Goal: Task Accomplishment & Management: Manage account settings

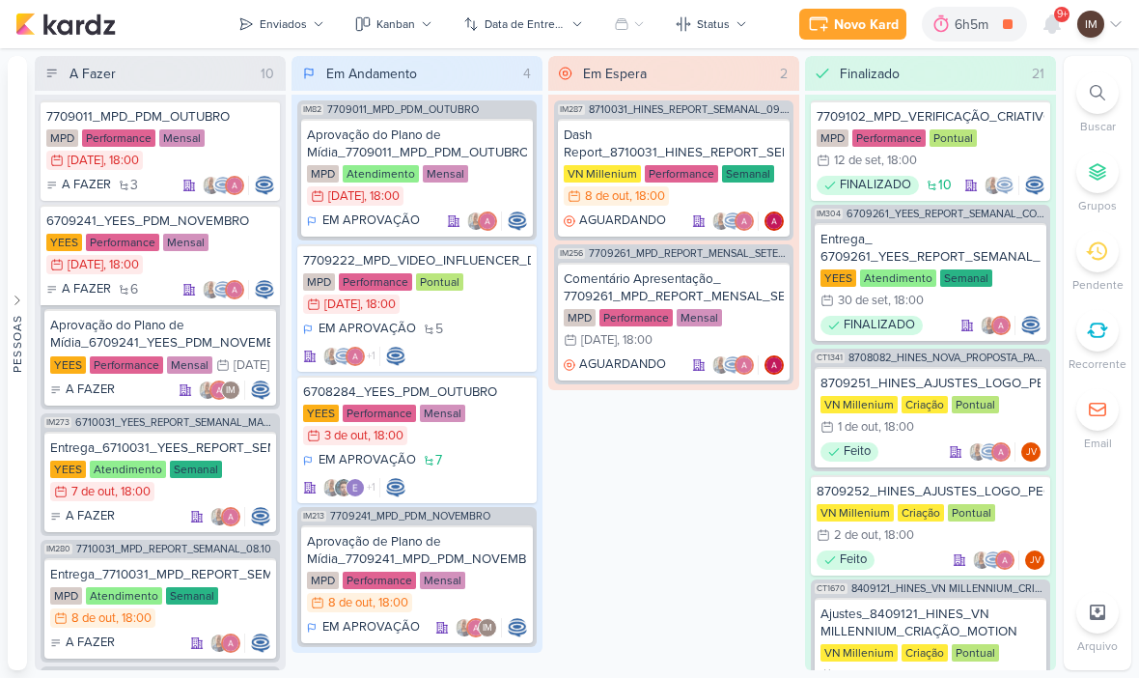
click at [1107, 88] on div at bounding box center [1097, 92] width 42 height 42
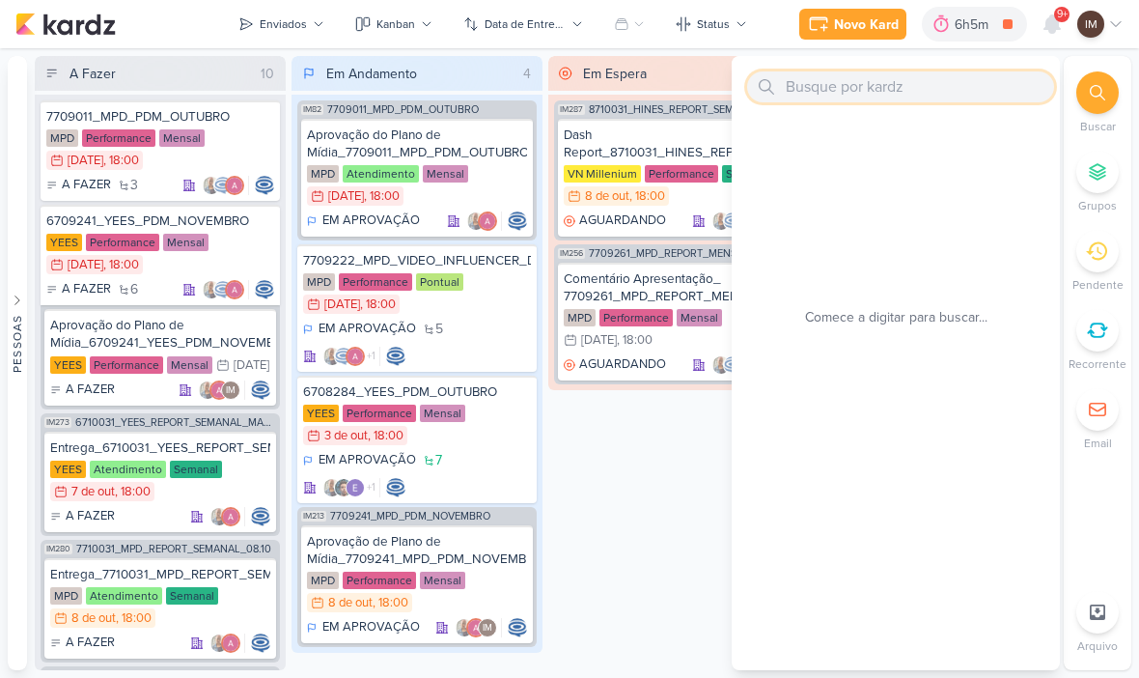
click at [984, 89] on input "text" at bounding box center [900, 86] width 307 height 31
click at [849, 83] on input "text" at bounding box center [900, 86] width 307 height 31
paste input "6310062_YEES_RETIRAR_POUP-UP_SITE_SEU_DINHEIRO_VALE_MAIS"
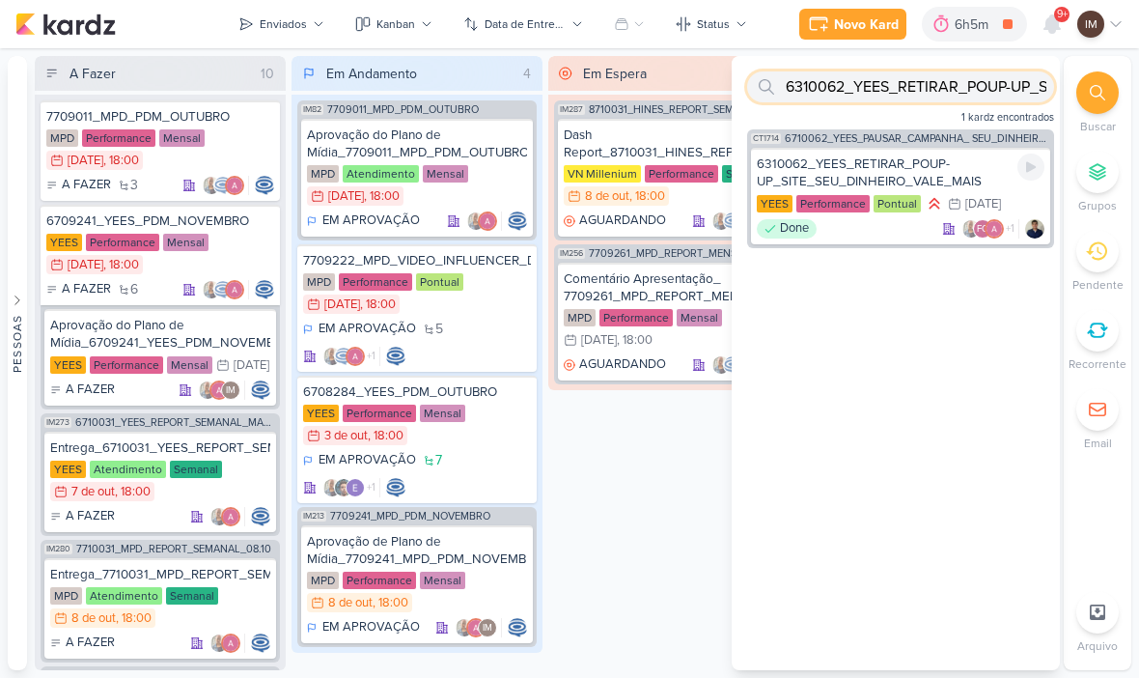
type input "6310062_YEES_RETIRAR_POUP-UP_SITE_SEU_DINHEIRO_VALE_MAIS"
click at [977, 176] on div "6310062_YEES_RETIRAR_POUP-UP_SITE_SEU_DINHEIRO_VALE_MAIS" at bounding box center [901, 172] width 288 height 35
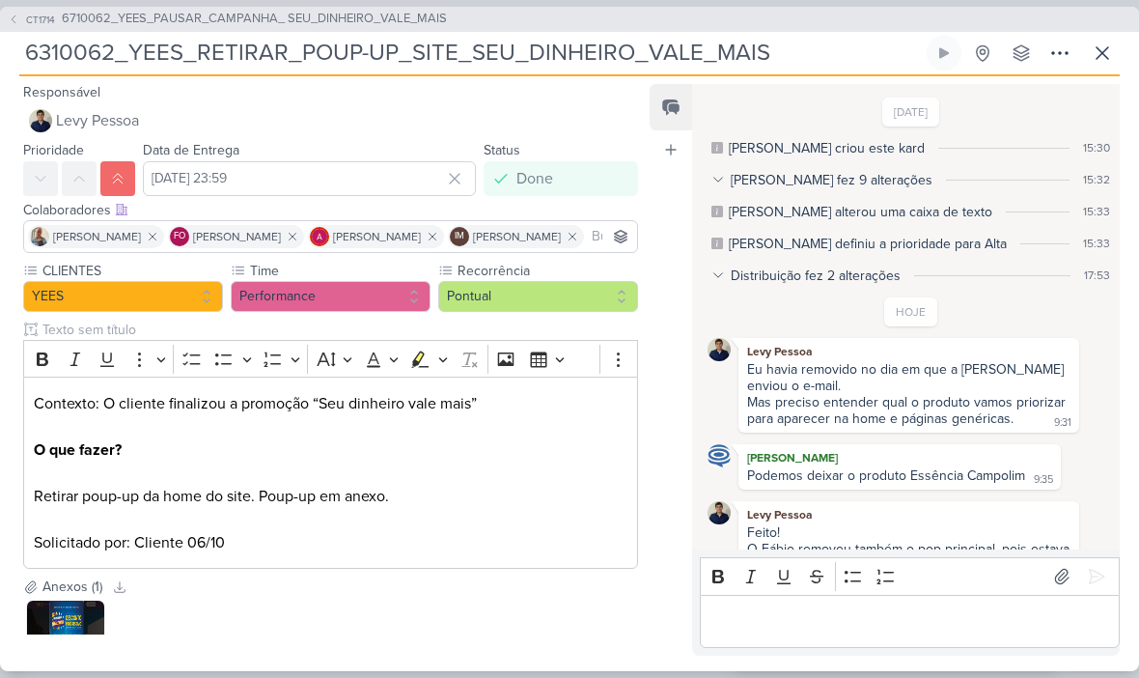
scroll to position [100, 0]
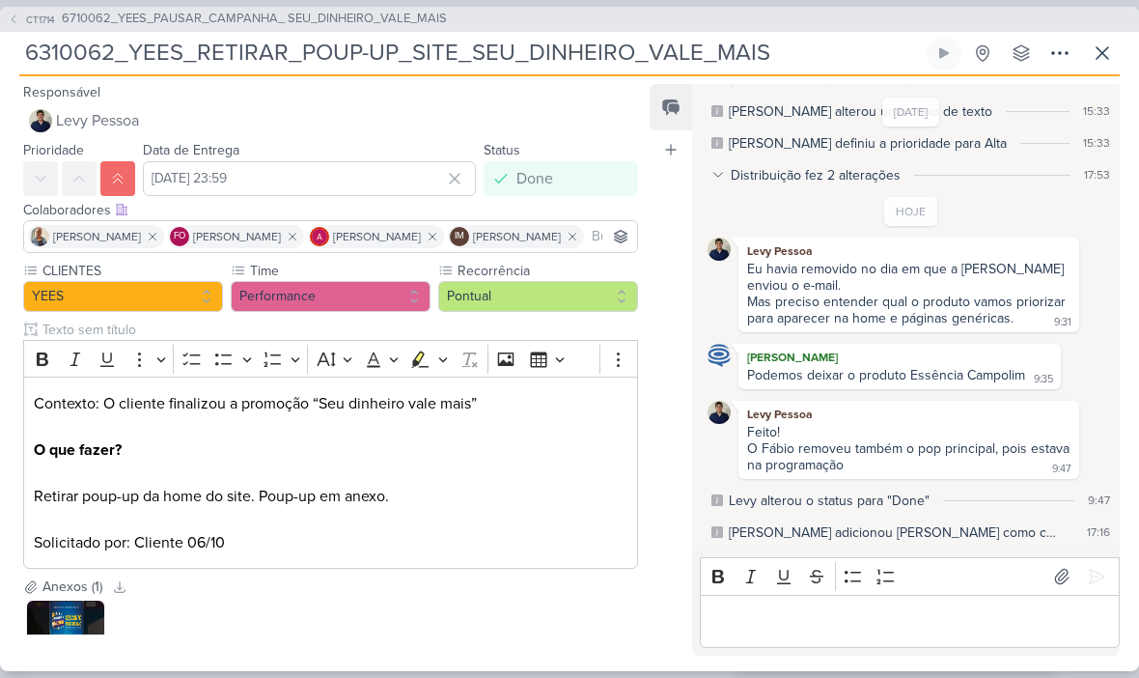
click at [27, 24] on span "CT1714" at bounding box center [40, 20] width 35 height 14
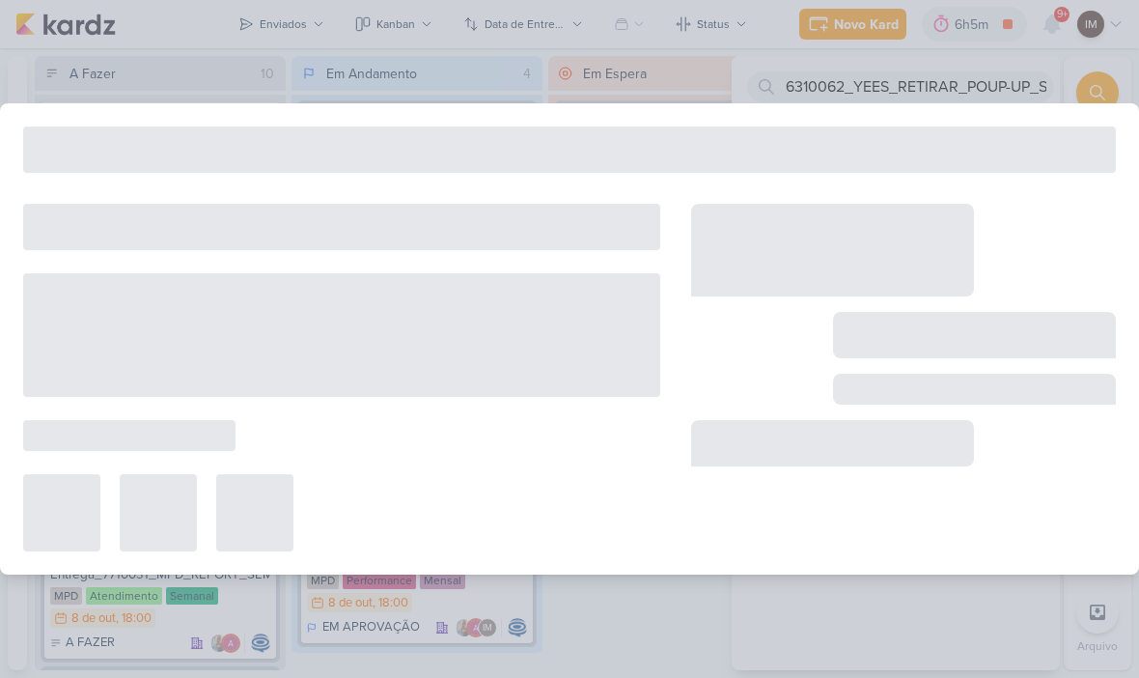
type input "6710062_YEES_PAUSAR_CAMPANHA_ SEU_DINHEIRO_VALE_MAIS"
type input "6 de outubro de 2025 às 18:00"
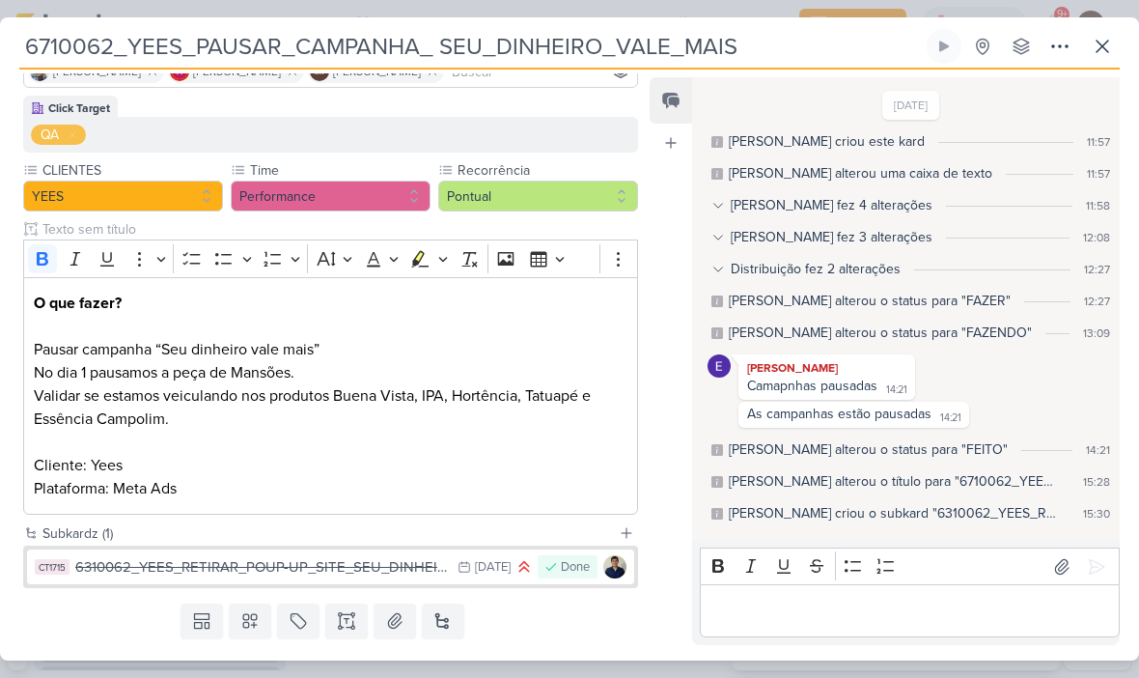
click at [47, 51] on input "6710062_YEES_PAUSAR_CAMPANHA_ SEU_DINHEIRO_VALE_MAIS" at bounding box center [471, 46] width 904 height 35
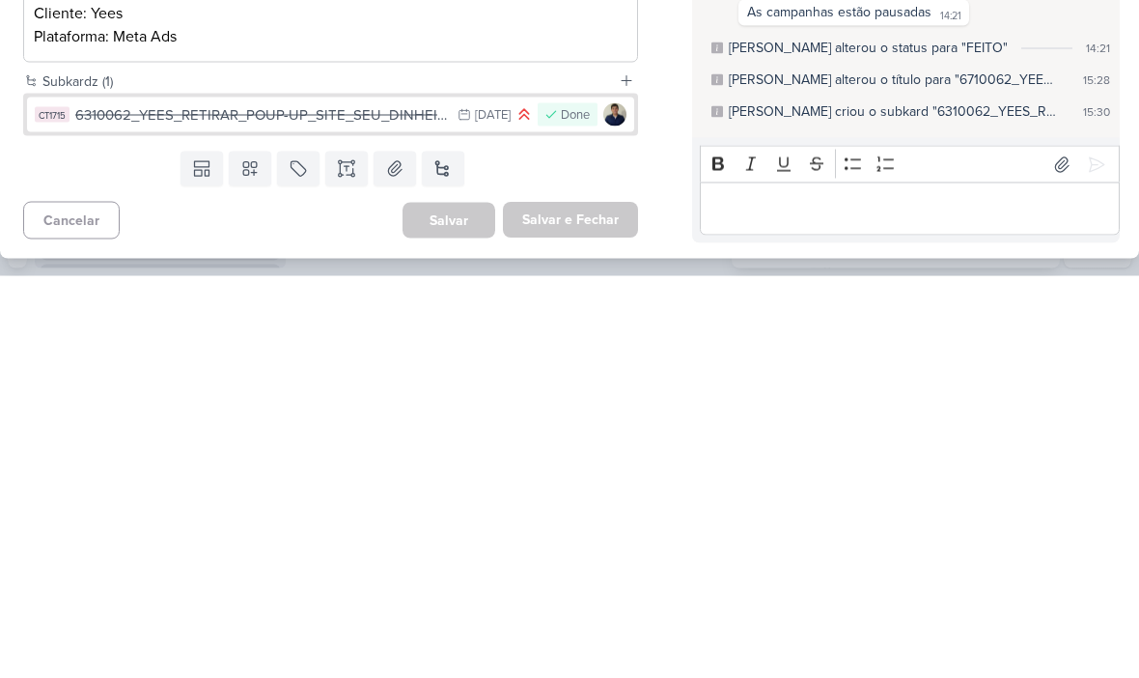
scroll to position [1, 0]
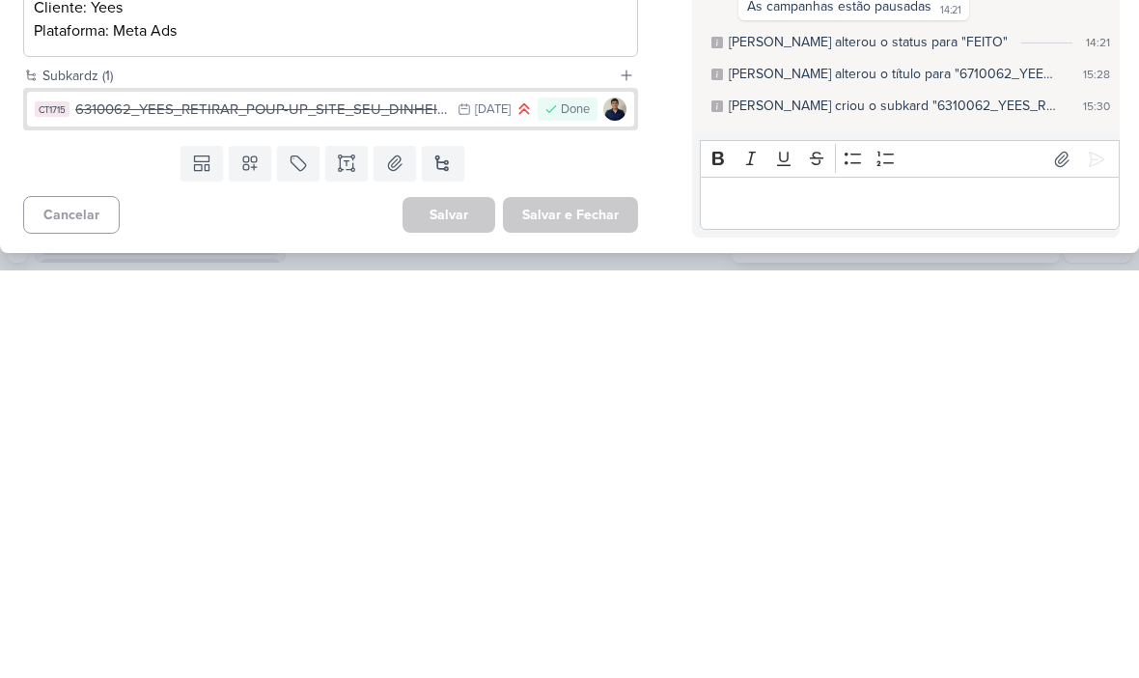
click at [150, 545] on div "Templates Campos Personalizados Marcadores Caixa De Texto Anexo Novo Subkard" at bounding box center [323, 570] width 646 height 50
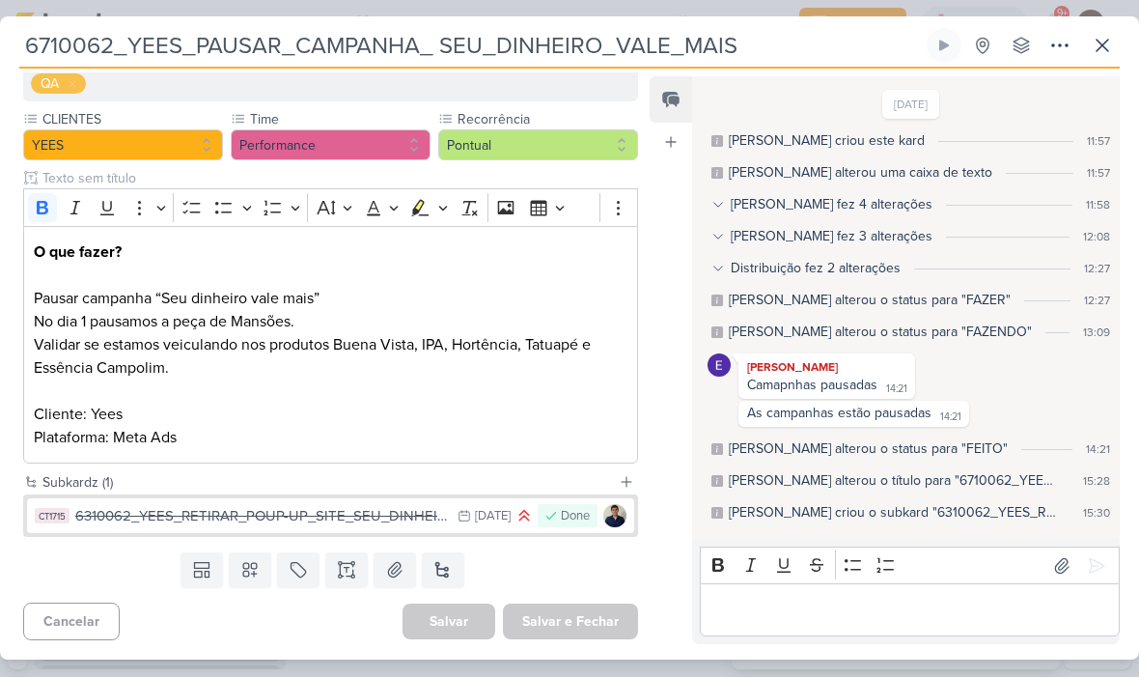
scroll to position [209, 0]
click at [373, 518] on div "6310062_YEES_RETIRAR_POUP-UP_SITE_SEU_DINHEIRO_VALE_MAIS" at bounding box center [261, 517] width 373 height 22
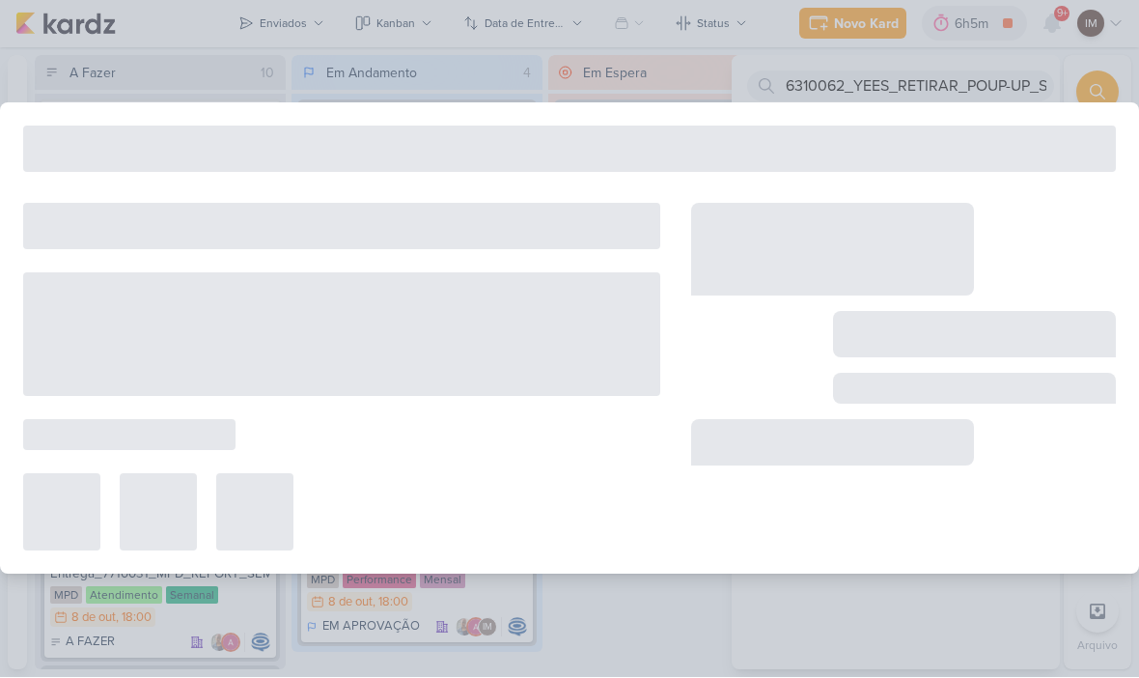
type input "6310062_YEES_RETIRAR_POUP-UP_SITE_SEU_DINHEIRO_VALE_MAIS"
type input "6 de outubro de 2025 às 23:59"
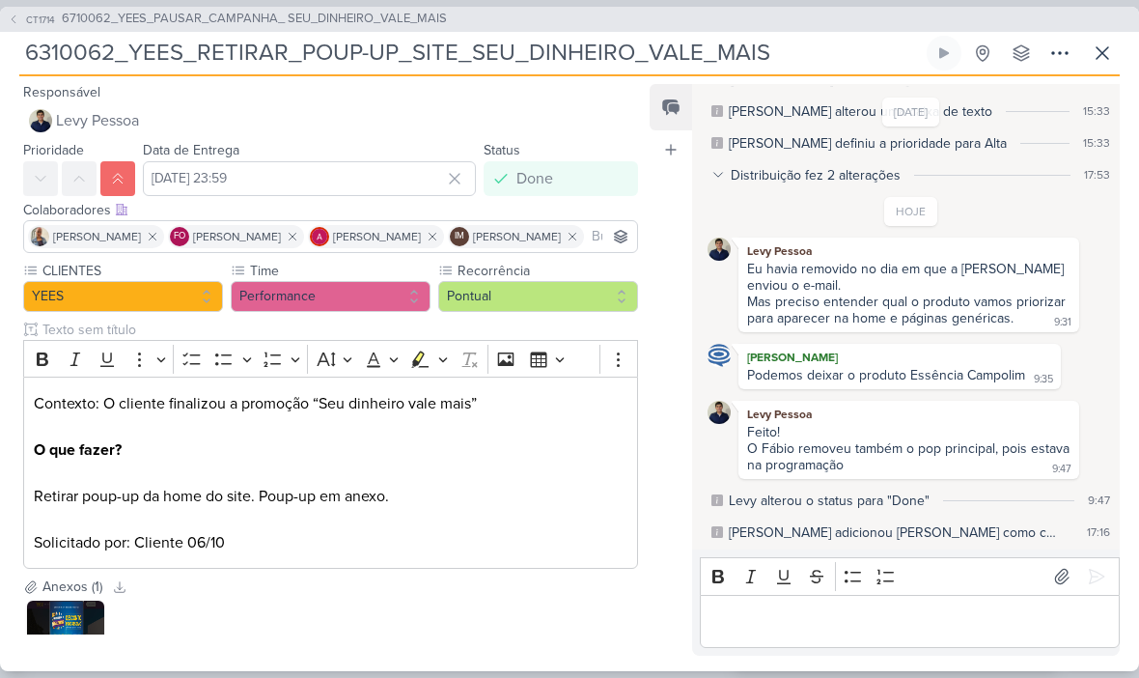
scroll to position [100, 0]
click at [61, 57] on input "6310062_YEES_RETIRAR_POUP-UP_SITE_SEU_DINHEIRO_VALE_MAIS" at bounding box center [471, 53] width 904 height 35
click at [58, 51] on input "6310062_YEES_RETIRAR_POUP-UP_SITE_SEU_DINHEIRO_VALE_MAIS" at bounding box center [471, 53] width 904 height 35
click at [99, 57] on input "6310062_YEES_RETIRAR_POUP-UP_SITE_SEU_DINHEIRO_VALE_MAIS" at bounding box center [471, 53] width 904 height 35
click at [95, 55] on input "6310062_YEES_RETIRAR_POUP-UP_SITE_SEU_DINHEIRO_VALE_MAIS" at bounding box center [471, 53] width 904 height 35
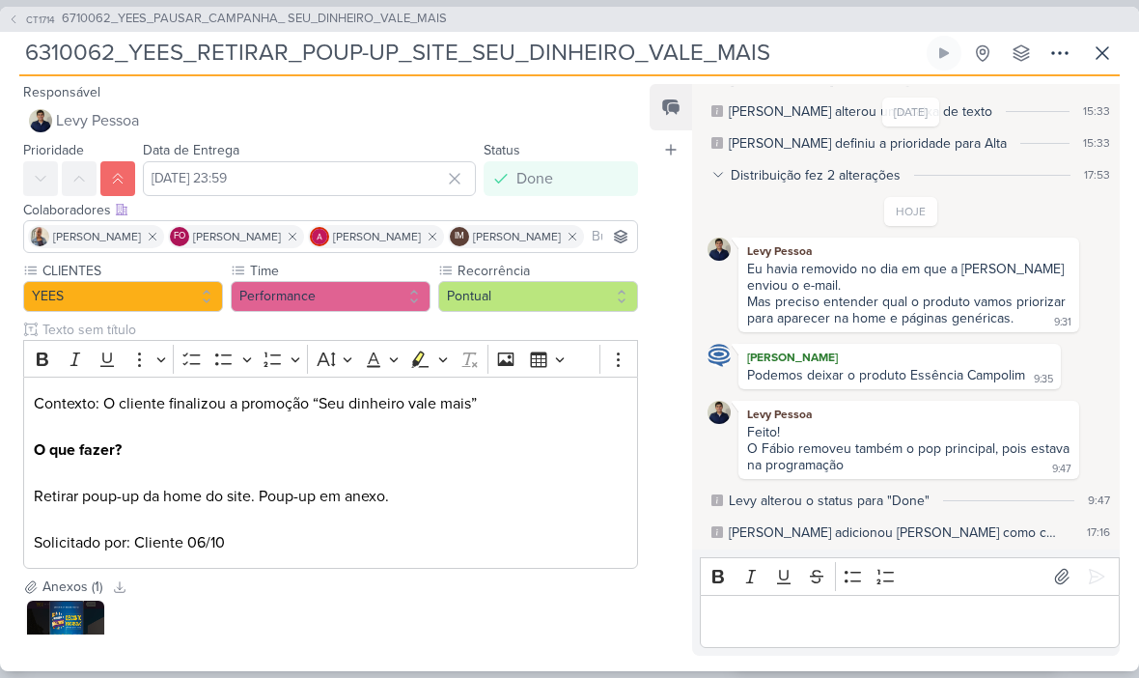
click at [1108, 42] on icon at bounding box center [1102, 53] width 23 height 23
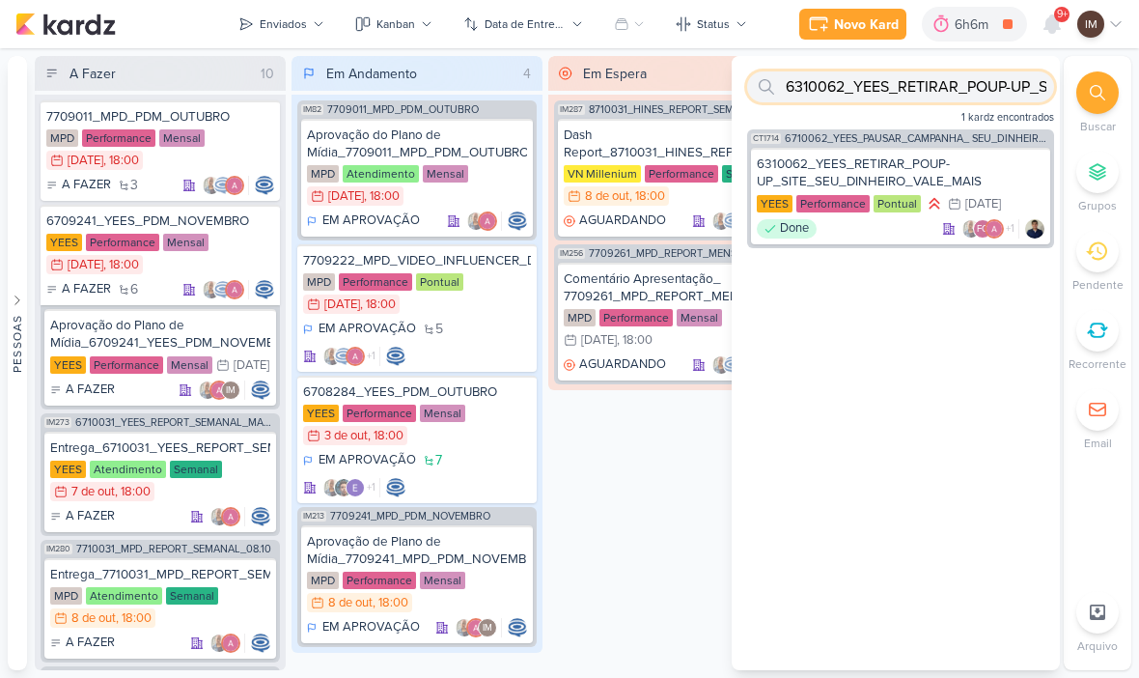
click at [970, 85] on input "6310062_YEES_RETIRAR_POUP-UP_SITE_SEU_DINHEIRO_VALE_MAIS" at bounding box center [900, 86] width 307 height 31
click at [987, 80] on input "6310062_YEES_RETIRAR_POUP-UP_SITE_SEU_DINHEIRO_VALE_MAIS" at bounding box center [900, 86] width 307 height 31
click at [995, 71] on input "6310062_YEES_RETIRAR_POUP-UP_SITE_SEU_DINHEIRO_VALE_MAIS" at bounding box center [900, 86] width 307 height 31
click at [876, 89] on input "text" at bounding box center [900, 86] width 307 height 31
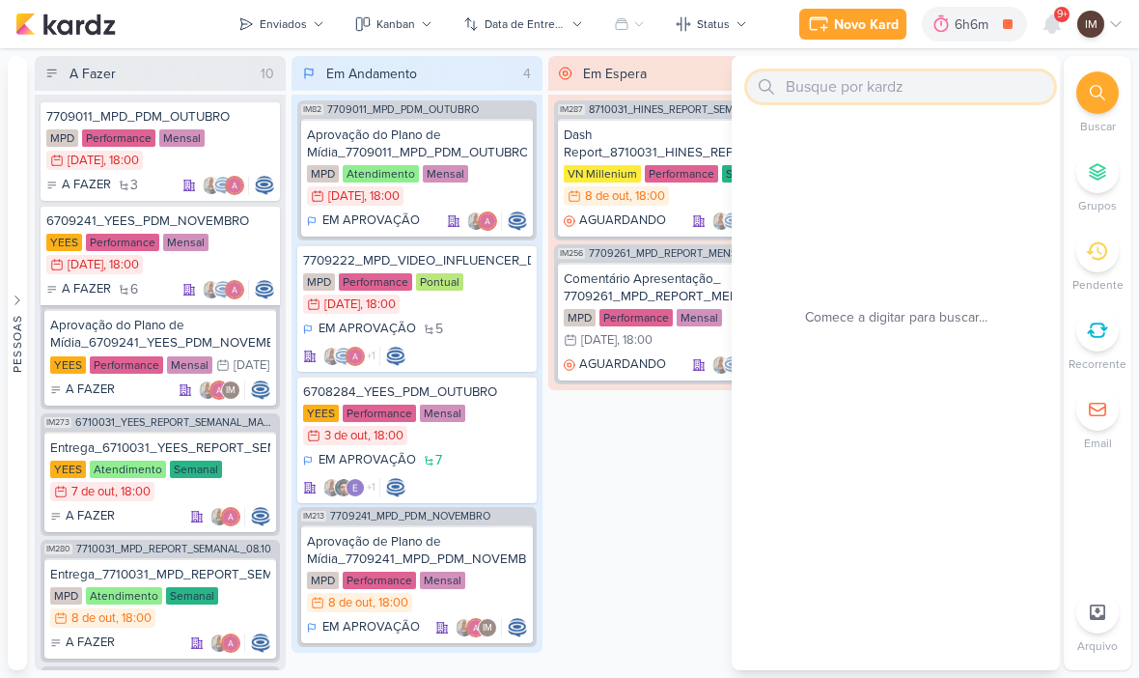
click at [800, 79] on input "text" at bounding box center [900, 86] width 307 height 31
paste input "6310071_YEES_AJUSTES_LOGO_BRANCA_YEES INC_SITE"
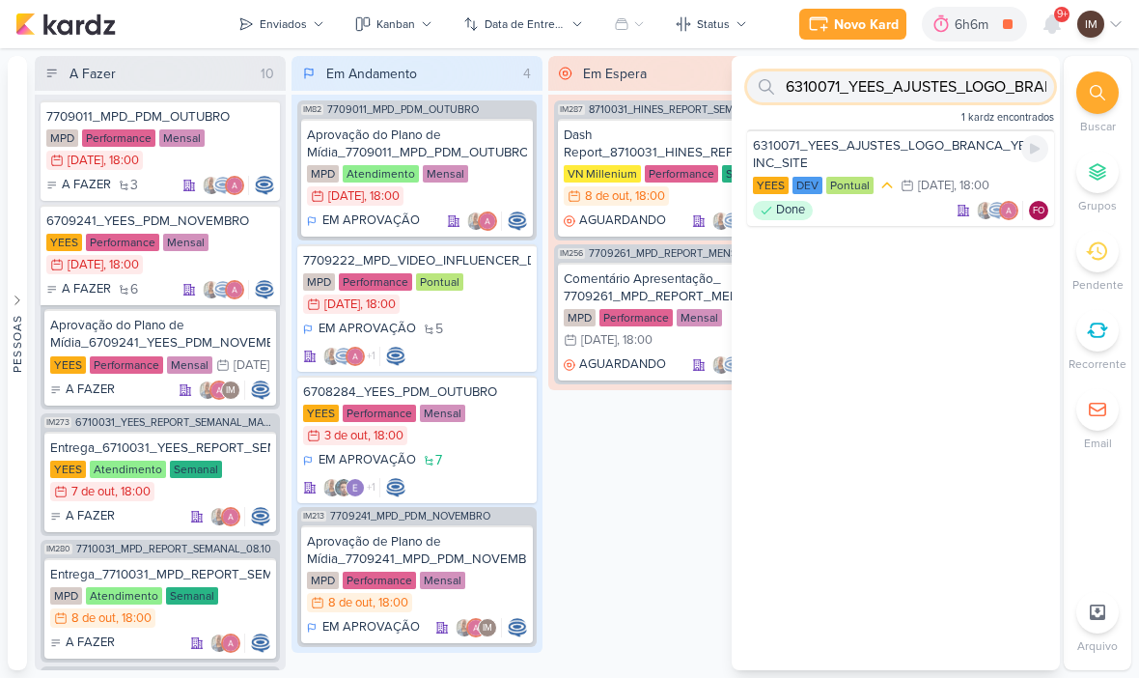
type input "6310071_YEES_AJUSTES_LOGO_BRANCA_YEES INC_SITE"
click at [943, 160] on div "6310071_YEES_AJUSTES_LOGO_BRANCA_YEES INC_SITE" at bounding box center [900, 154] width 295 height 35
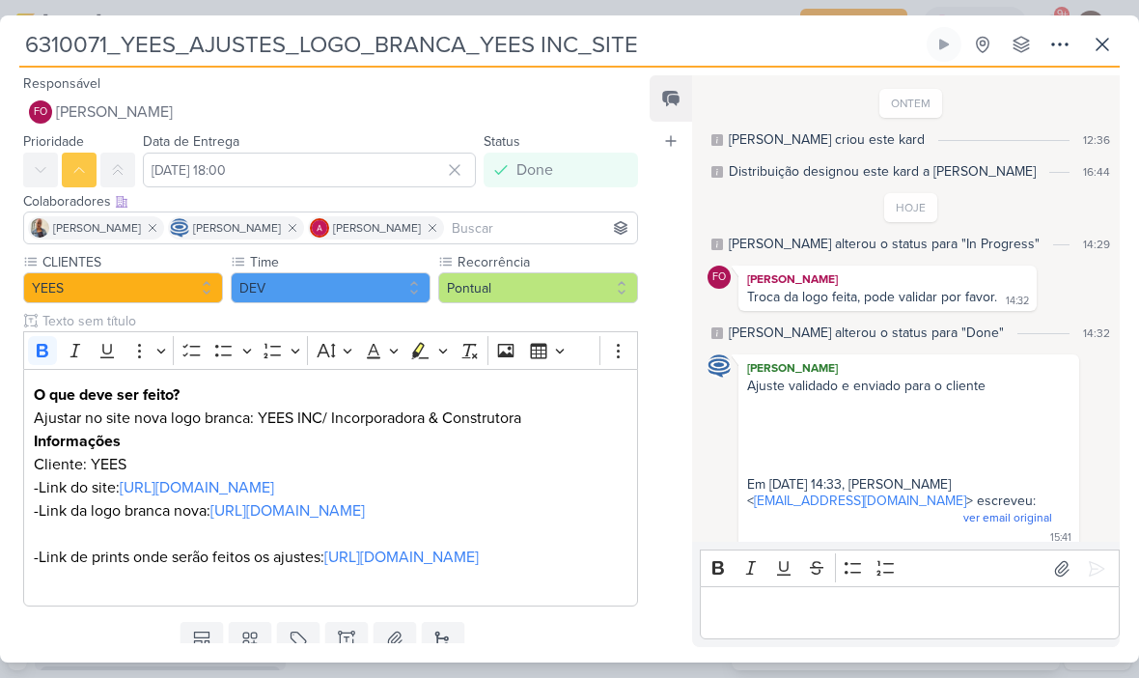
scroll to position [0, 0]
click at [224, 483] on link "https://yeesinc.com.br/" at bounding box center [197, 487] width 154 height 19
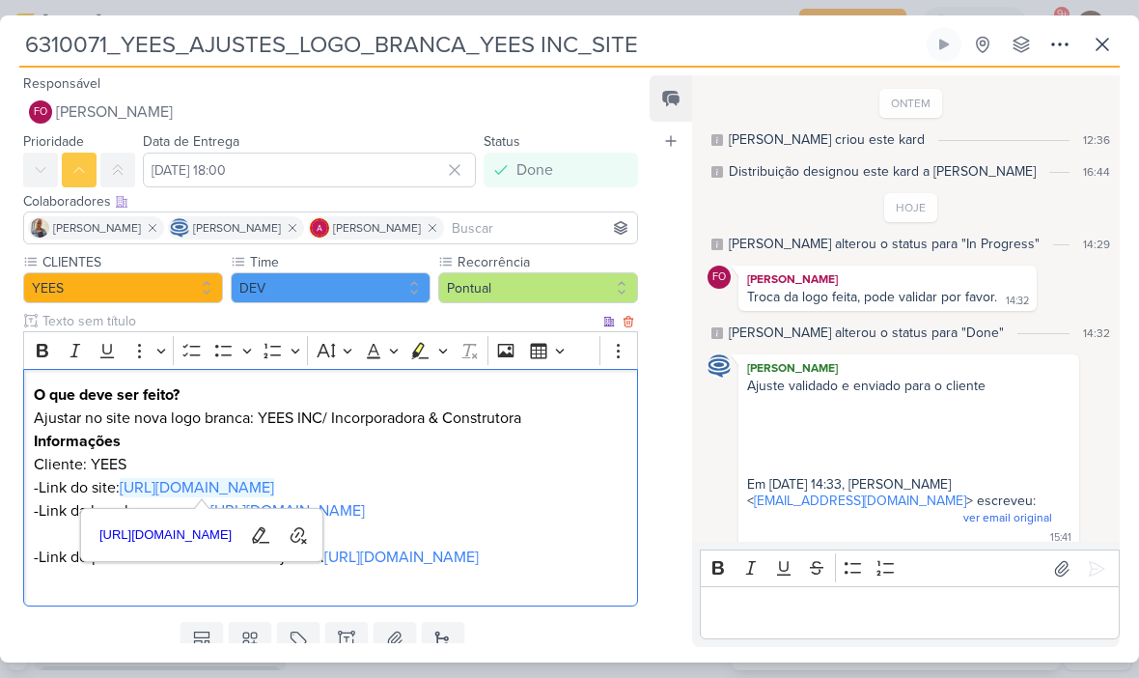
click at [1103, 45] on icon at bounding box center [1103, 45] width 12 height 12
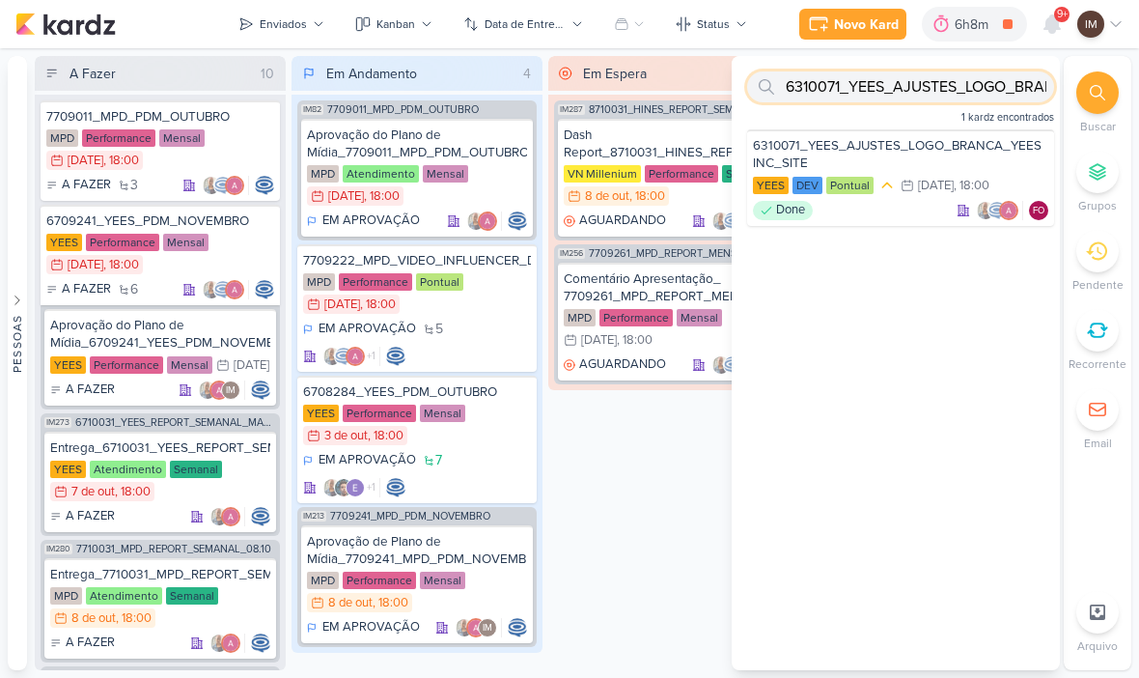
click at [974, 87] on input "6310071_YEES_AJUSTES_LOGO_BRANCA_YEES INC_SITE" at bounding box center [900, 86] width 307 height 31
click at [972, 83] on input "6310071_YEES_AJUSTES_LOGO_BRANCA_YEES INC_SITE" at bounding box center [900, 86] width 307 height 31
click at [972, 85] on input "6310071_YEES_AJUSTES_LOGO_BRANCA_YEES INC_SITE" at bounding box center [900, 86] width 307 height 31
click at [853, 88] on input "text" at bounding box center [900, 86] width 307 height 31
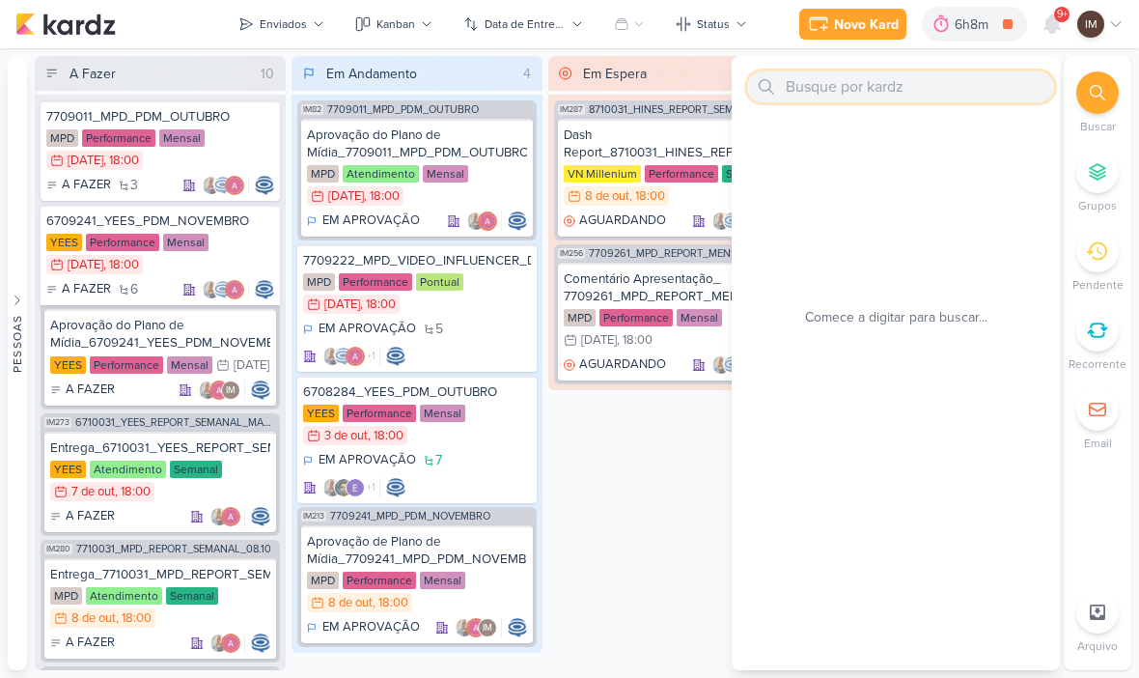
click at [813, 92] on input "text" at bounding box center [900, 86] width 307 height 31
paste input "14710061"
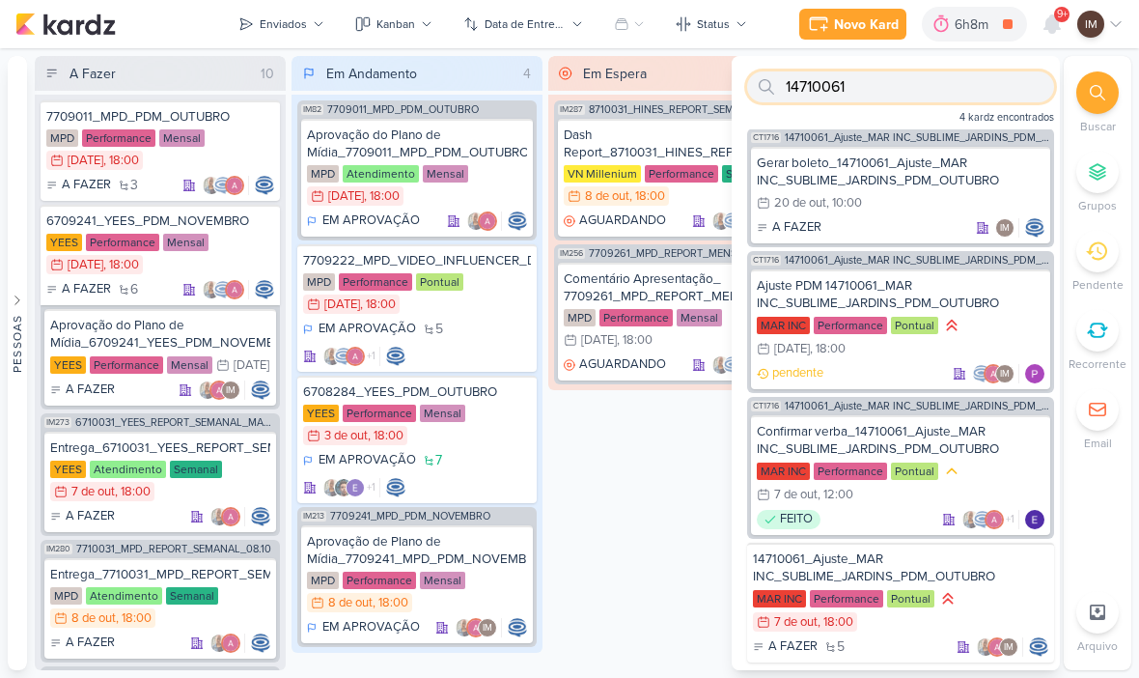
scroll to position [1, 0]
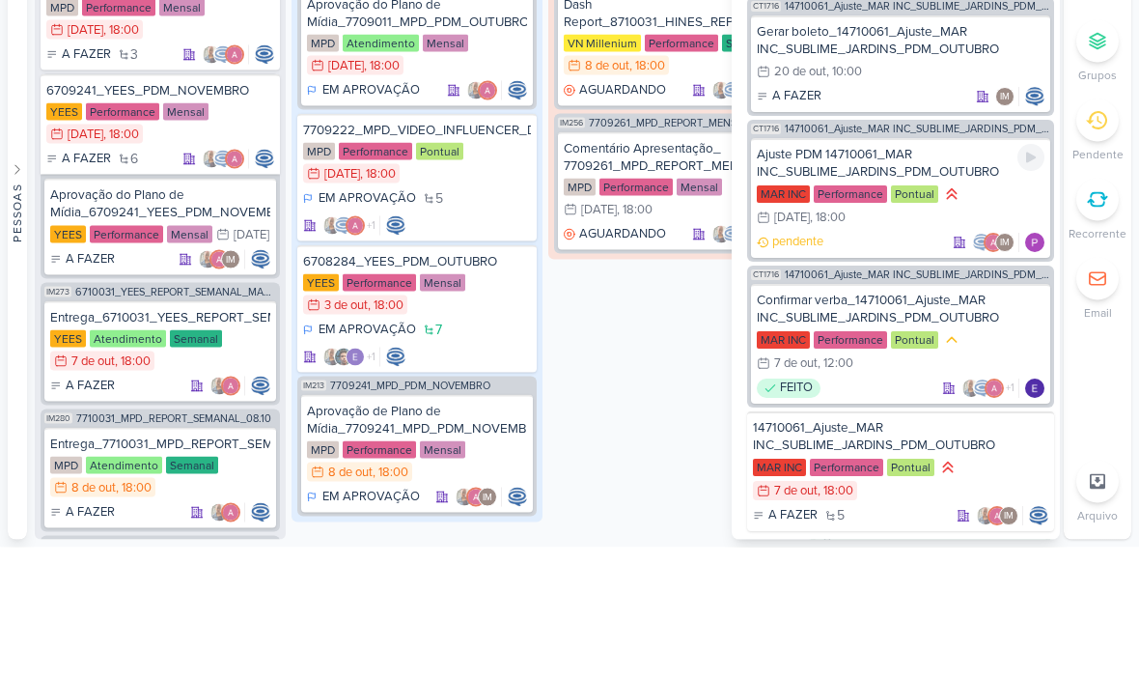
type input "14710061"
click at [982, 316] on div "MAR INC Performance Pontual 10/10 10 de out , 18:00" at bounding box center [901, 338] width 288 height 44
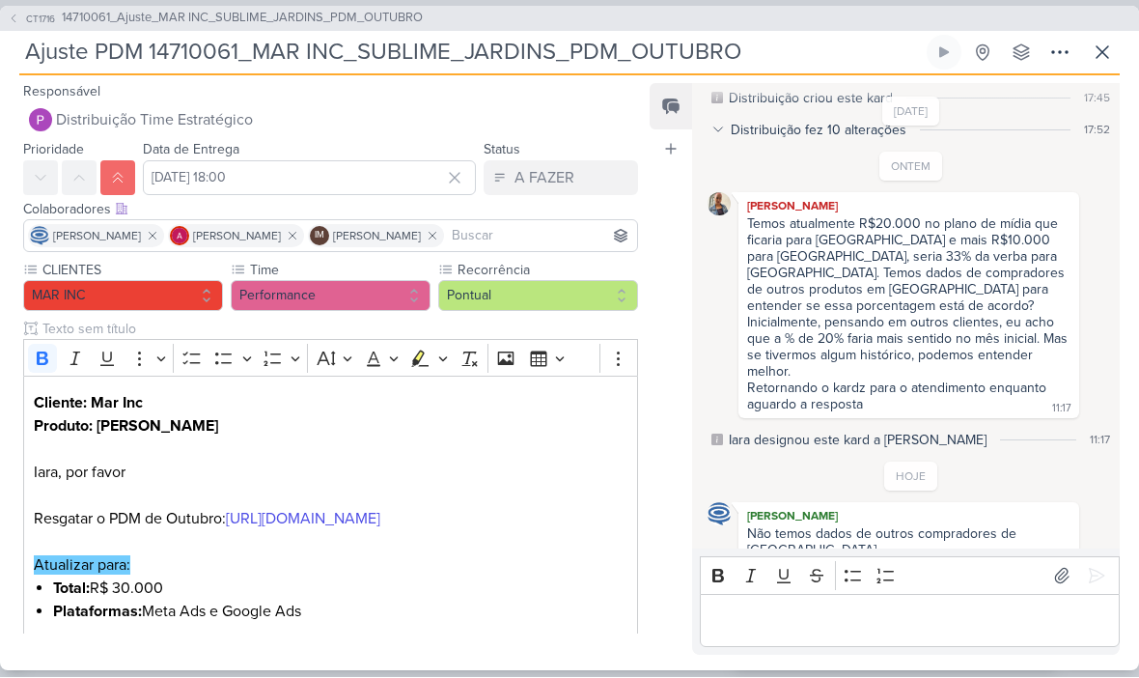
scroll to position [53, 0]
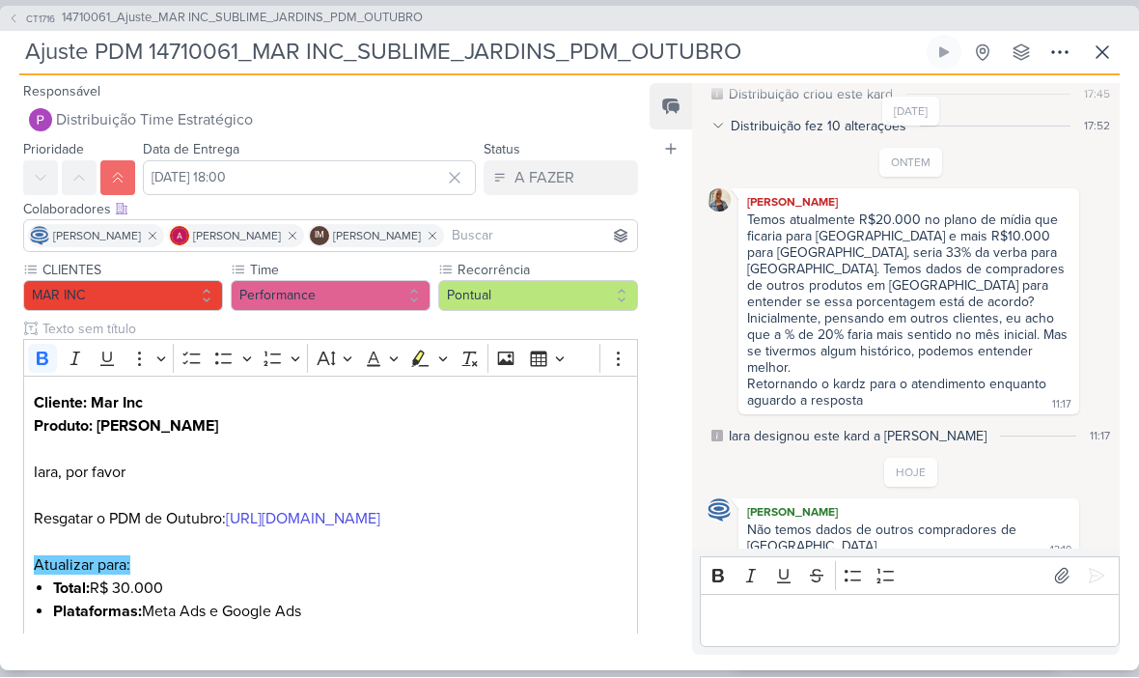
click at [14, 16] on icon at bounding box center [14, 20] width 12 height 12
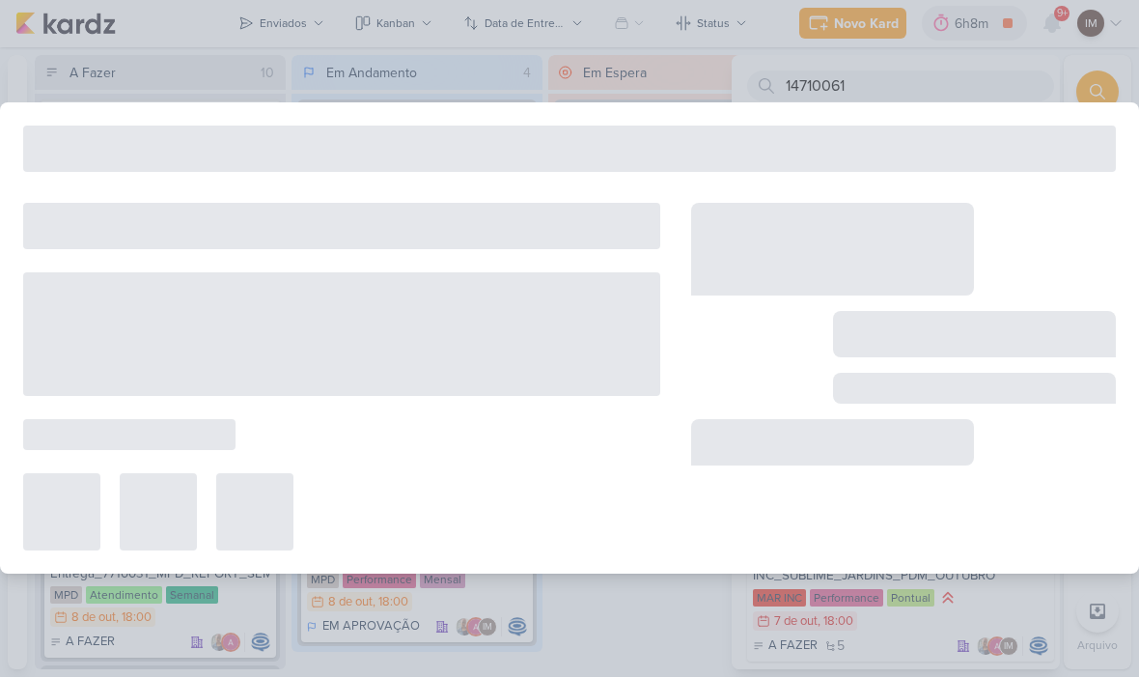
type input "14710061_Ajuste_MAR INC_SUBLIME_JARDINS_PDM_OUTUBRO"
type input "7 de outubro de 2025 às 18:00"
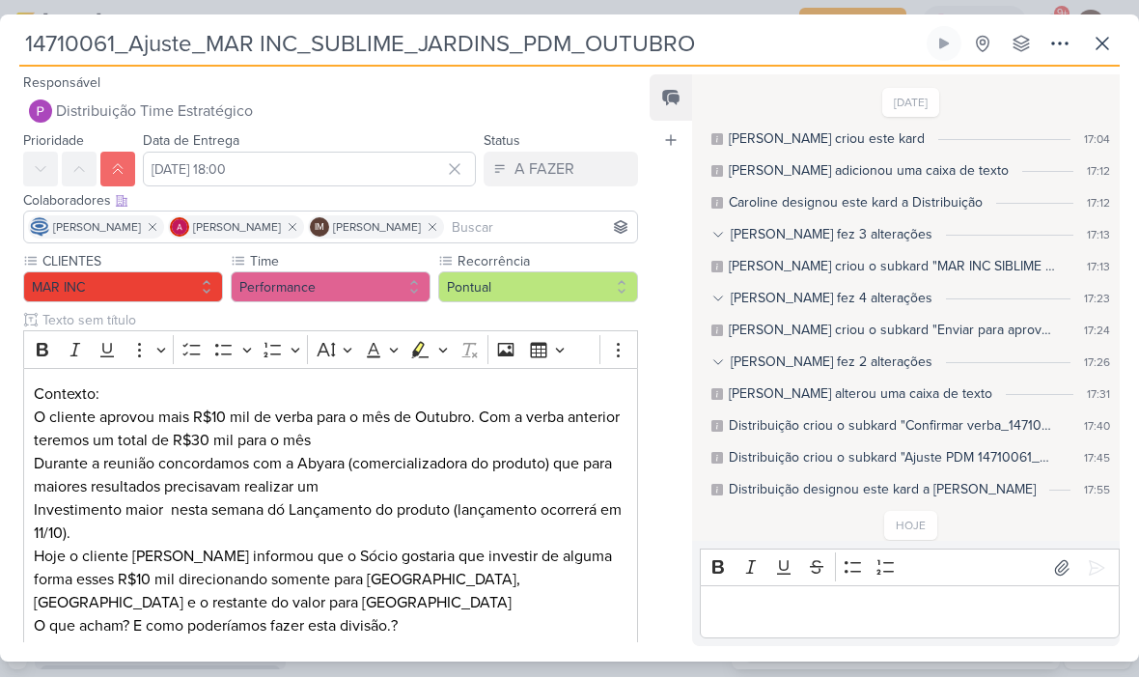
scroll to position [39, 0]
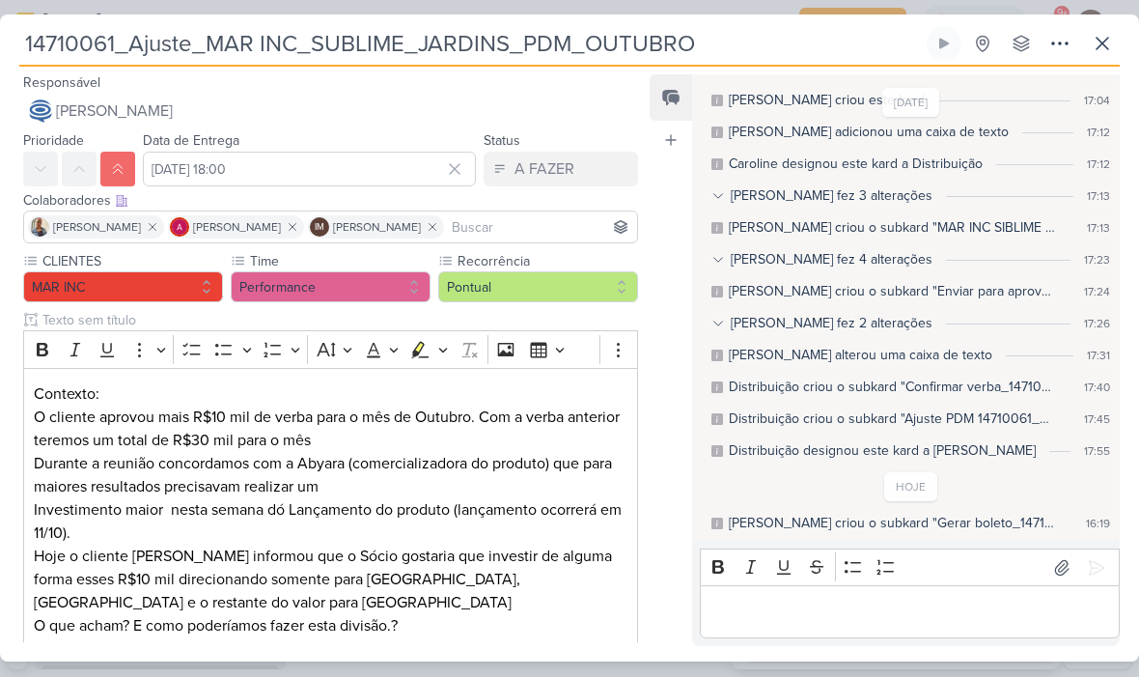
click at [42, 30] on input "14710061_Ajuste_MAR INC_SUBLIME_JARDINS_PDM_OUTUBRO" at bounding box center [471, 44] width 904 height 35
click at [43, 34] on input "14710061_Ajuste_MAR INC_SUBLIME_JARDINS_PDM_OUTUBRO" at bounding box center [471, 44] width 904 height 35
click at [42, 36] on input "14710061_Ajuste_MAR INC_SUBLIME_JARDINS_PDM_OUTUBRO" at bounding box center [471, 44] width 904 height 35
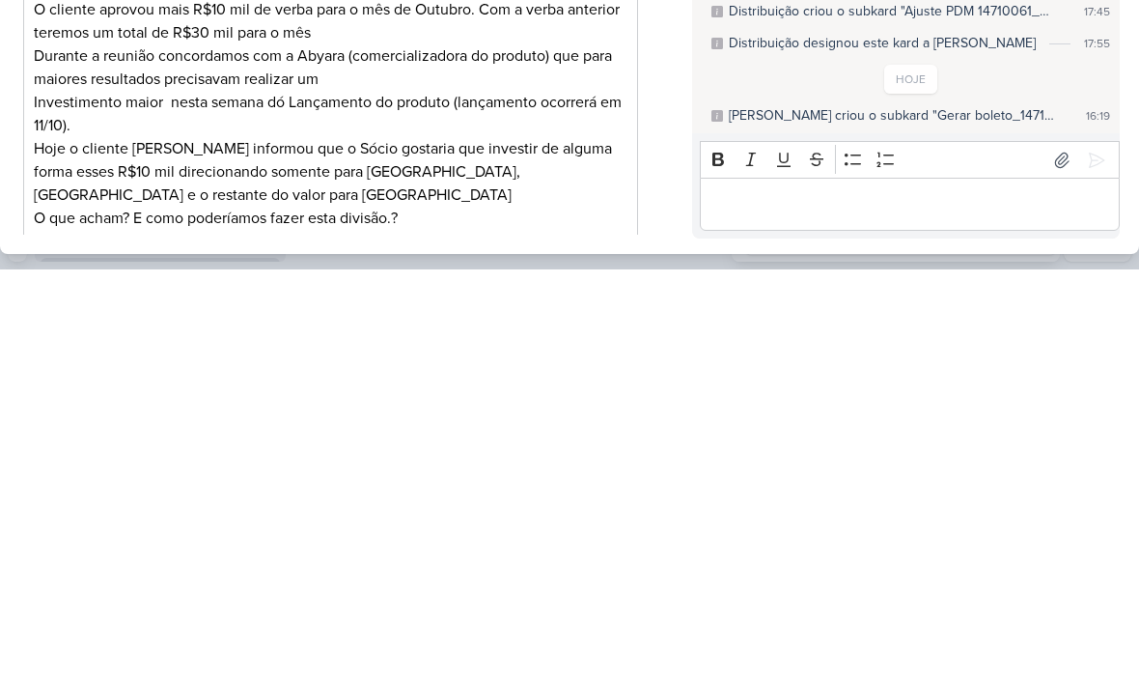
scroll to position [1, 0]
click at [598, 545] on p "Hoje o cliente Caio informou que o Sócio gostaria que investir de alguma forma …" at bounding box center [331, 591] width 594 height 93
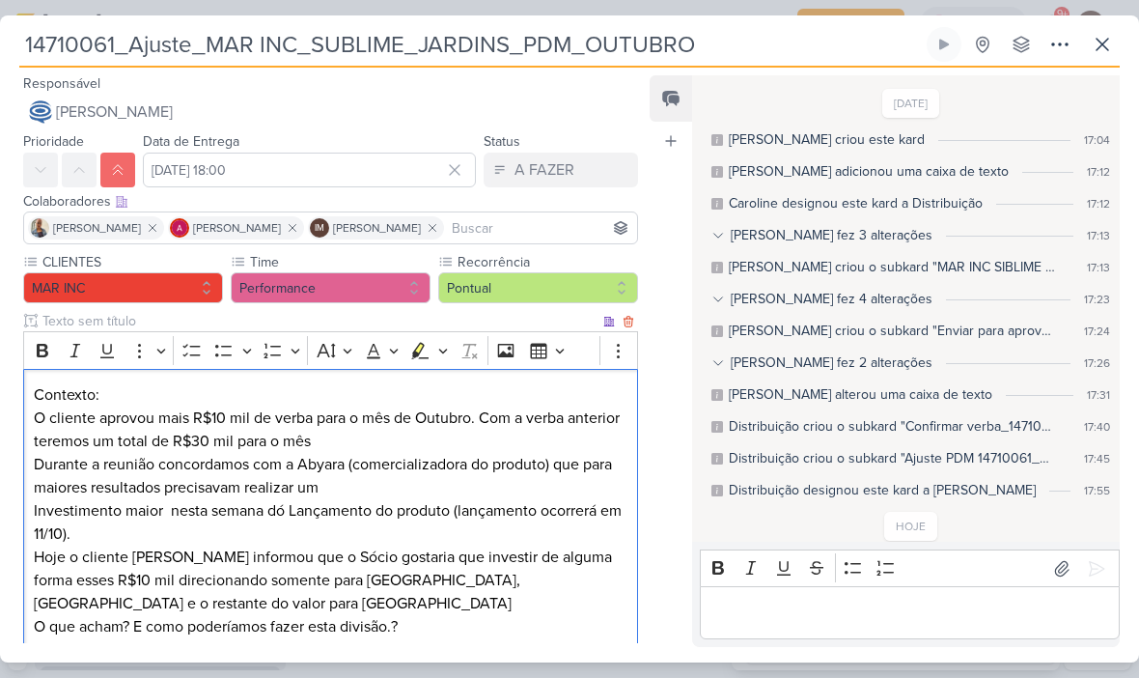
scroll to position [0, 0]
click at [1093, 56] on button at bounding box center [1102, 44] width 35 height 35
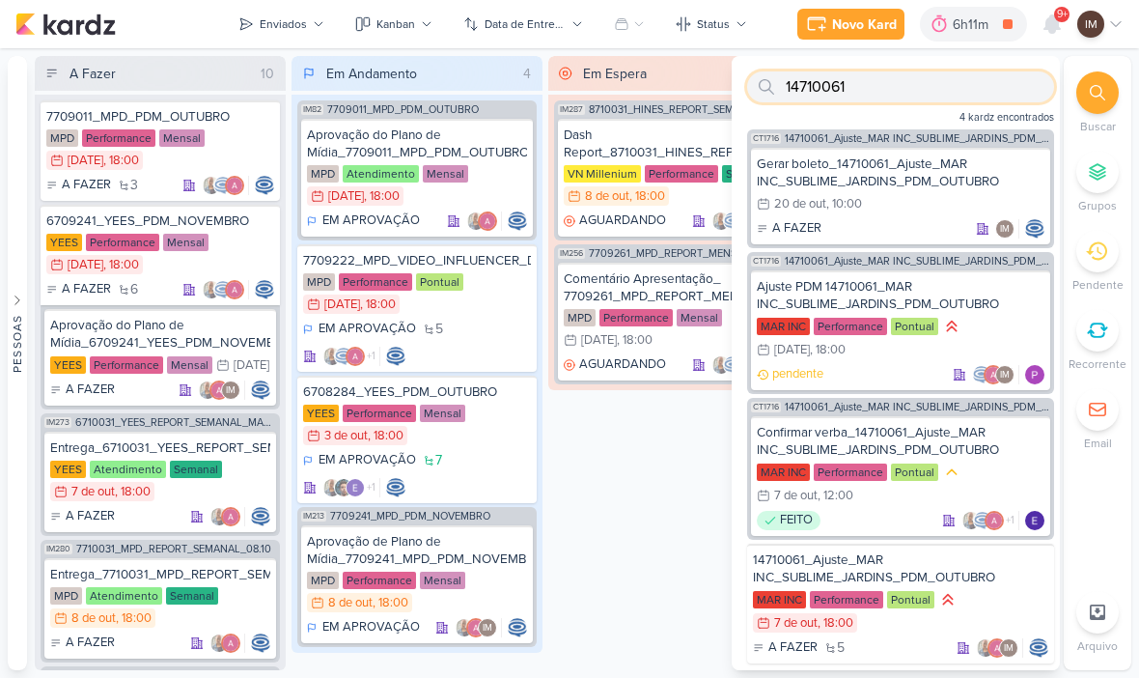
click at [981, 89] on input "14710061" at bounding box center [900, 86] width 307 height 31
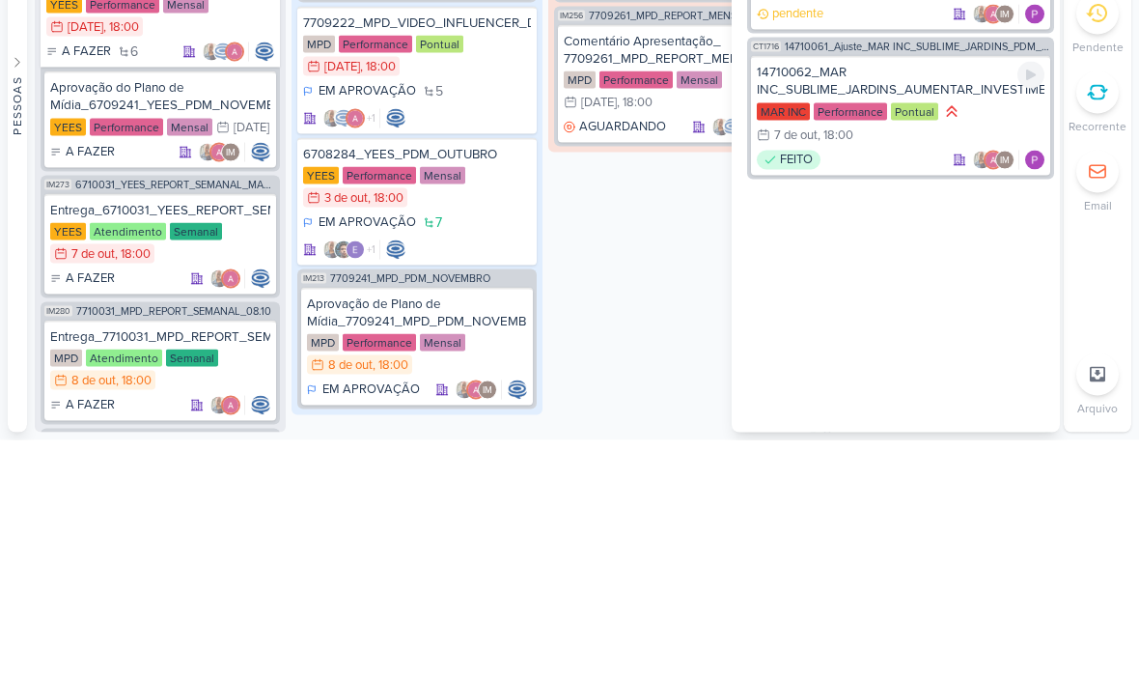
type input "14710062"
click at [913, 388] on div "FEITO IM" at bounding box center [901, 397] width 288 height 19
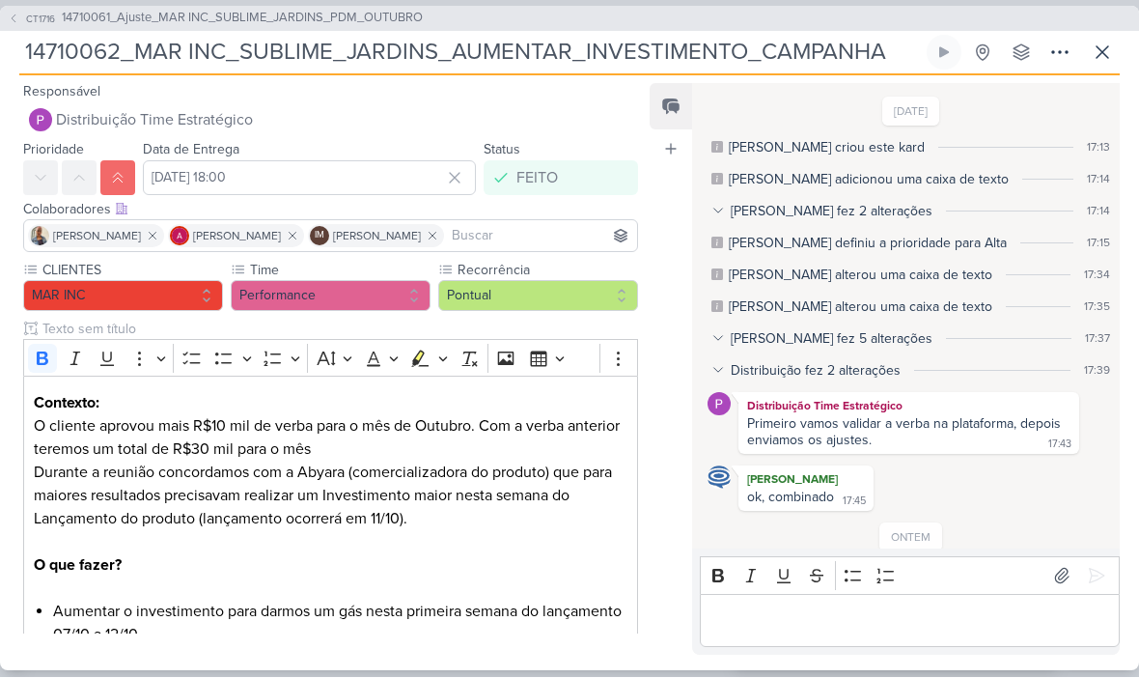
scroll to position [115, 0]
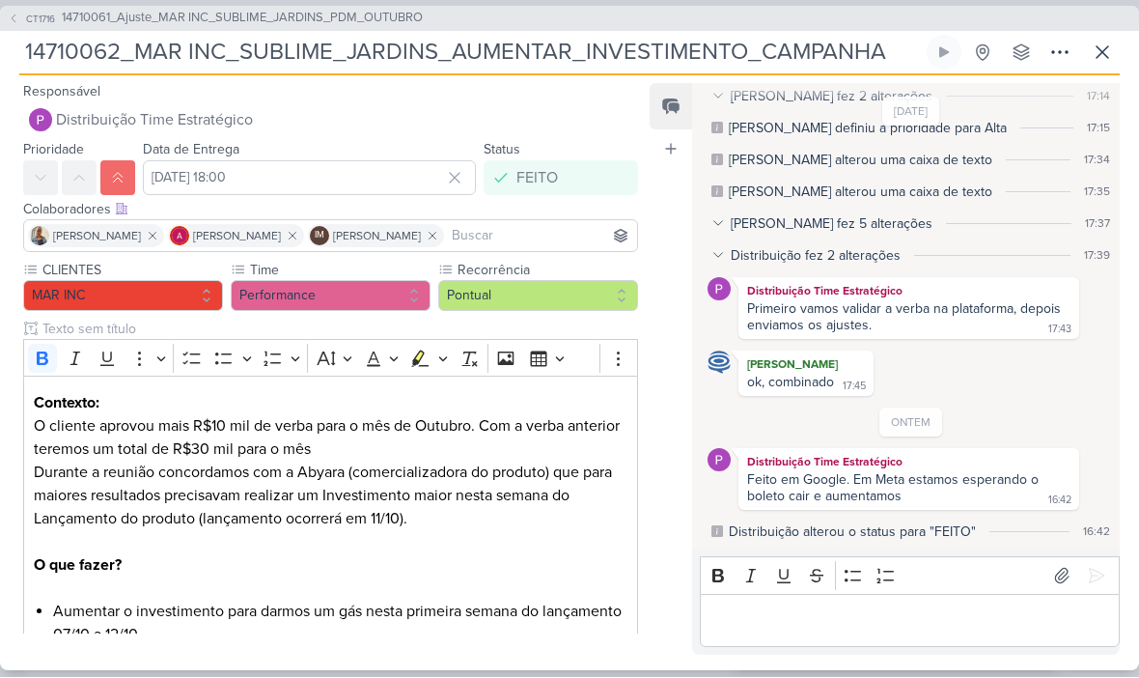
click at [11, 20] on icon at bounding box center [14, 20] width 12 height 12
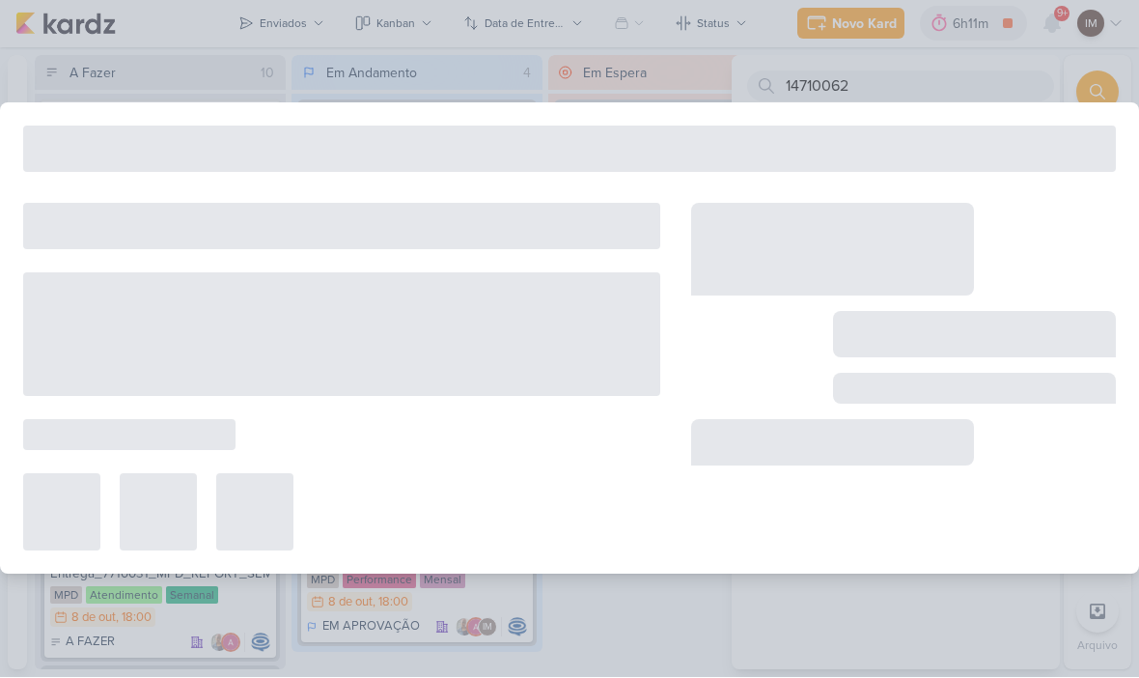
type input "14710061_Ajuste_MAR INC_SUBLIME_JARDINS_PDM_OUTUBRO"
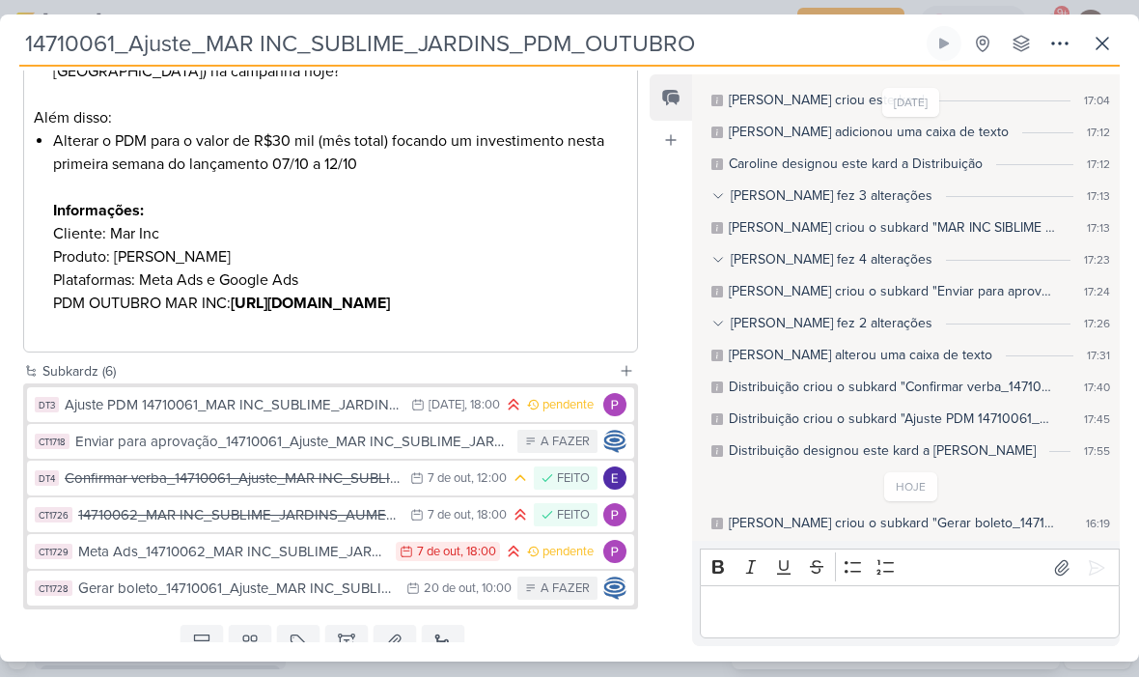
scroll to position [839, 0]
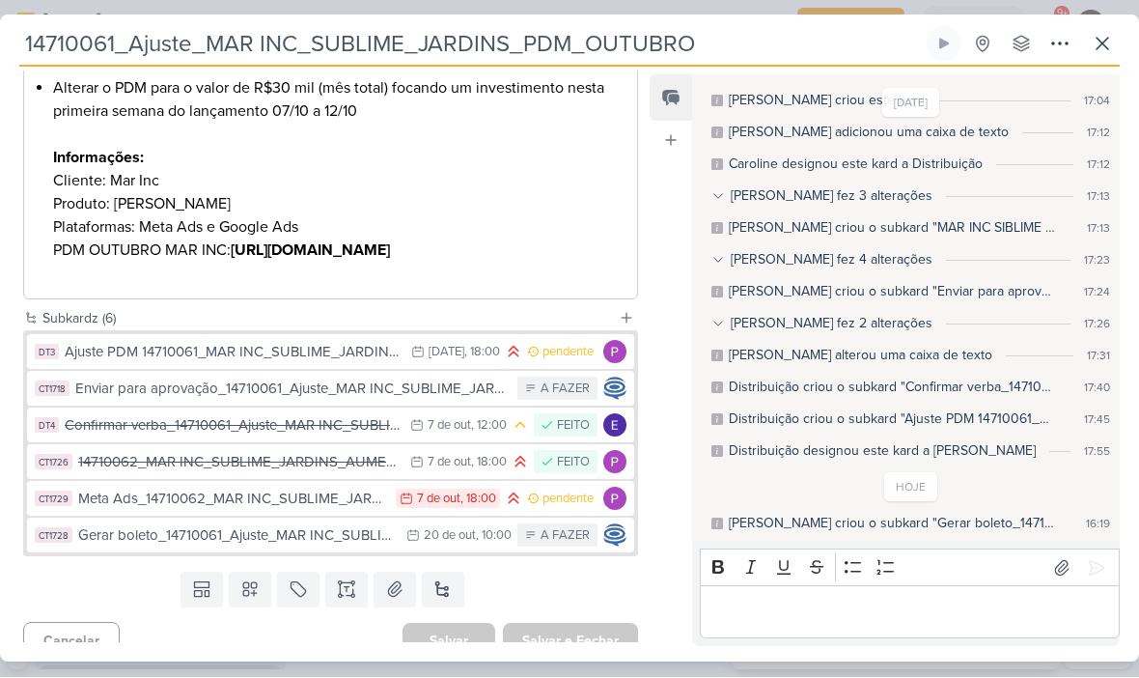
click at [320, 461] on div "14710062_MAR INC_SUBLIME_JARDINS_AUMENTAR_INVESTIMENTO_CAMPANHA" at bounding box center [239, 463] width 322 height 22
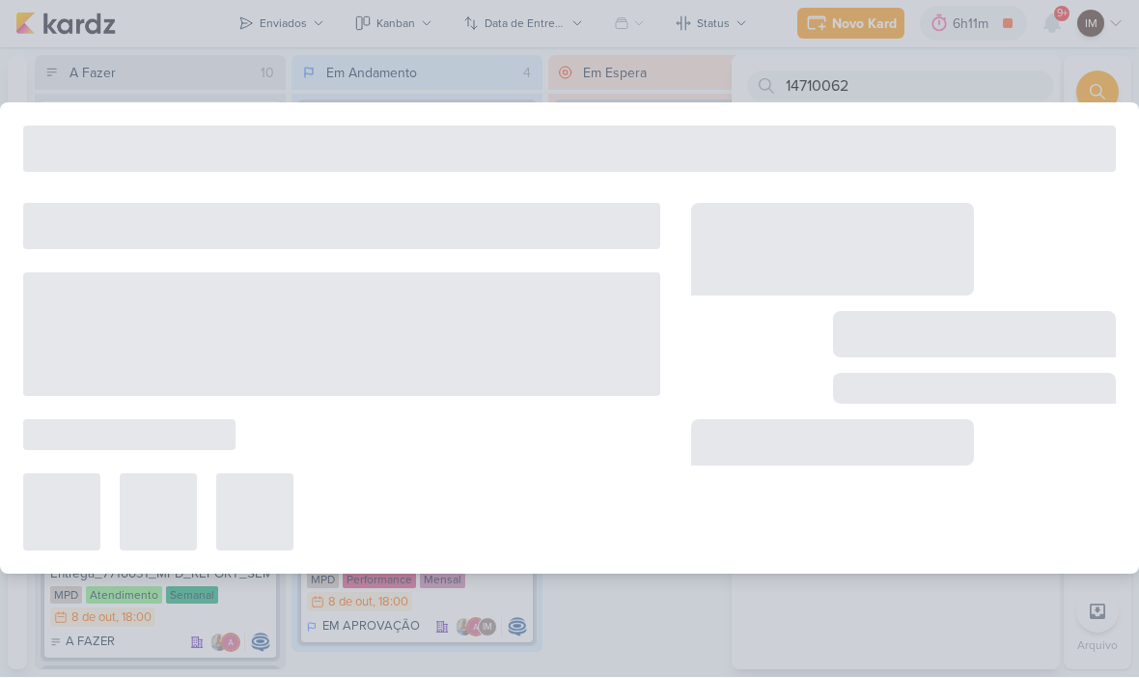
type input "14710062_MAR INC_SUBLIME_JARDINS_AUMENTAR_INVESTIMENTO_CAMPANHA"
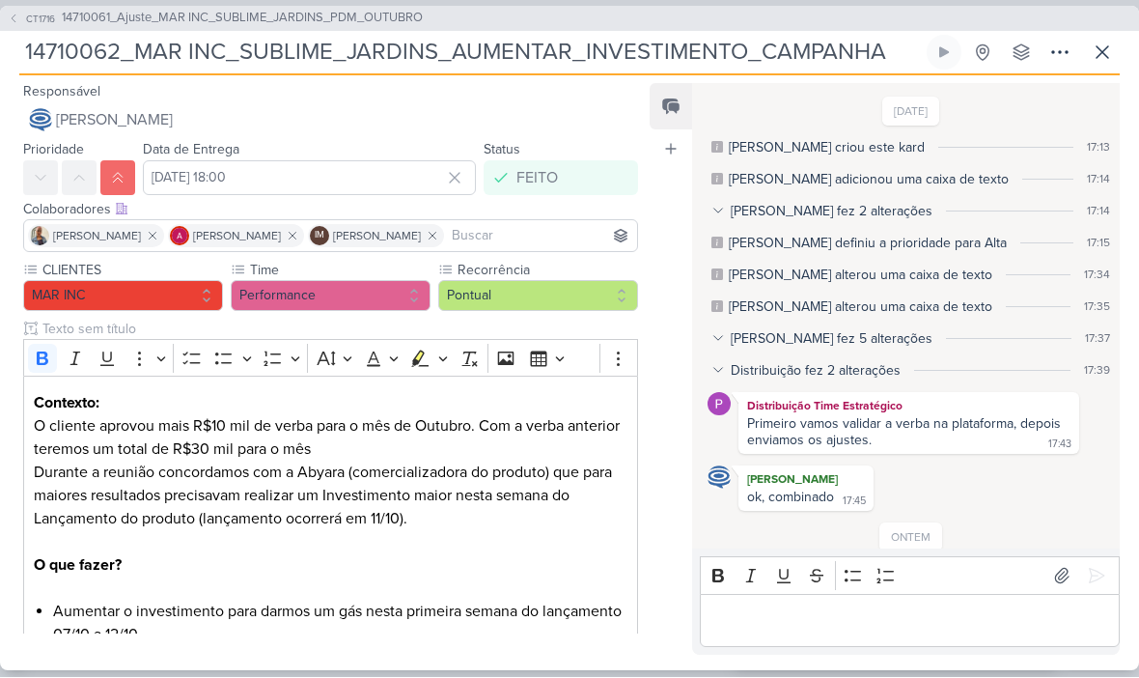
scroll to position [115, 0]
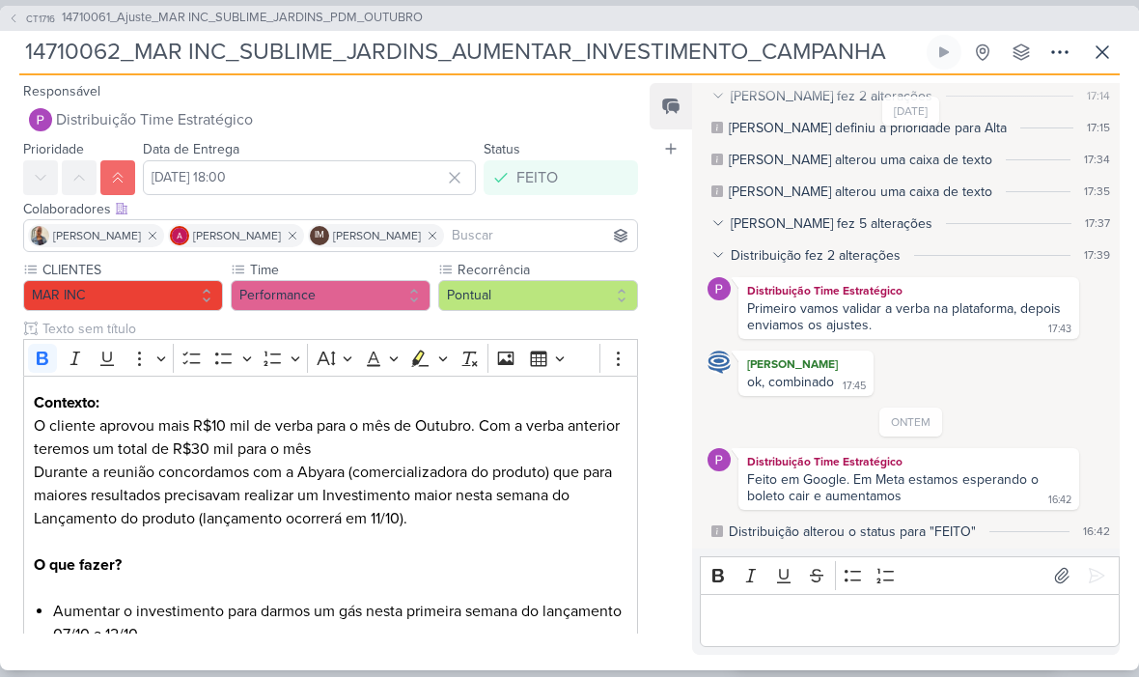
click at [57, 62] on input "14710062_MAR INC_SUBLIME_JARDINS_AUMENTAR_INVESTIMENTO_CAMPANHA" at bounding box center [471, 53] width 904 height 35
click at [58, 55] on input "14710062_MAR INC_SUBLIME_JARDINS_AUMENTAR_INVESTIMENTO_CAMPANHA" at bounding box center [471, 53] width 904 height 35
click at [59, 56] on input "14710062_MAR INC_SUBLIME_JARDINS_AUMENTAR_INVESTIMENTO_CAMPANHA" at bounding box center [471, 53] width 904 height 35
click at [54, 52] on input "14710062_MAR INC_SUBLIME_JARDINS_AUMENTAR_INVESTIMENTO_CAMPANHA" at bounding box center [471, 53] width 904 height 35
click at [199, 54] on input "14710062_MAR INC_SUBLIME_JARDINS_AUMENTAR_INVESTIMENTO_CAMPANHA" at bounding box center [471, 53] width 904 height 35
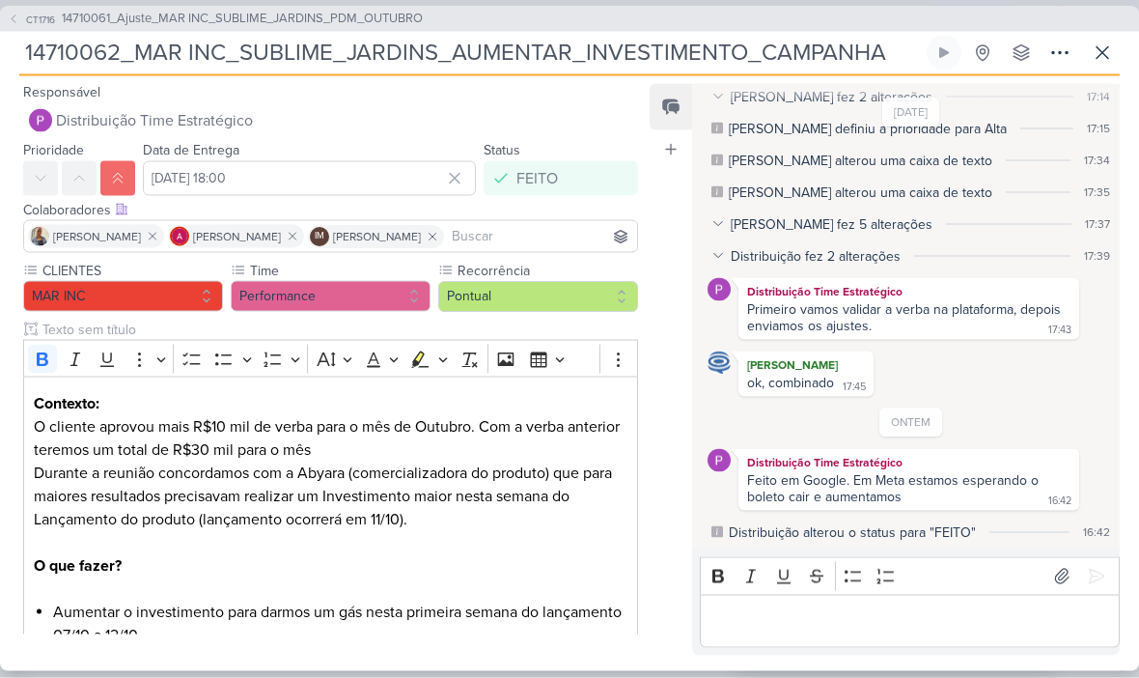
click at [200, 59] on input "14710062_MAR INC_SUBLIME_JARDINS_AUMENTAR_INVESTIMENTO_CAMPANHA" at bounding box center [471, 53] width 904 height 35
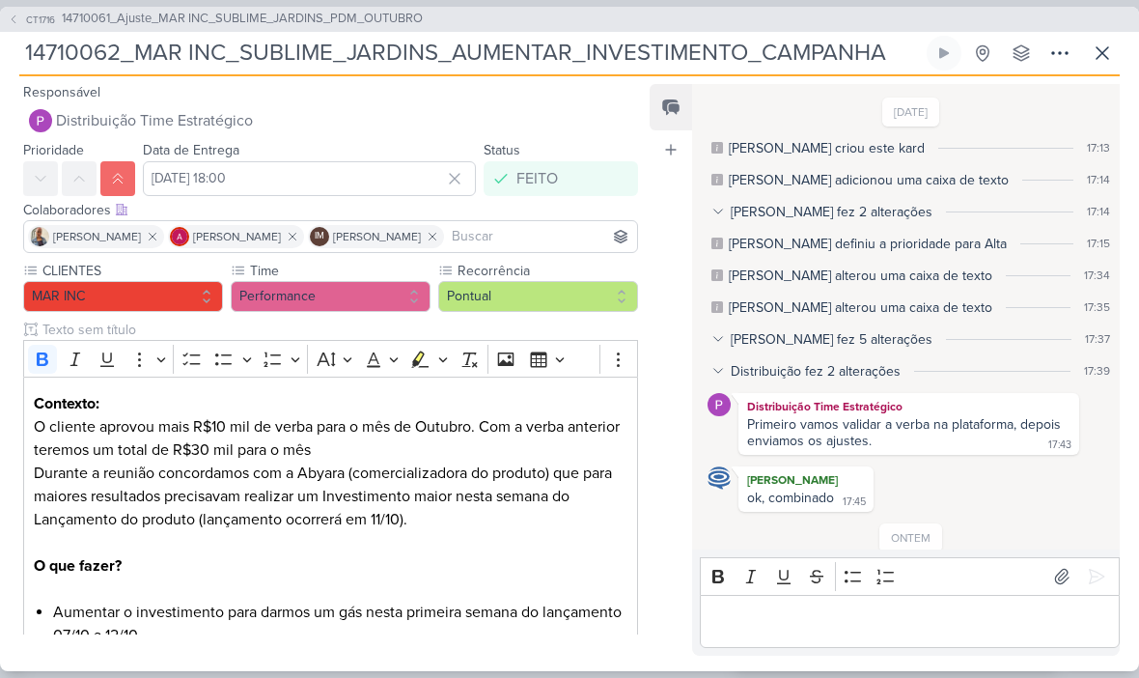
scroll to position [0, 0]
click at [1096, 47] on icon at bounding box center [1102, 53] width 23 height 23
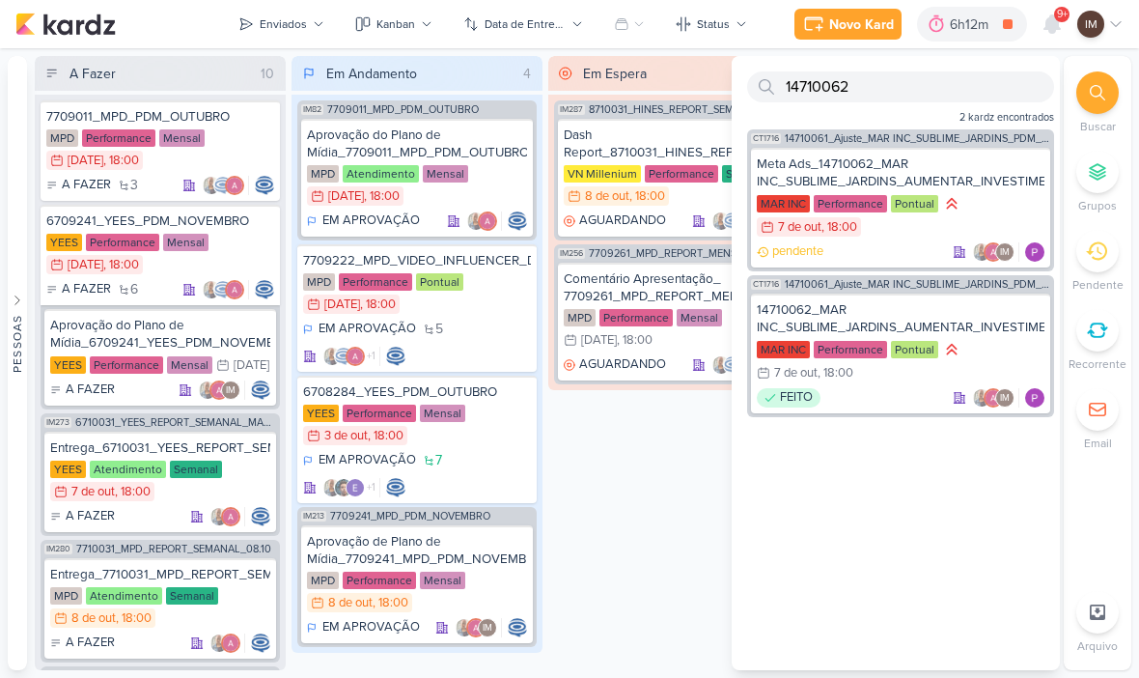
click at [897, 311] on div "14710062_MAR INC_SUBLIME_JARDINS_AUMENTAR_INVESTIMENTO_CAMPANHA" at bounding box center [901, 318] width 288 height 35
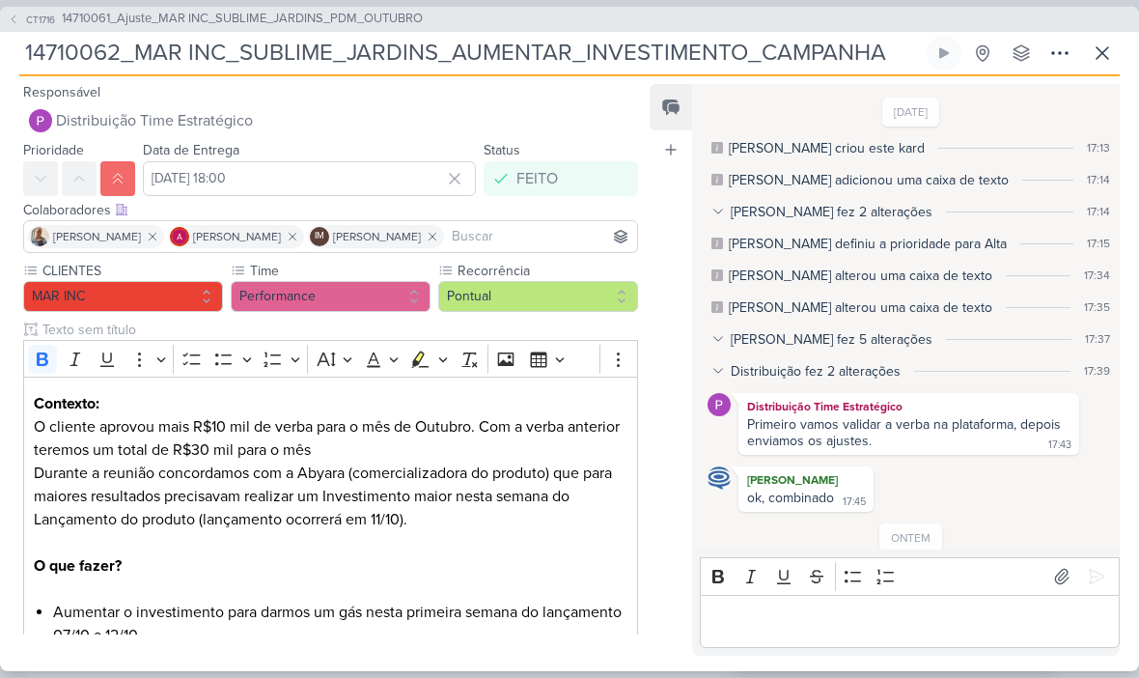
scroll to position [115, 0]
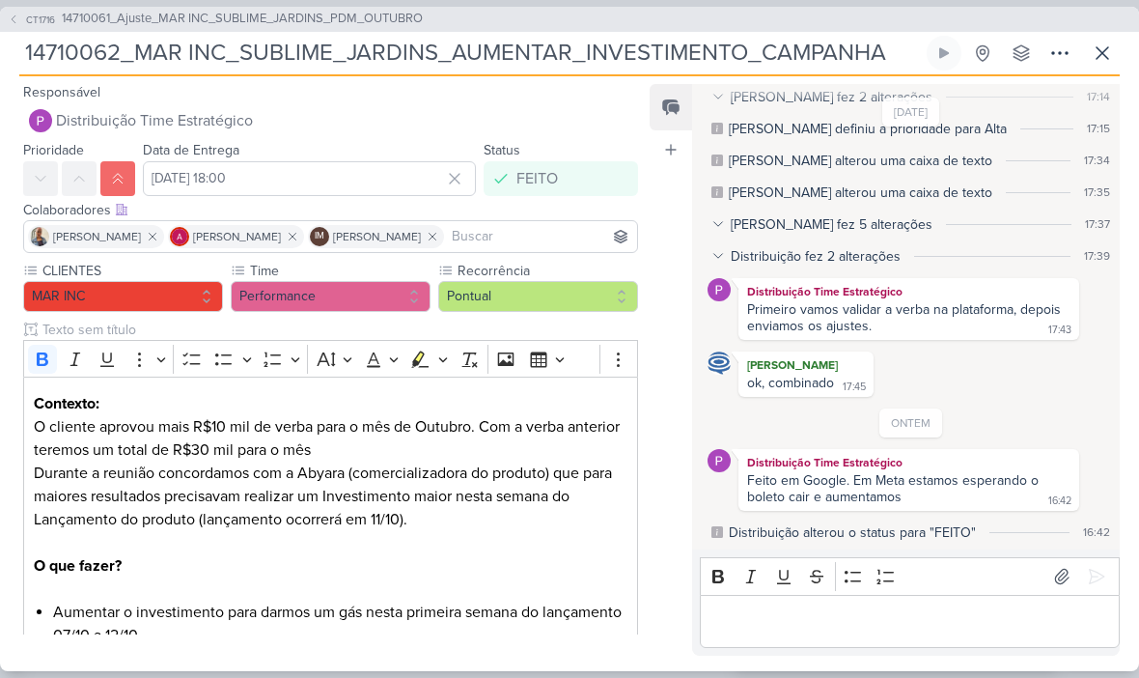
click at [753, 631] on p "Editor editing area: main" at bounding box center [910, 620] width 400 height 23
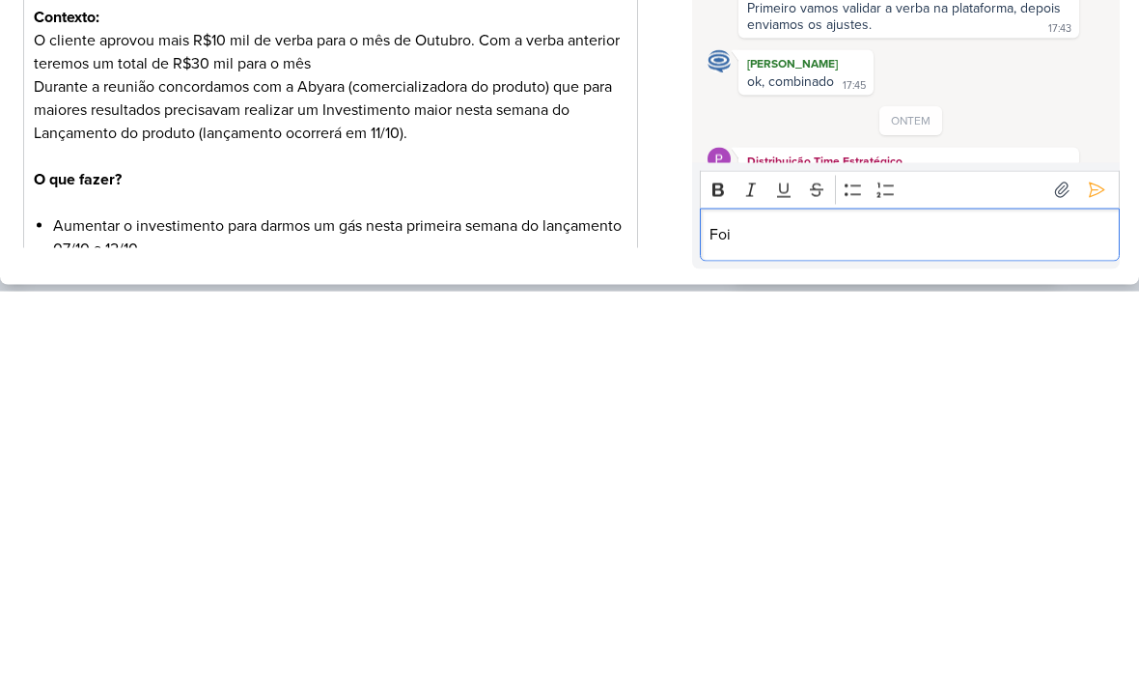
scroll to position [24, 0]
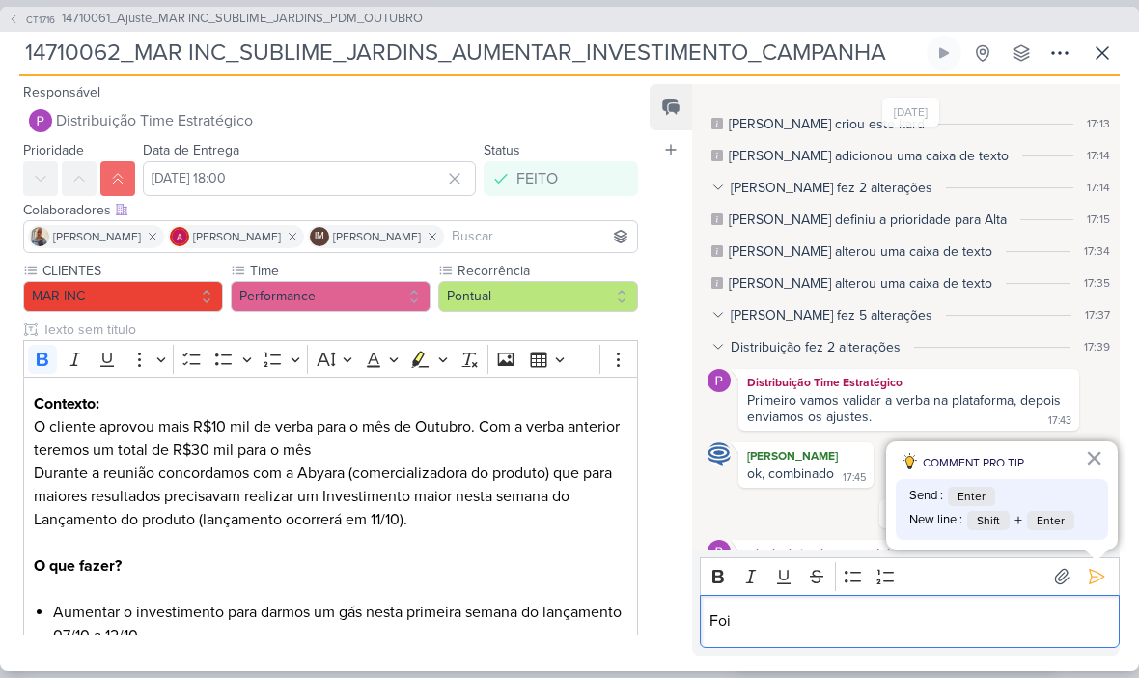
click at [16, 18] on icon at bounding box center [14, 20] width 12 height 12
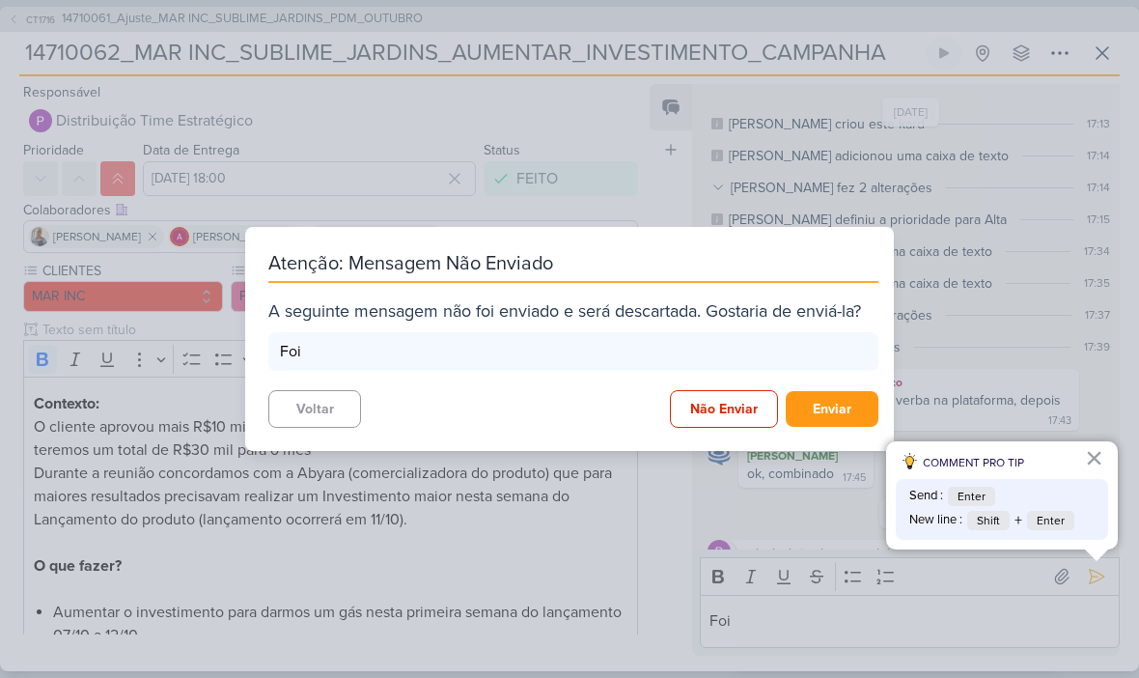
click at [722, 406] on button "Não Enviar" at bounding box center [724, 409] width 108 height 38
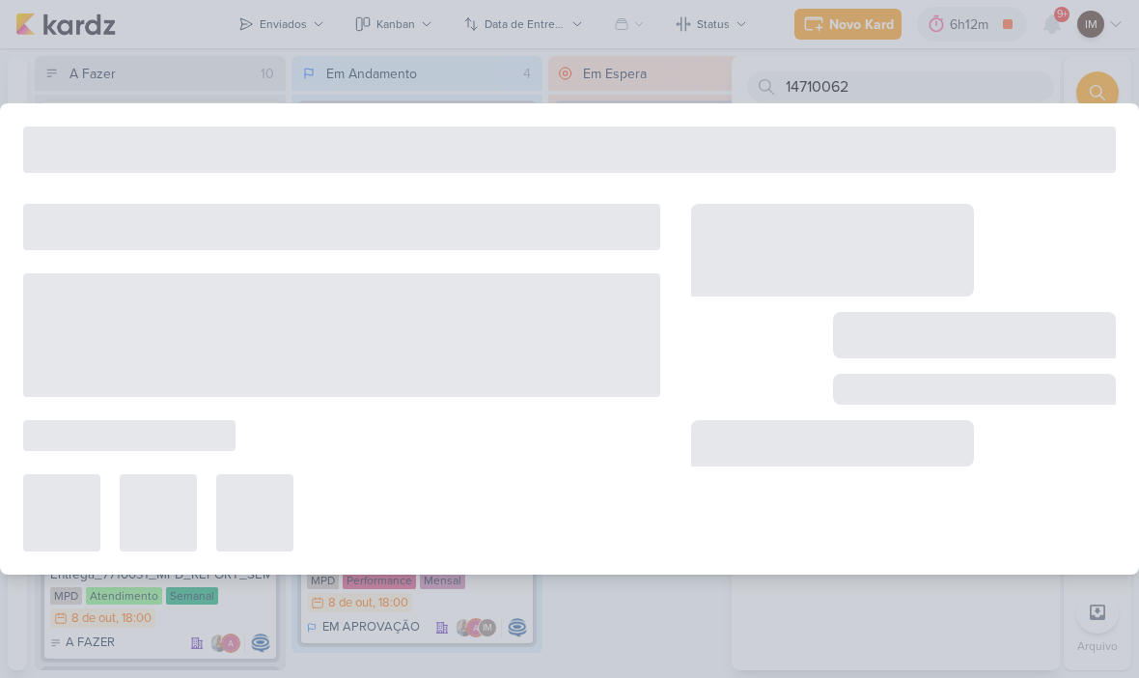
type input "14710061_Ajuste_MAR INC_SUBLIME_JARDINS_PDM_OUTUBRO"
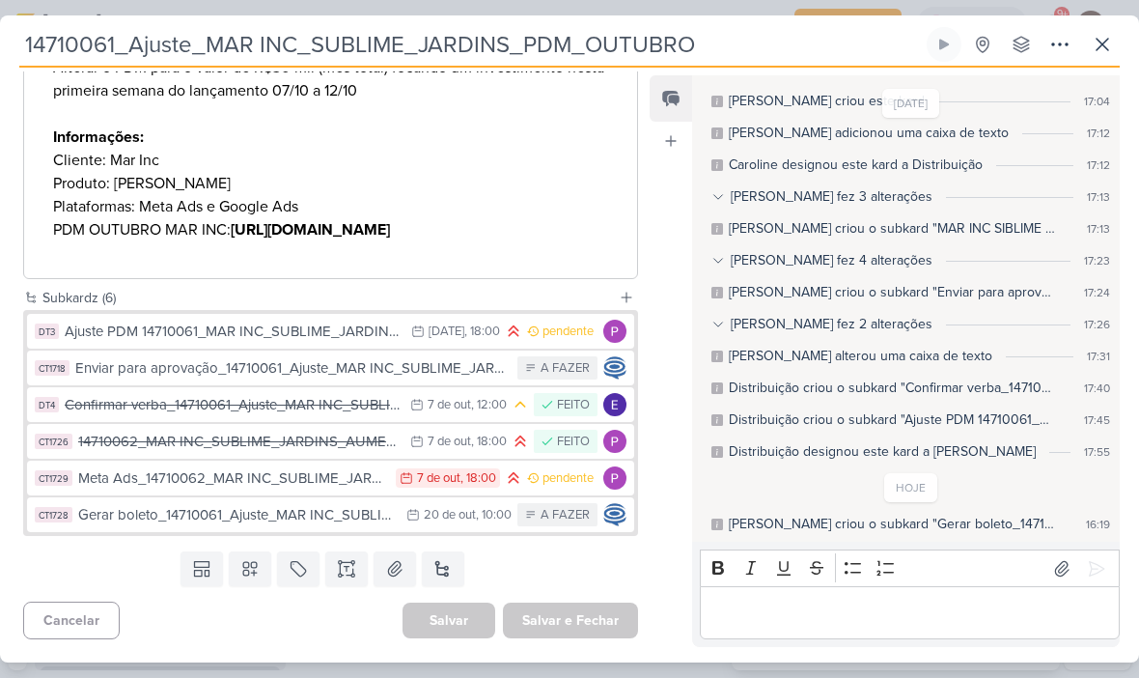
scroll to position [860, 0]
click at [349, 476] on div "Meta Ads_14710062_MAR INC_SUBLIME_JARDINS_AUMENTAR_INVESTIMENTO_CAMPANHA" at bounding box center [232, 478] width 308 height 22
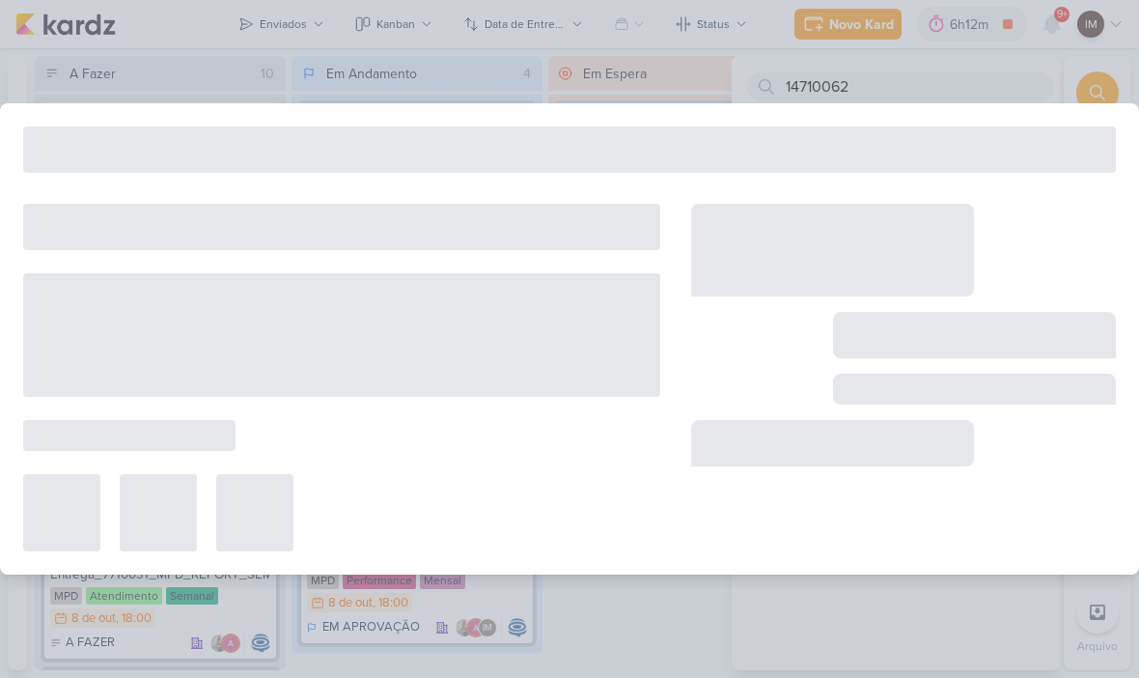
type input "Meta Ads_14710062_MAR INC_SUBLIME_JARDINS_AUMENTAR_INVESTIMENTO_CAMPANHA"
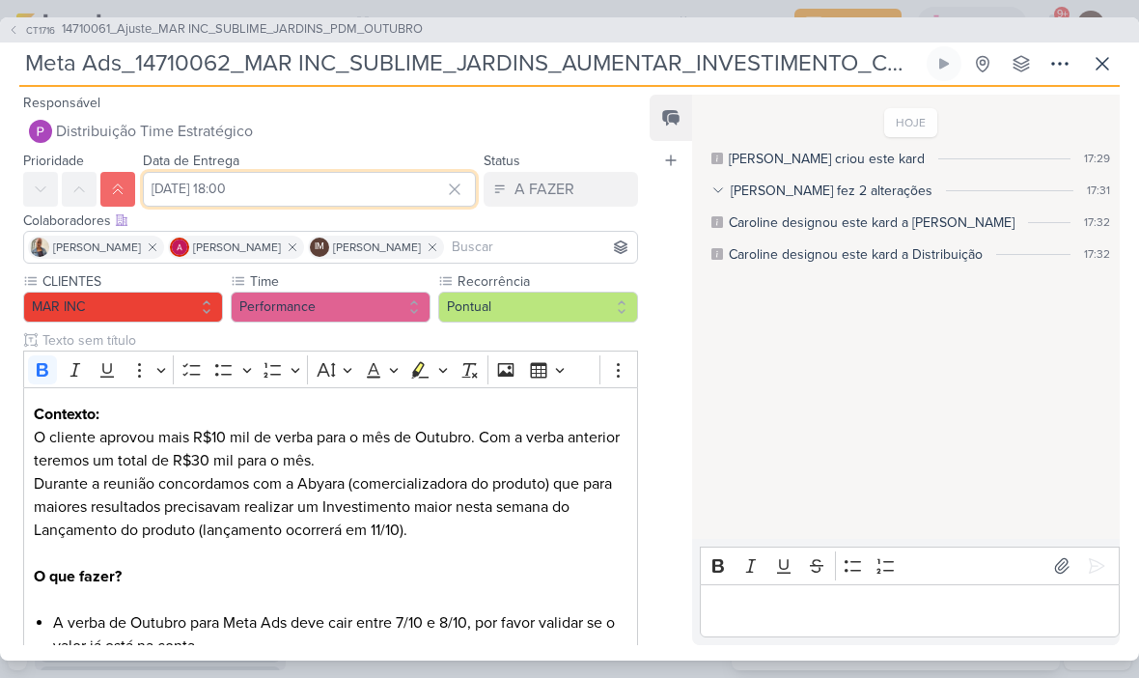
click at [220, 200] on input "7 de outubro de 2025 às 18:00" at bounding box center [309, 189] width 333 height 35
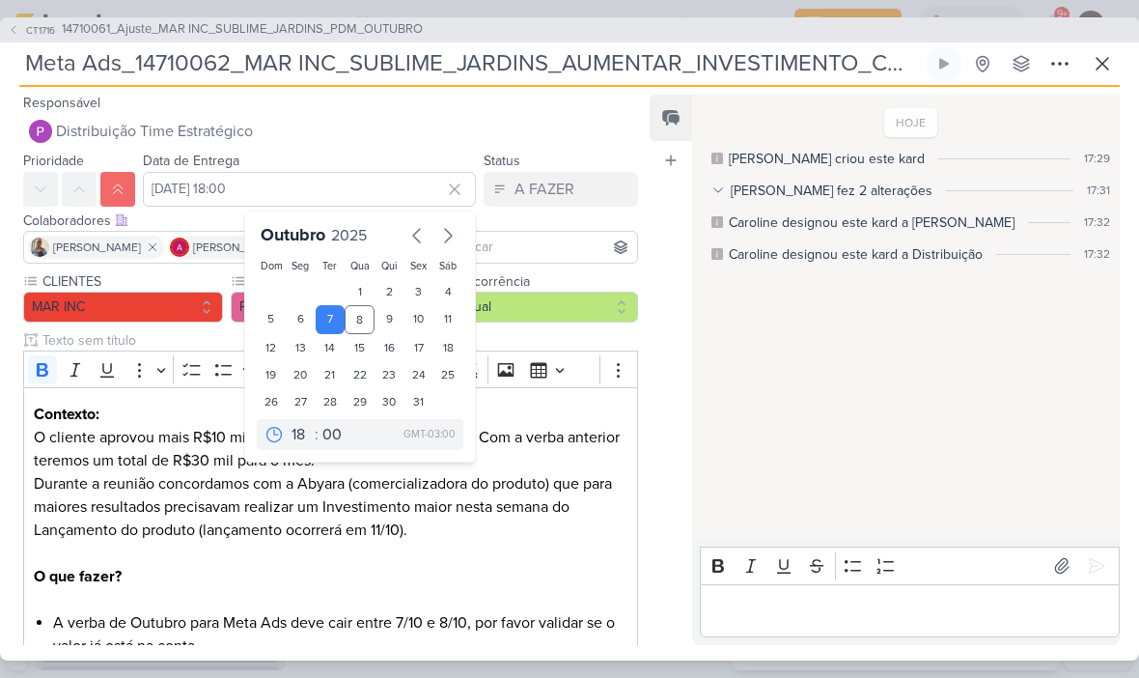
click at [365, 320] on div "8" at bounding box center [360, 319] width 30 height 29
type input "8 de outubro de 2025 às 18:00"
click at [724, 410] on div "HOJE Caroline criou este kard 17:29 Caroline fez 2 alterações 17:31 Caroline al…" at bounding box center [905, 318] width 426 height 443
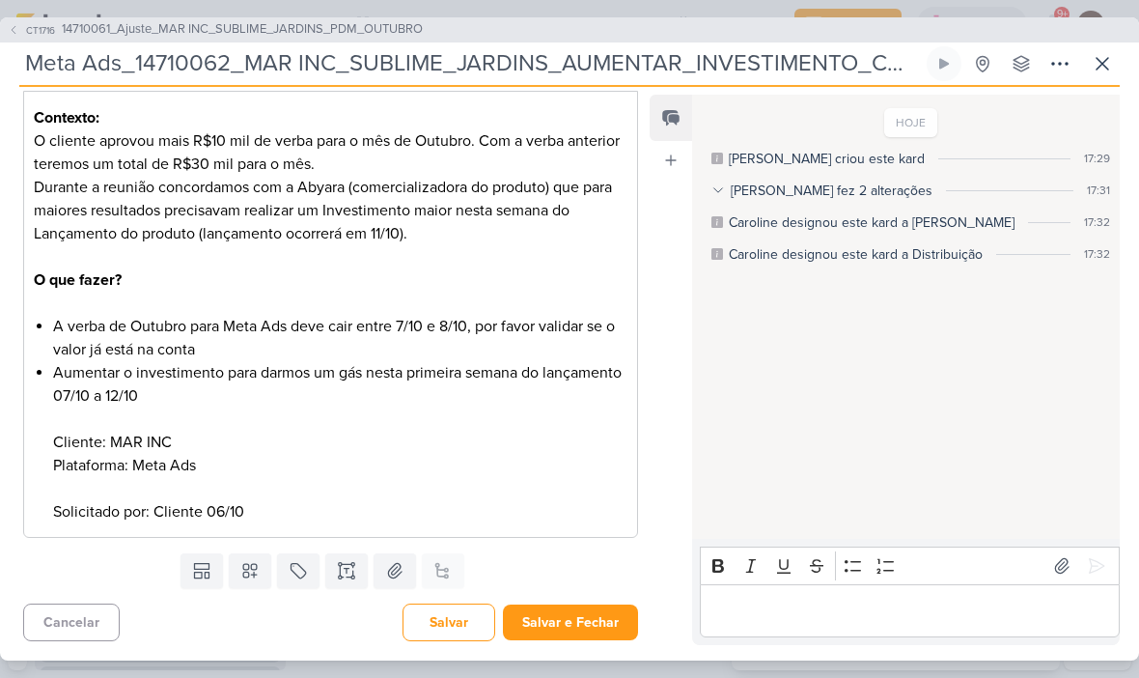
scroll to position [296, 0]
click at [570, 618] on button "Salvar e Fechar" at bounding box center [570, 622] width 135 height 36
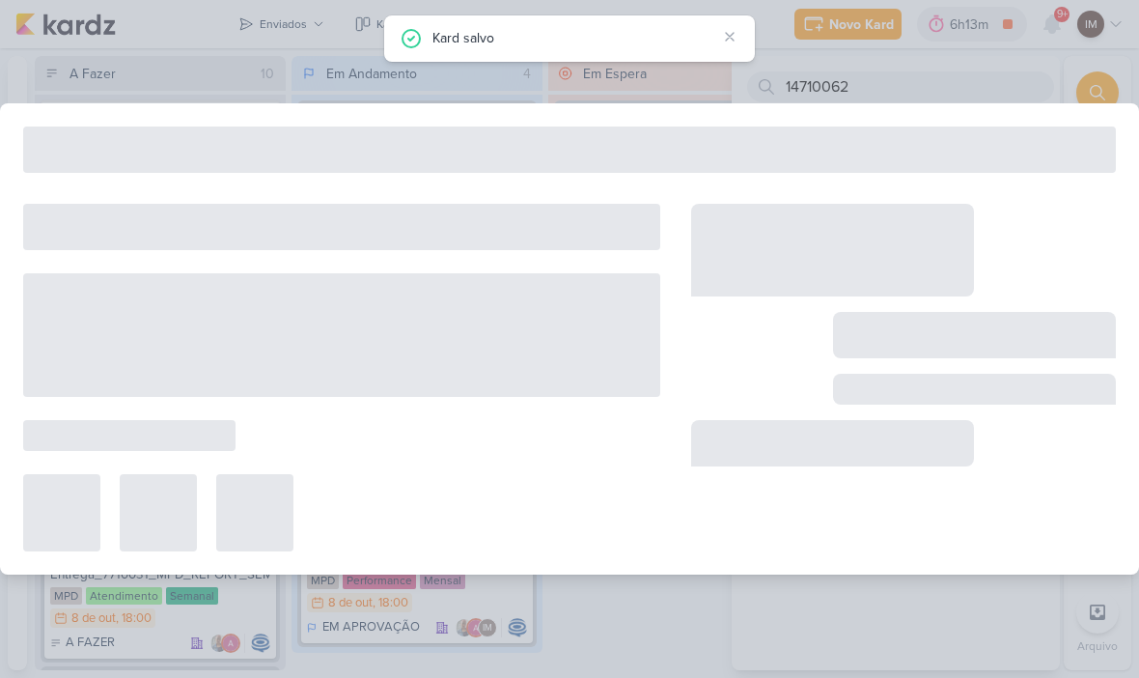
type input "14710061_Ajuste_MAR INC_SUBLIME_JARDINS_PDM_OUTUBRO"
type input "7 de outubro de 2025 às 18:00"
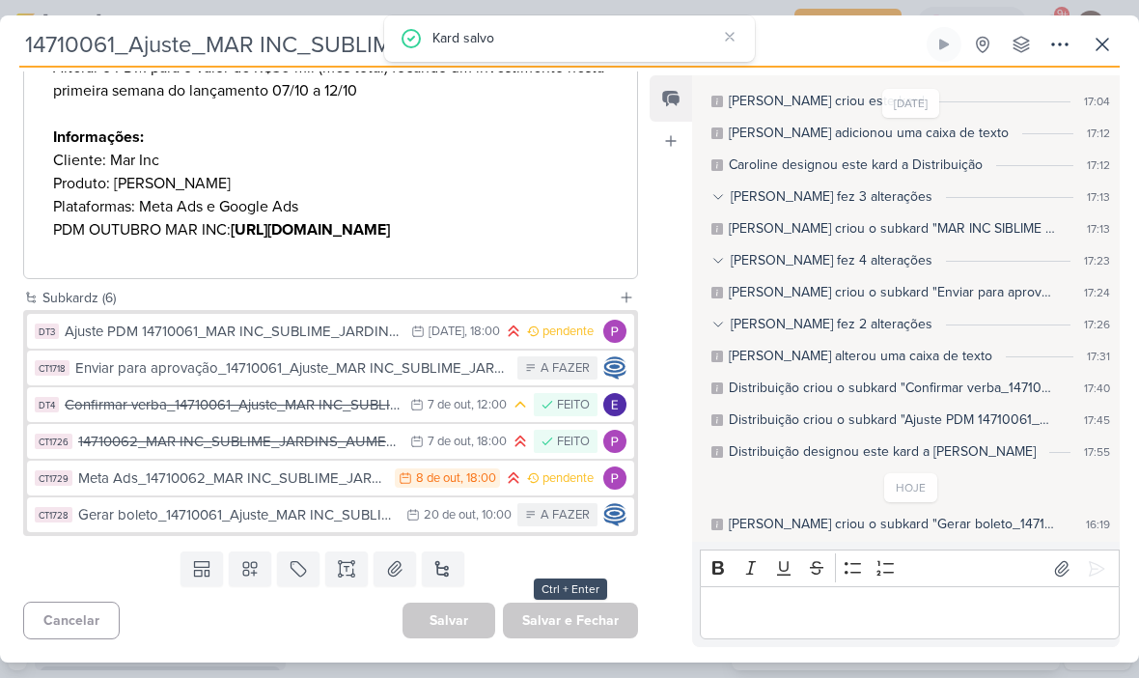
scroll to position [860, 0]
click at [347, 448] on div "14710062_MAR INC_SUBLIME_JARDINS_AUMENTAR_INVESTIMENTO_CAMPANHA" at bounding box center [239, 442] width 322 height 22
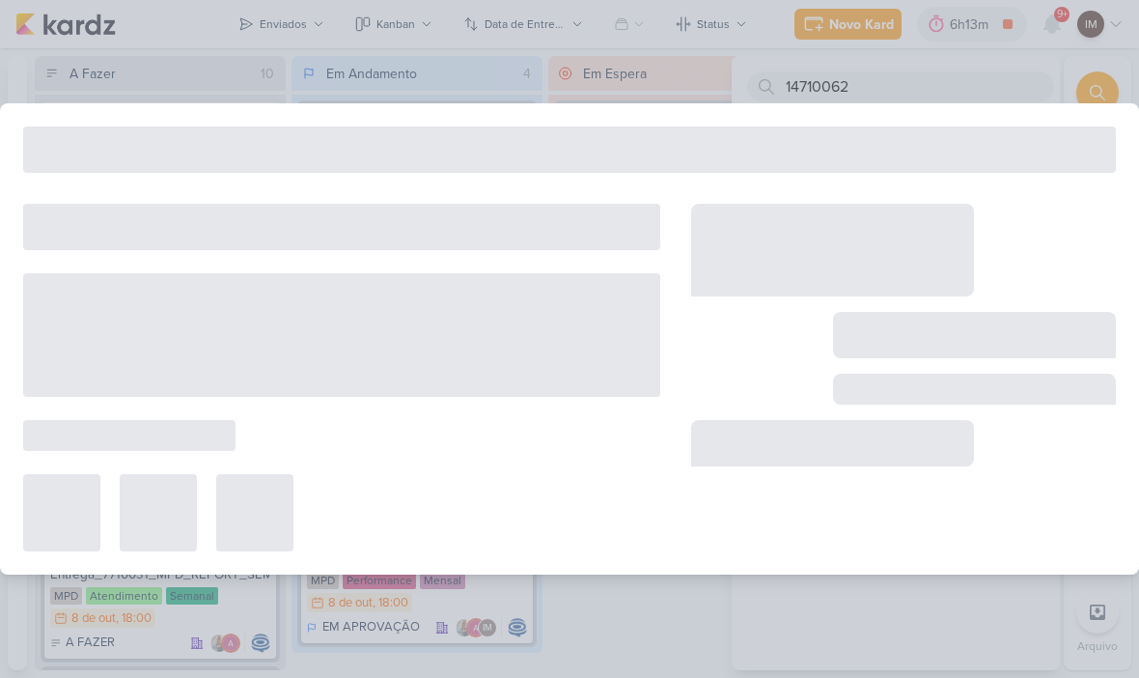
click at [344, 451] on div at bounding box center [341, 378] width 637 height 348
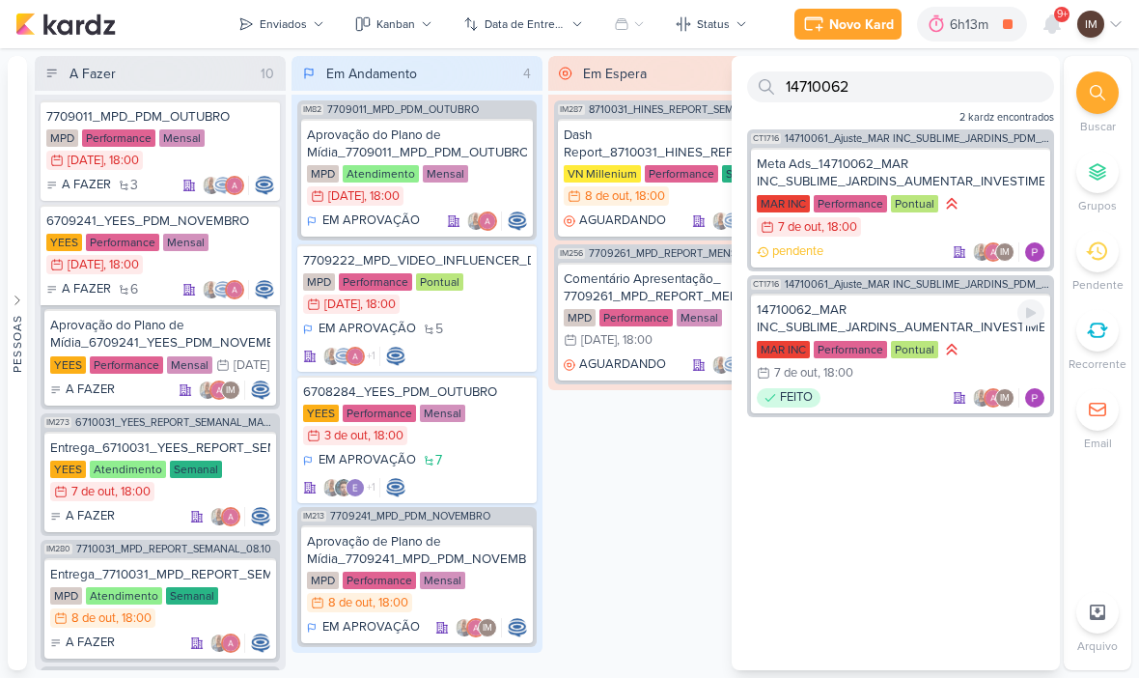
click at [864, 311] on div "14710062_MAR INC_SUBLIME_JARDINS_AUMENTAR_INVESTIMENTO_CAMPANHA" at bounding box center [901, 318] width 288 height 35
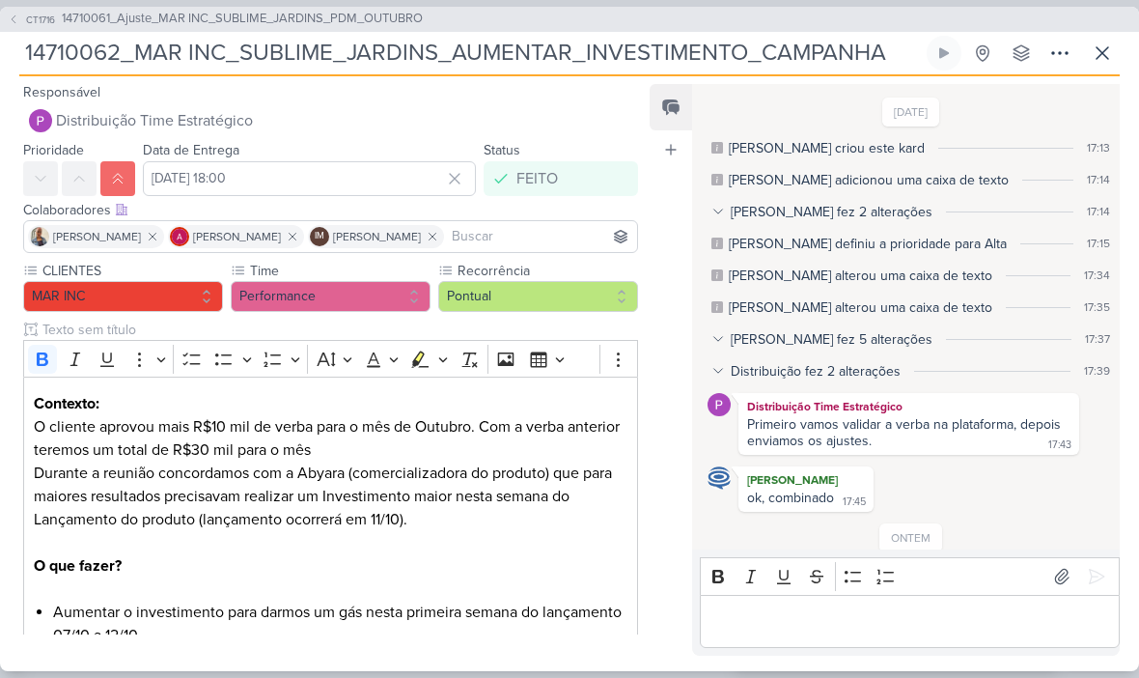
scroll to position [115, 0]
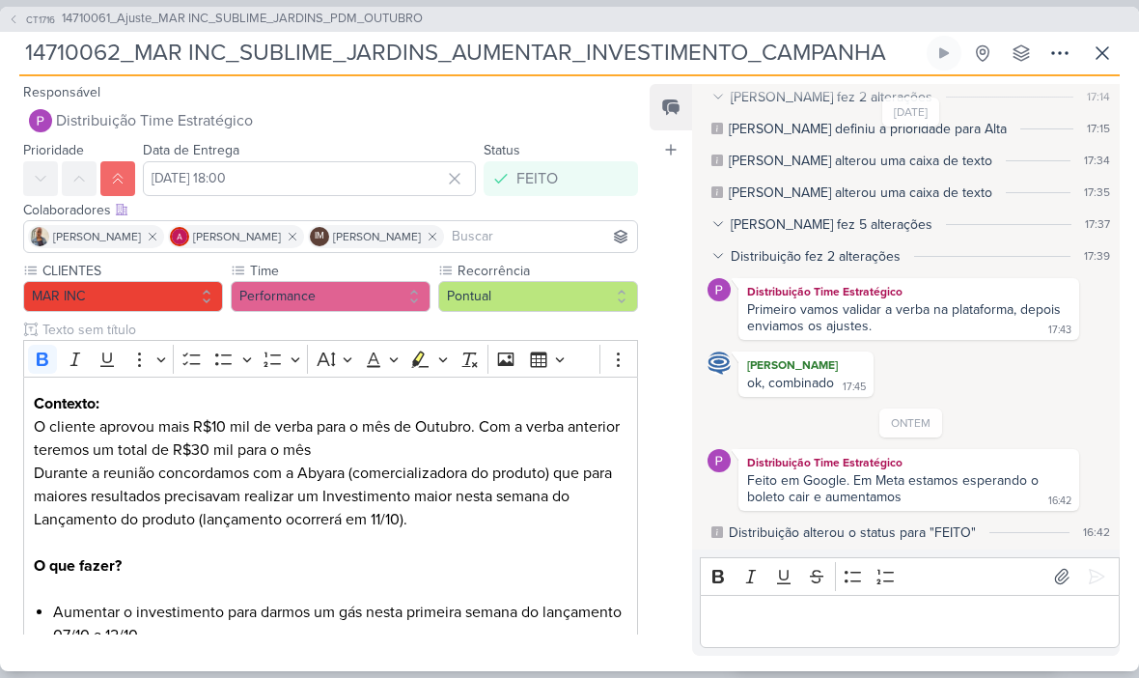
click at [783, 601] on div "Editor editing area: main" at bounding box center [910, 621] width 420 height 53
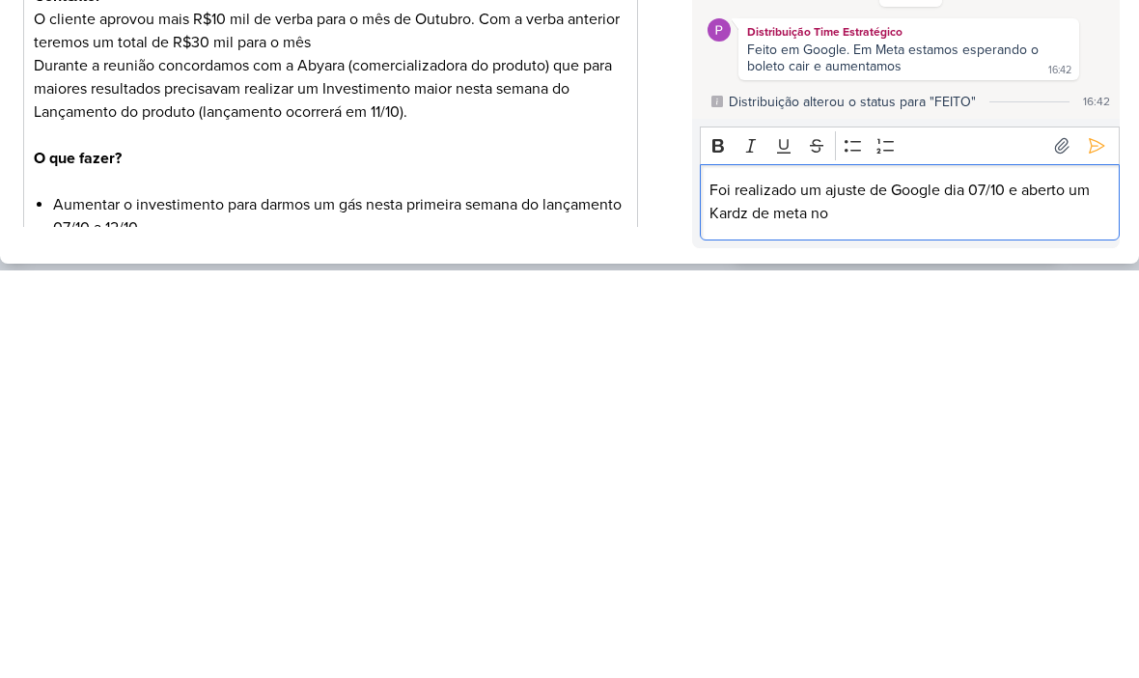
scroll to position [138, 0]
click at [821, 586] on p "Foi realizado um ajuste de Google dia 07/10 e aberto um Kardz de meta no dia 08…" at bounding box center [910, 609] width 400 height 46
click at [1098, 546] on icon at bounding box center [1097, 553] width 14 height 14
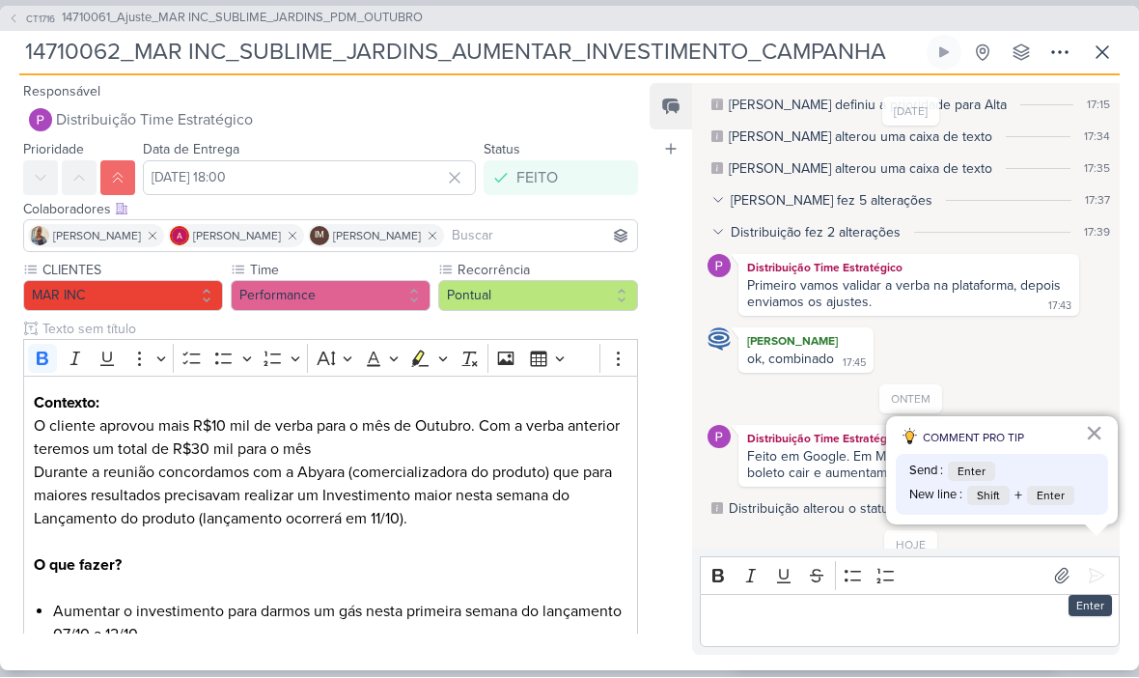
scroll to position [210, 0]
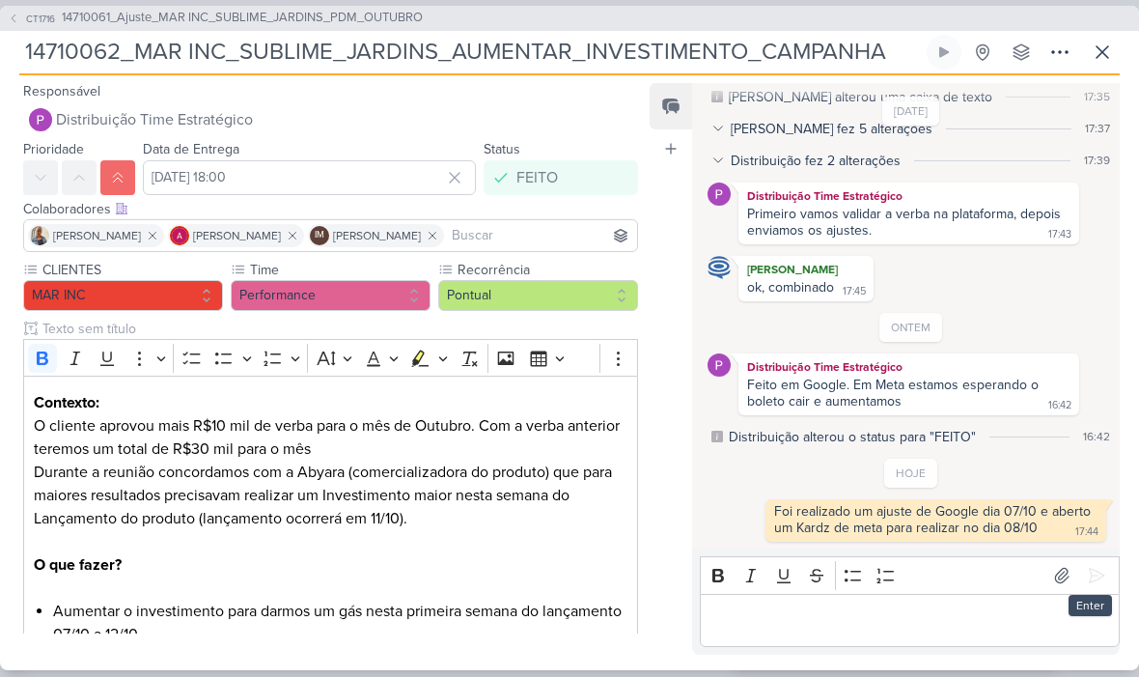
click at [819, 611] on p "Editor editing area: main" at bounding box center [910, 620] width 400 height 23
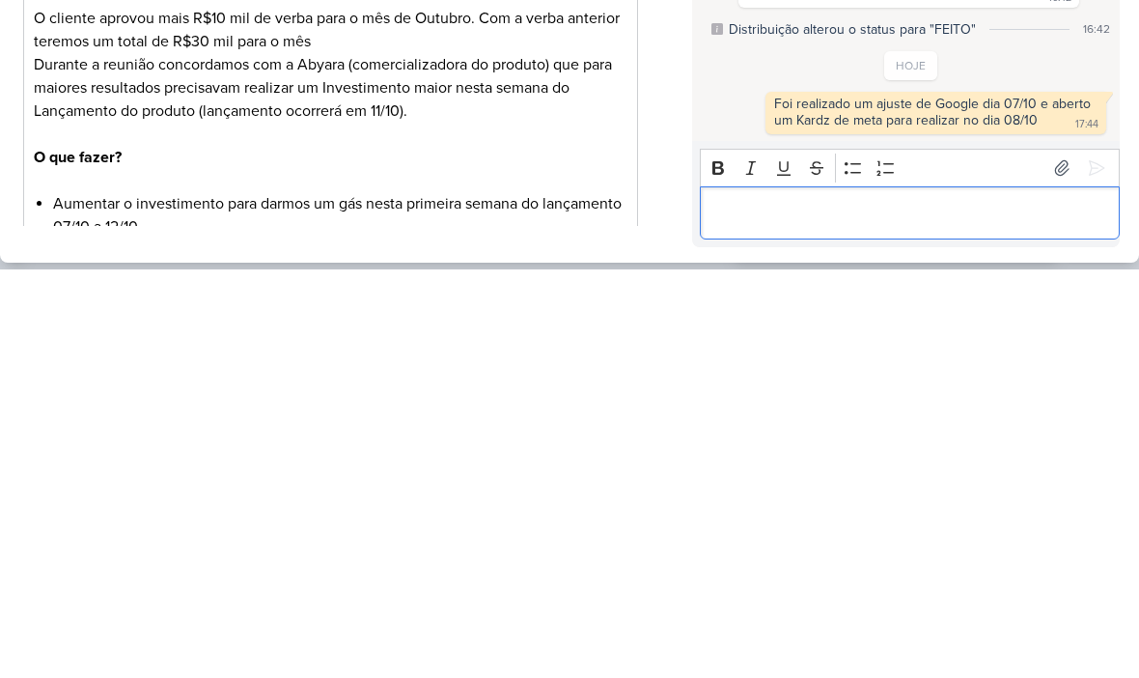
scroll to position [1, 0]
click at [1089, 567] on icon at bounding box center [1096, 576] width 19 height 19
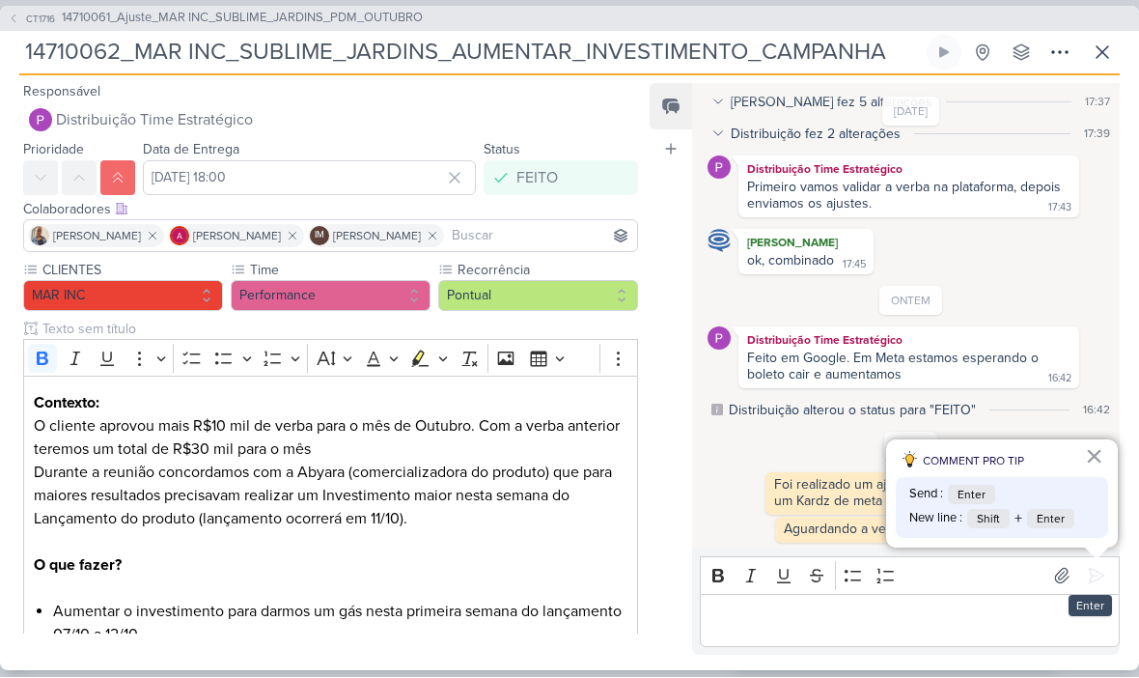
scroll to position [238, 0]
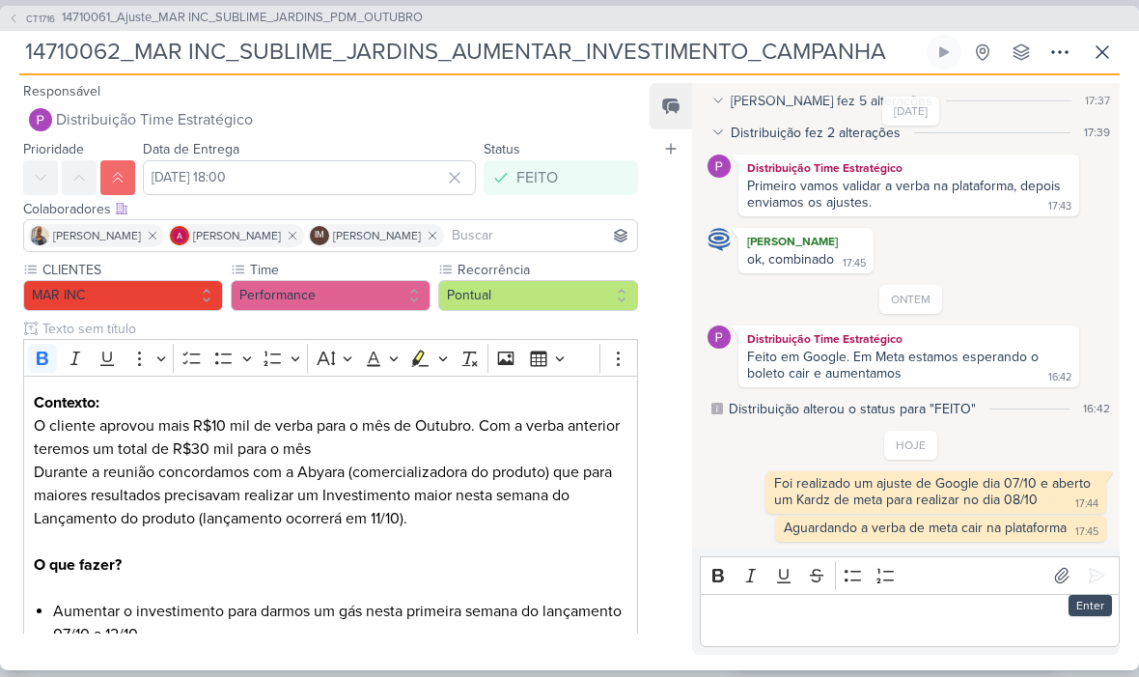
click at [17, 14] on icon at bounding box center [14, 20] width 12 height 12
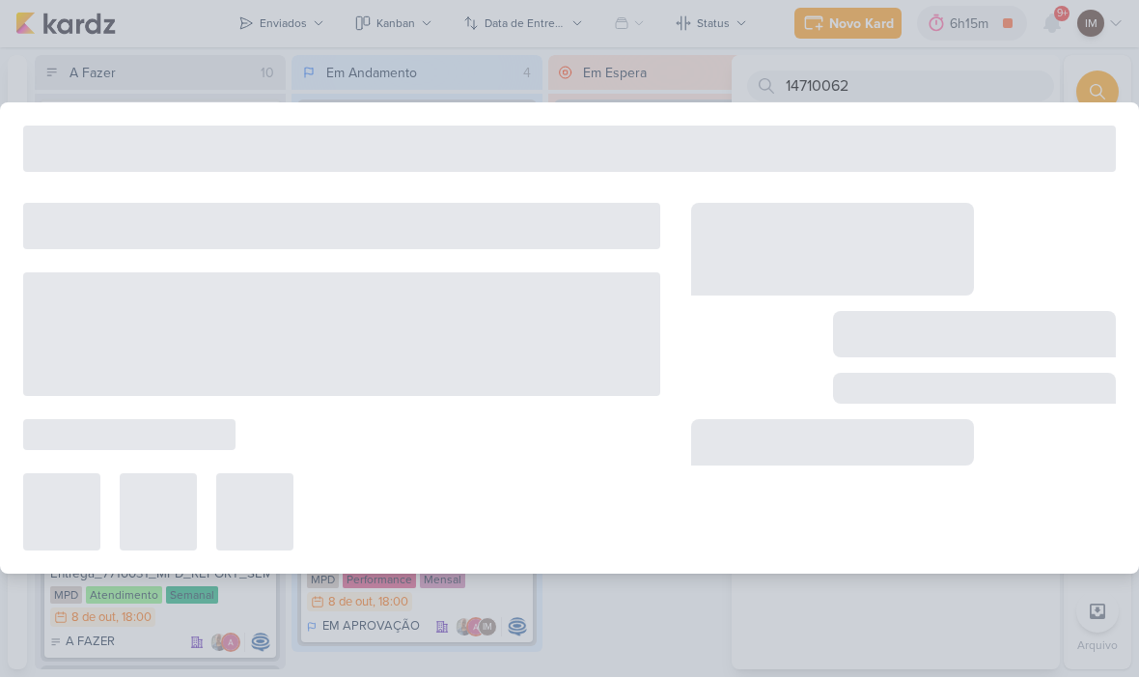
type input "14710061_Ajuste_MAR INC_SUBLIME_JARDINS_PDM_OUTUBRO"
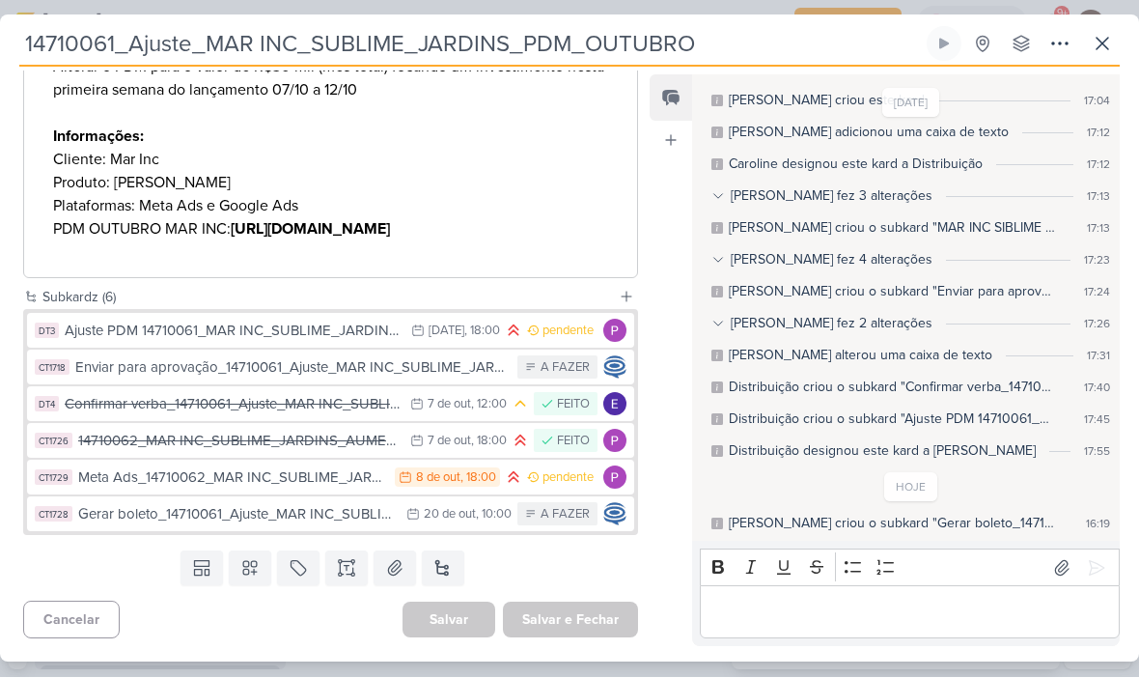
scroll to position [860, 0]
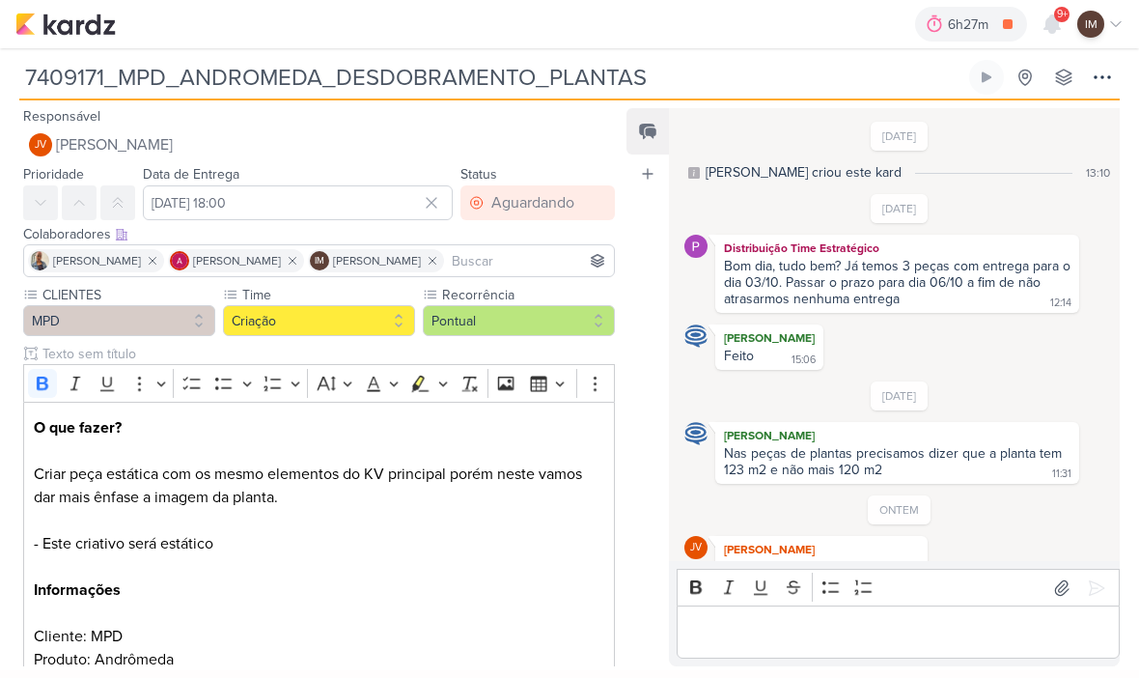
scroll to position [370, 0]
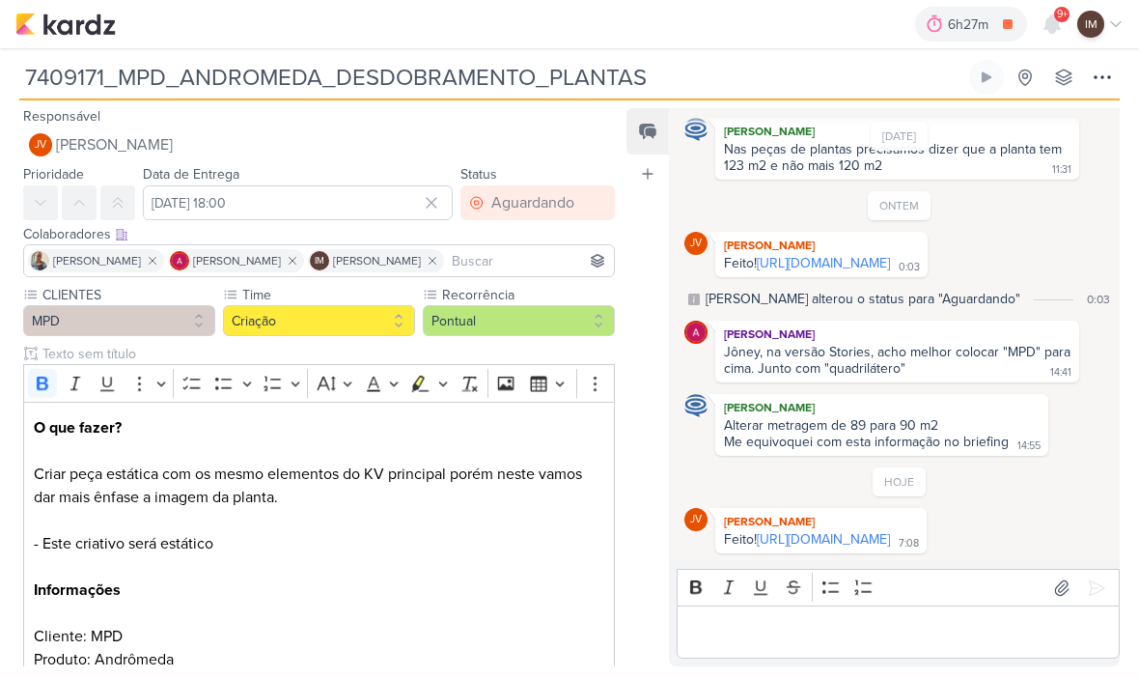
click at [68, 66] on input "7409171_MPD_ANDROMEDA_DESDOBRAMENTO_PLANTAS" at bounding box center [492, 77] width 946 height 35
click at [66, 76] on input "7409171_MPD_ANDROMEDA_DESDOBRAMENTO_PLANTAS" at bounding box center [492, 77] width 946 height 35
click at [64, 73] on input "7409171_MPD_ANDROMEDA_DESDOBRAMENTO_PLANTAS" at bounding box center [492, 77] width 946 height 35
click at [64, 33] on img at bounding box center [65, 24] width 100 height 23
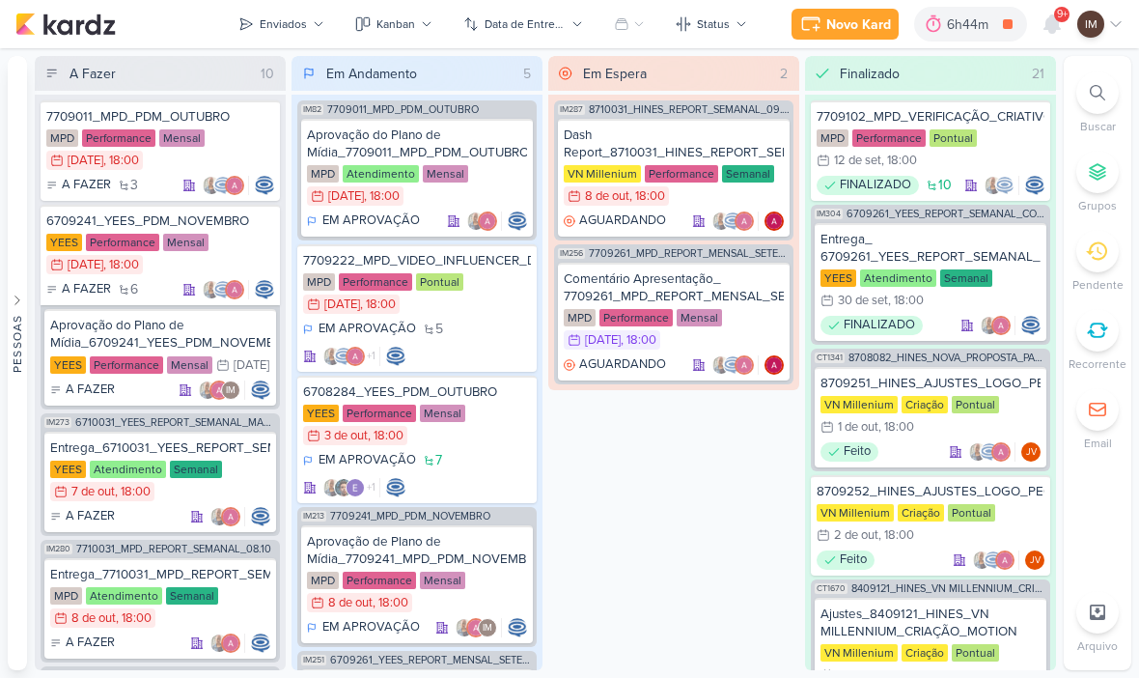
click at [1119, 36] on div "IM" at bounding box center [1100, 24] width 46 height 27
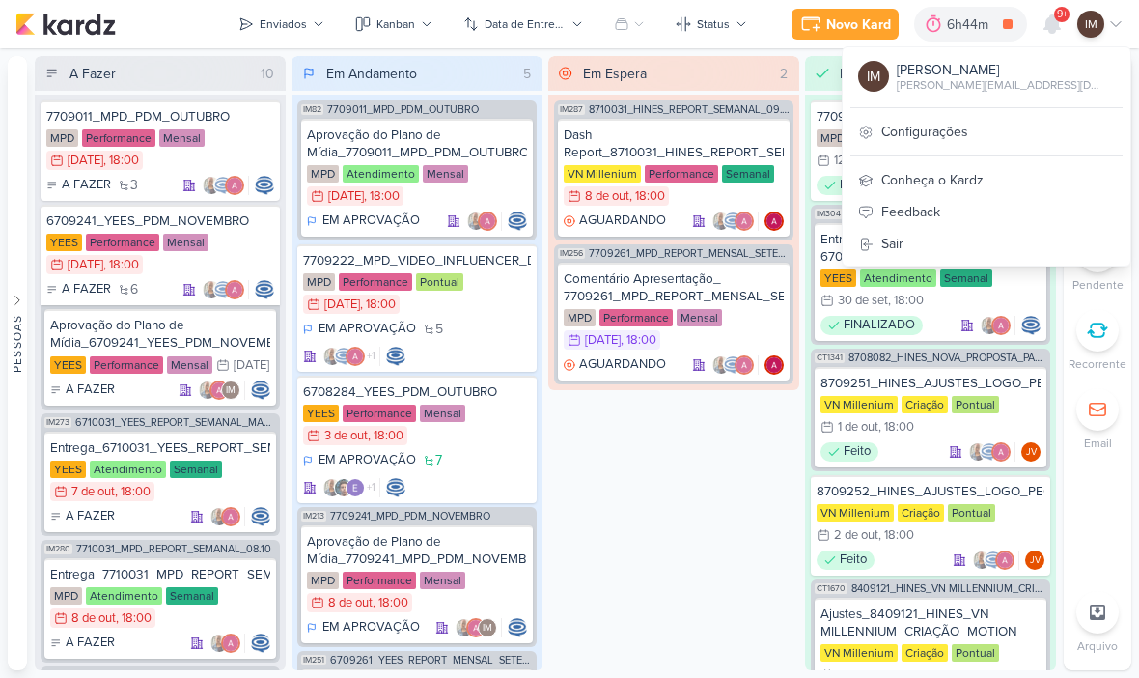
click at [1112, 103] on div "IM [PERSON_NAME] [PERSON_NAME][EMAIL_ADDRESS][DOMAIN_NAME] Configurações Conheç…" at bounding box center [987, 156] width 290 height 220
click at [742, 478] on div "Em Espera 2 IM287 8710031_HINES_REPORT_SEMANAL_09.10 Dash Report_8710031_HINES_…" at bounding box center [673, 363] width 251 height 614
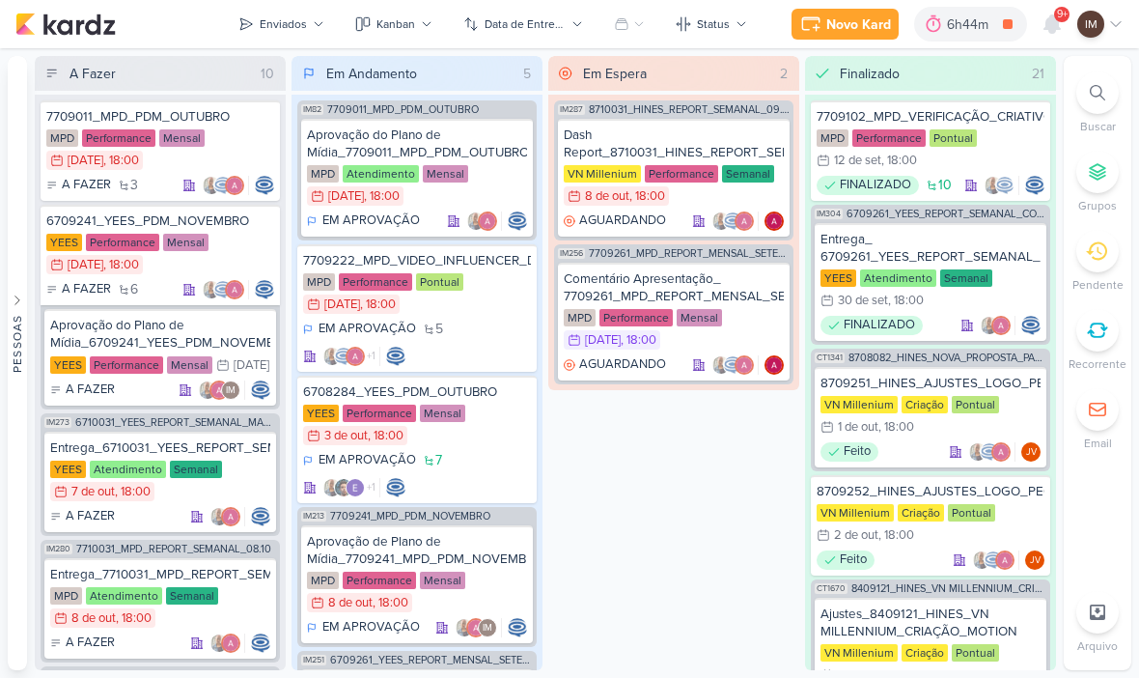
click at [1108, 104] on div at bounding box center [1097, 92] width 42 height 42
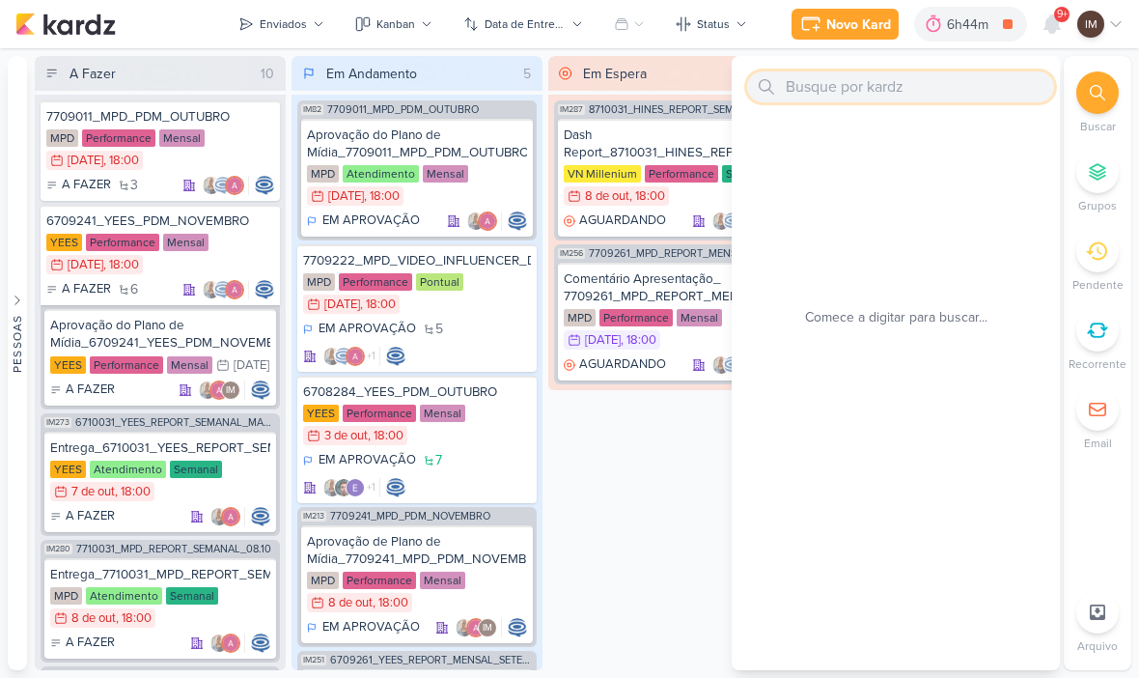
click at [986, 101] on input "text" at bounding box center [900, 86] width 307 height 31
click at [985, 94] on input "text" at bounding box center [900, 86] width 307 height 31
paste input "7709224_MPD_NEO ALPHAVILLE_VIDEO_INFLUENCER_DECORADO"
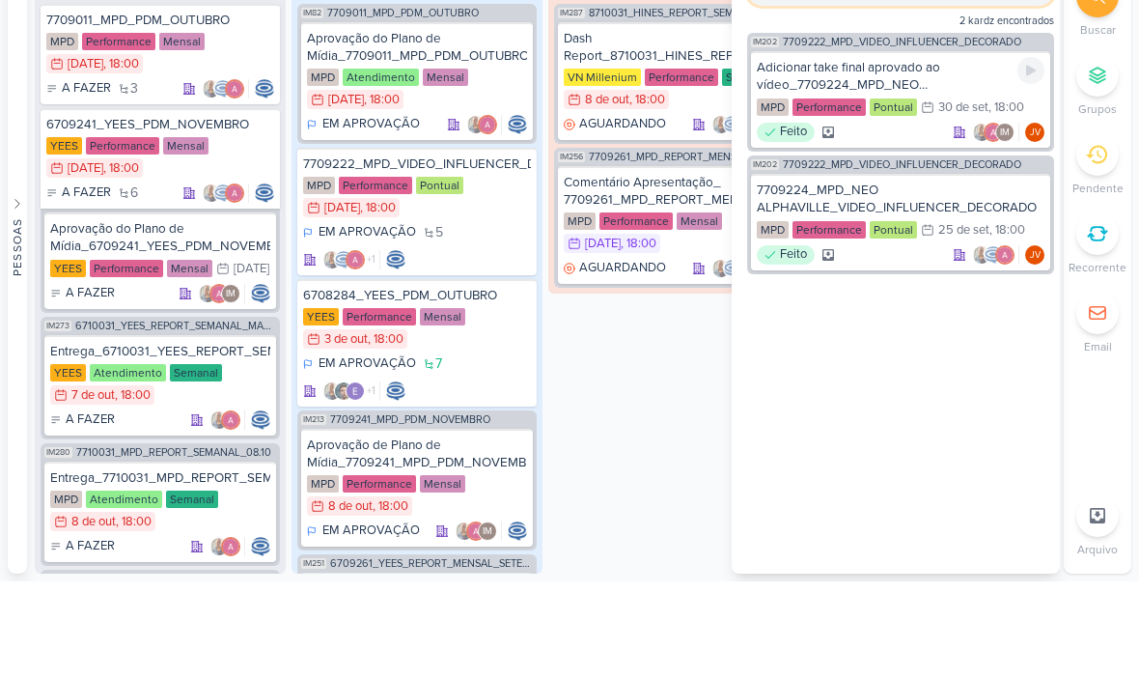
type input "7709224_MPD_NEO ALPHAVILLE_VIDEO_INFLUENCER_DECORADO"
click at [969, 155] on div "Adicionar take final aprovado ao vídeo_7709224_MPD_NEO ALPHAVILLE_VIDEO_INFLUEN…" at bounding box center [901, 172] width 288 height 35
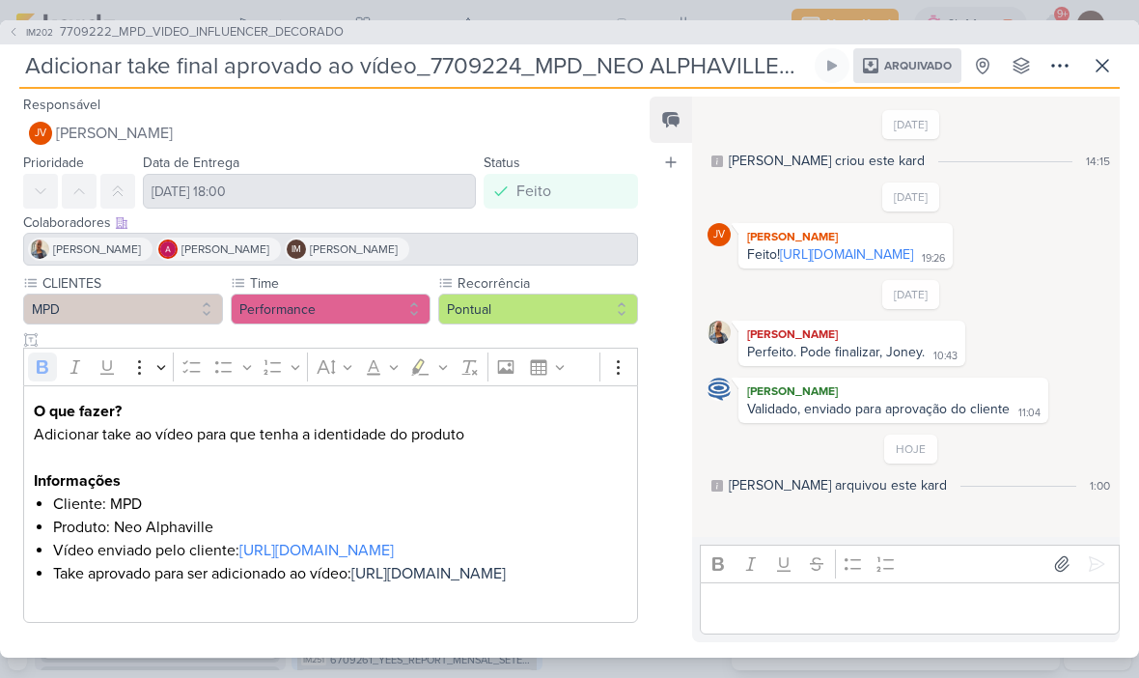
click at [28, 36] on span "IM202" at bounding box center [39, 32] width 33 height 14
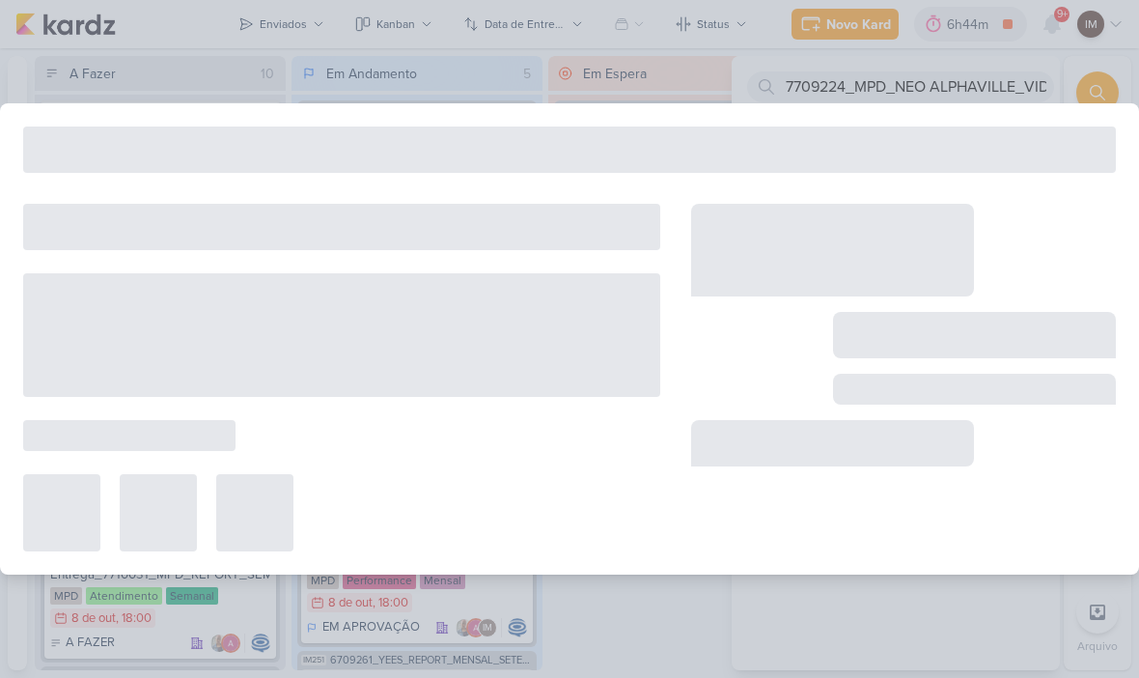
type input "7709222_MPD_VIDEO_INFLUENCER_DECORADO"
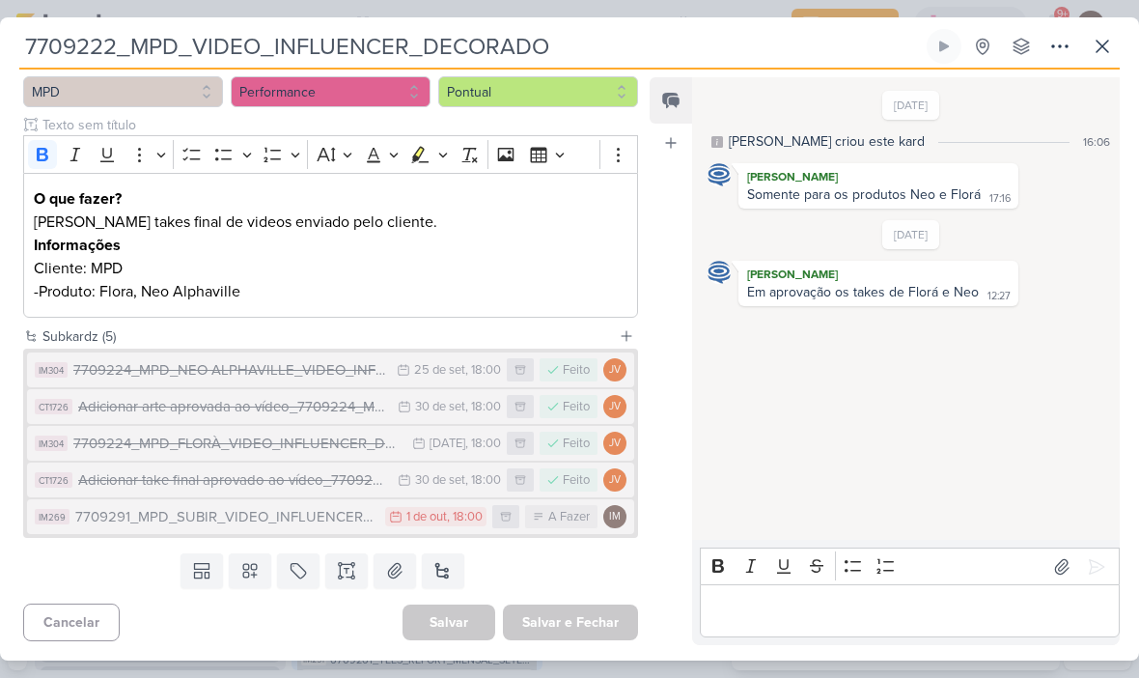
scroll to position [198, 0]
click at [319, 519] on div "7709291_MPD_SUBIR_VIDEO_INFLUENCER_DECORADO" at bounding box center [225, 517] width 300 height 22
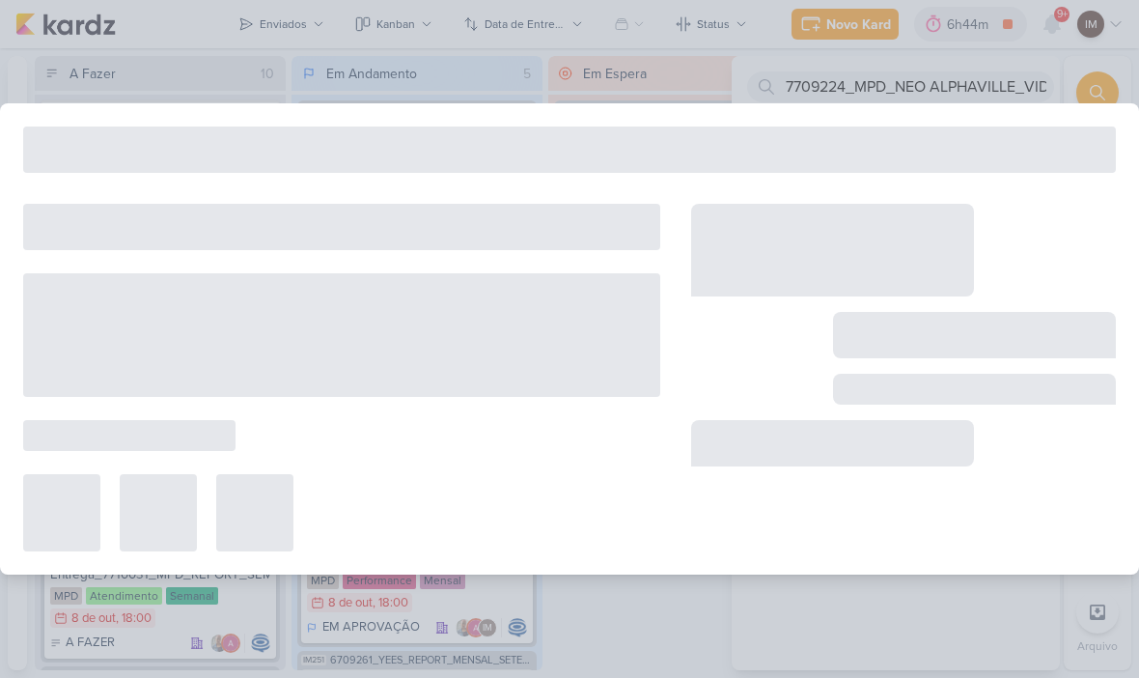
type input "7709291_MPD_SUBIR_VIDEO_INFLUENCER_DECORADO"
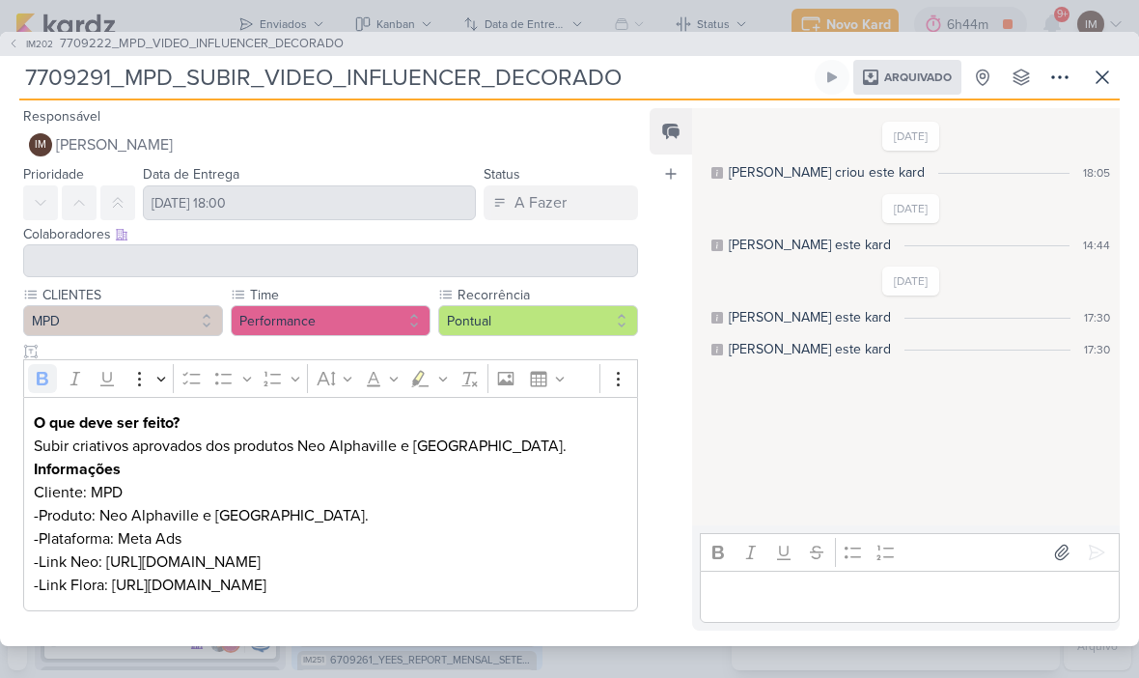
click at [1056, 69] on icon at bounding box center [1059, 77] width 23 height 23
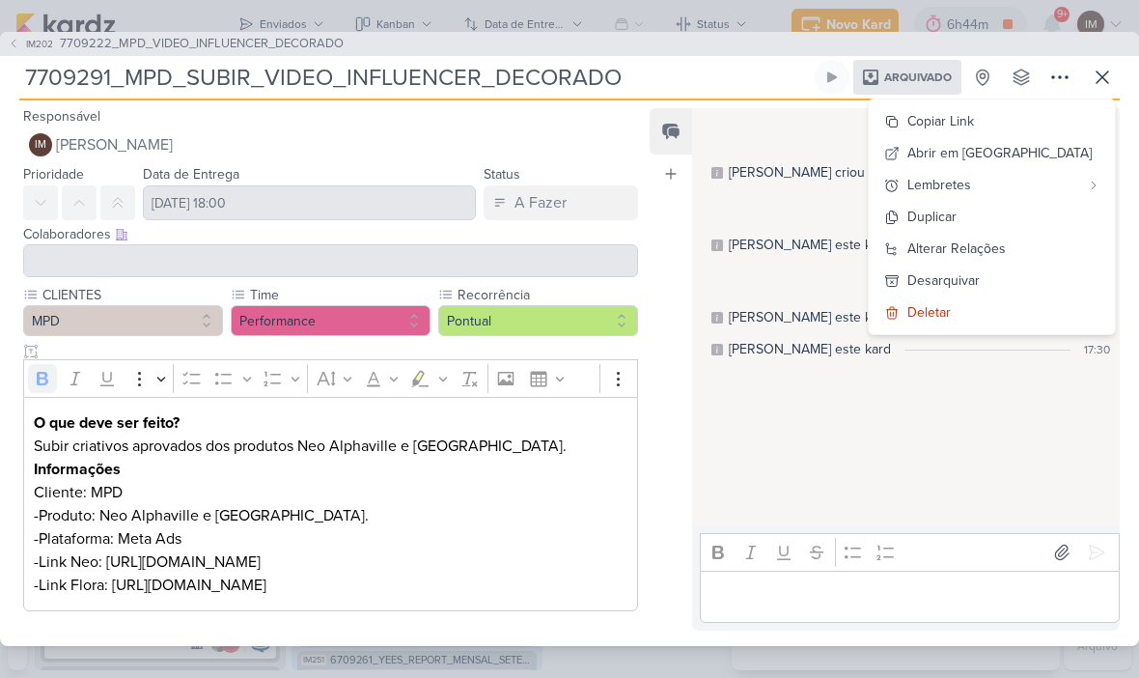
click at [980, 270] on div "Desarquivar" at bounding box center [944, 280] width 72 height 20
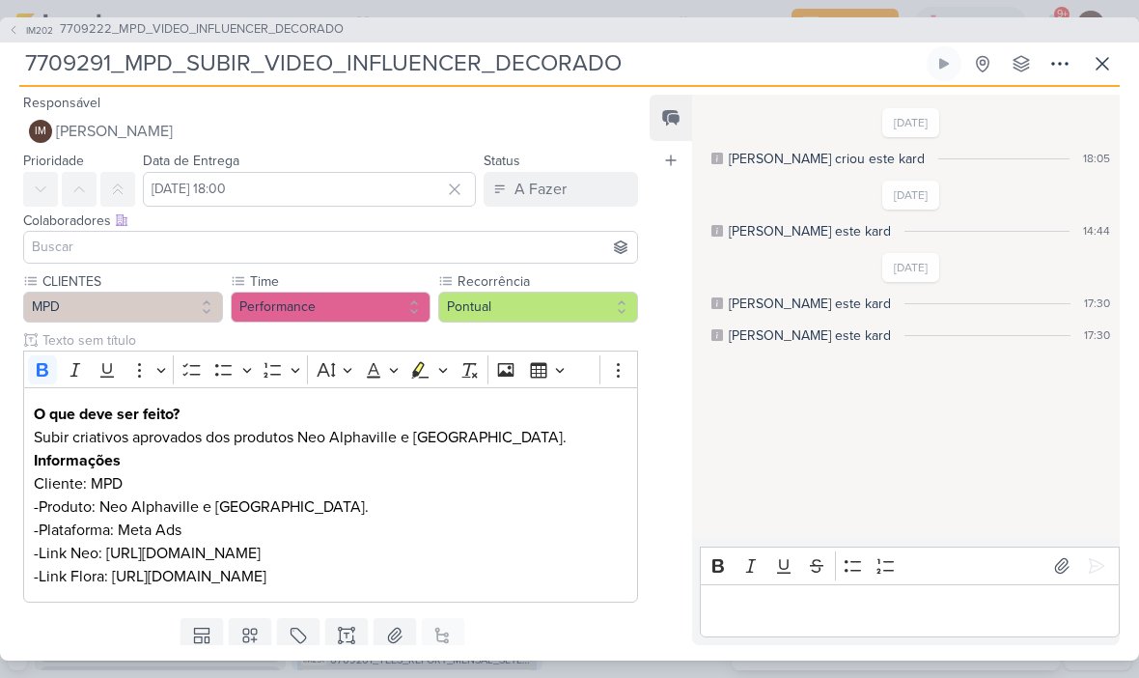
scroll to position [0, 0]
click at [1058, 66] on icon at bounding box center [1059, 63] width 23 height 23
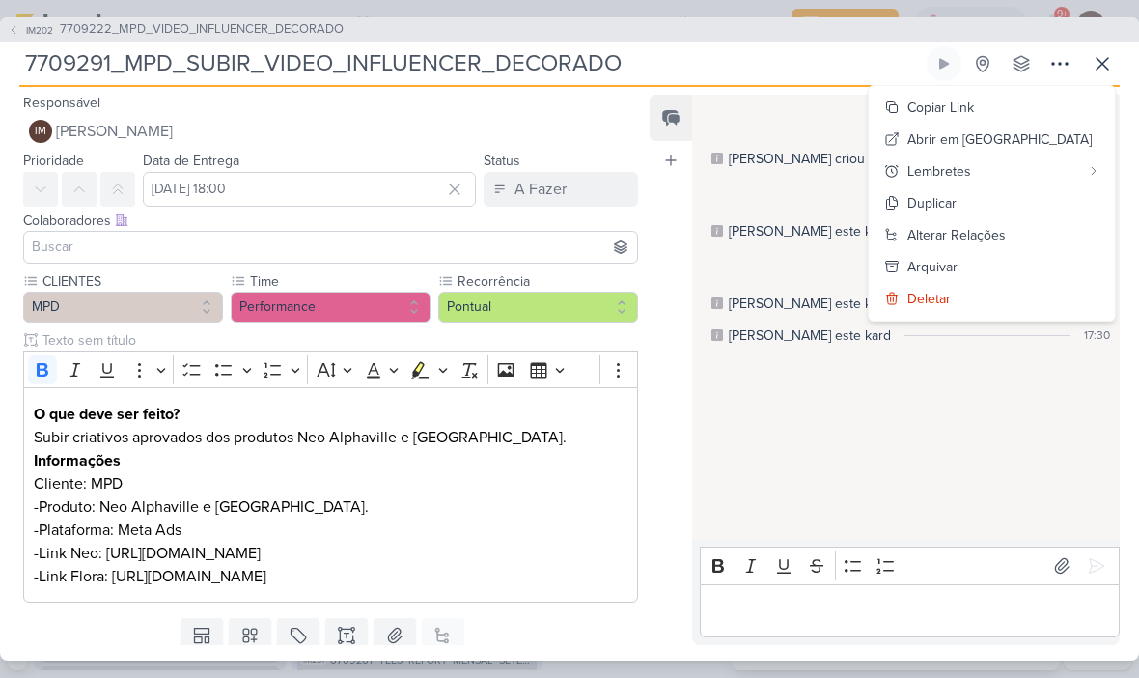
click at [1051, 104] on button "Copiar Link" at bounding box center [992, 108] width 246 height 32
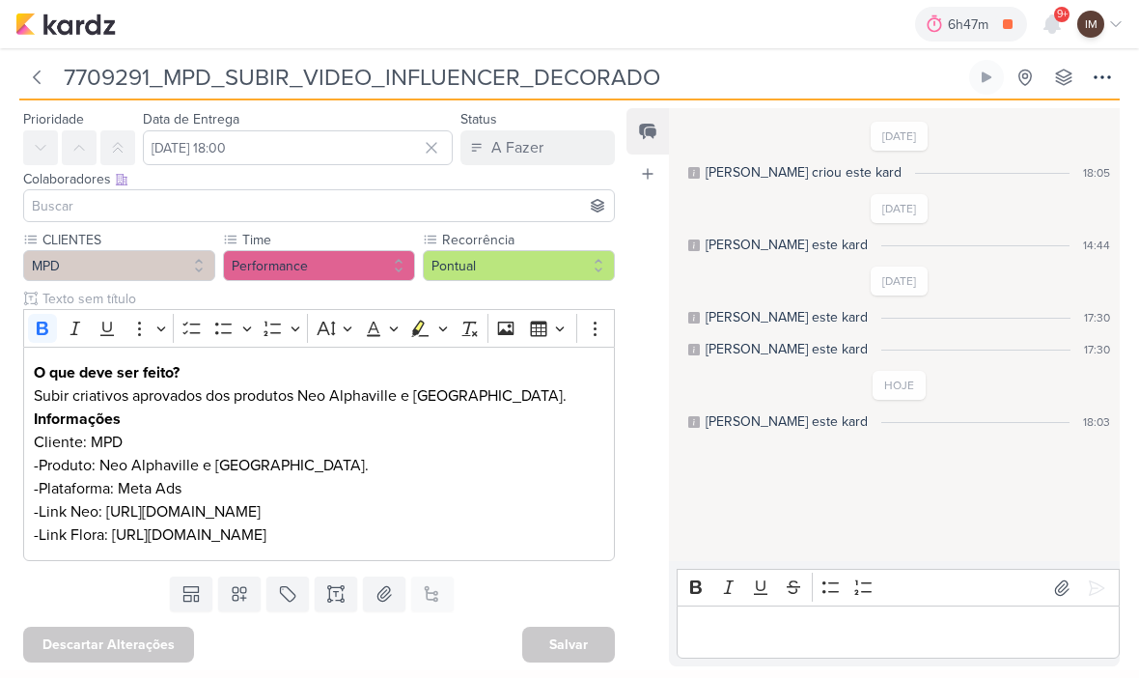
scroll to position [101, 0]
click at [357, 407] on p "Informações" at bounding box center [320, 418] width 572 height 23
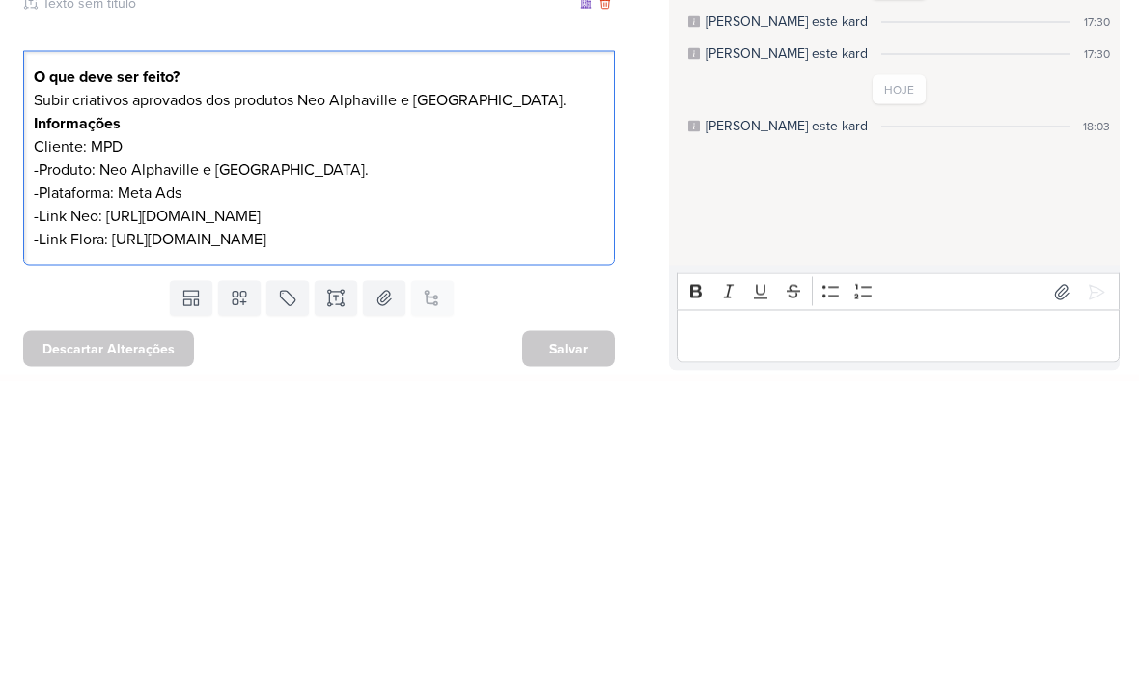
click at [376, 384] on p "Subir criativos aprovados dos produtos Neo Alphaville e Florá." at bounding box center [320, 395] width 572 height 23
click at [381, 384] on p "Subir criativos aprovados dos produtos Neo Alphaville e Florá." at bounding box center [320, 395] width 572 height 23
click at [282, 384] on p "Subir criativos aprovados dos produ e Florá." at bounding box center [320, 395] width 572 height 23
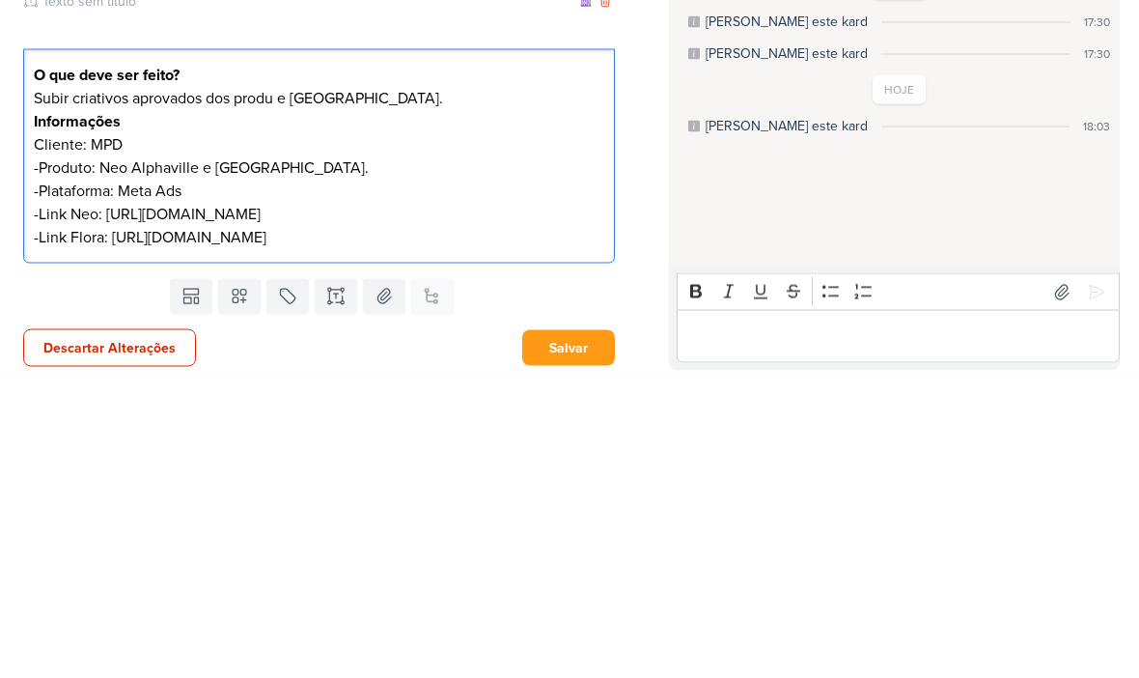
click at [289, 382] on p "Subir criativos aprovados dos produ e Florá." at bounding box center [320, 393] width 572 height 23
click at [160, 429] on p "Cliente: MPD" at bounding box center [320, 440] width 572 height 23
click at [154, 452] on p "-Produto: Neo Alphaville e [GEOGRAPHIC_DATA]." at bounding box center [320, 463] width 572 height 23
click at [180, 452] on p "-Produto: Neo Alphaville e [GEOGRAPHIC_DATA]." at bounding box center [320, 463] width 572 height 23
click at [182, 452] on p "-Produto: Neo Alphaville e [GEOGRAPHIC_DATA]." at bounding box center [320, 463] width 572 height 23
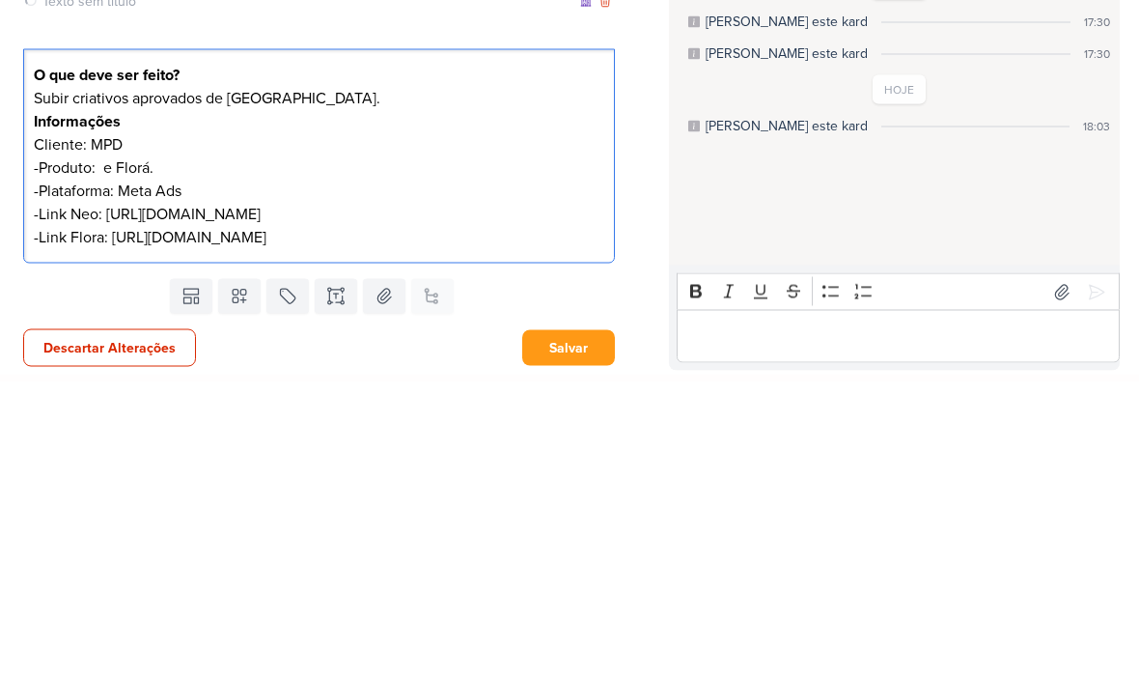
click at [109, 452] on p "-Produto: e Florá." at bounding box center [320, 463] width 572 height 23
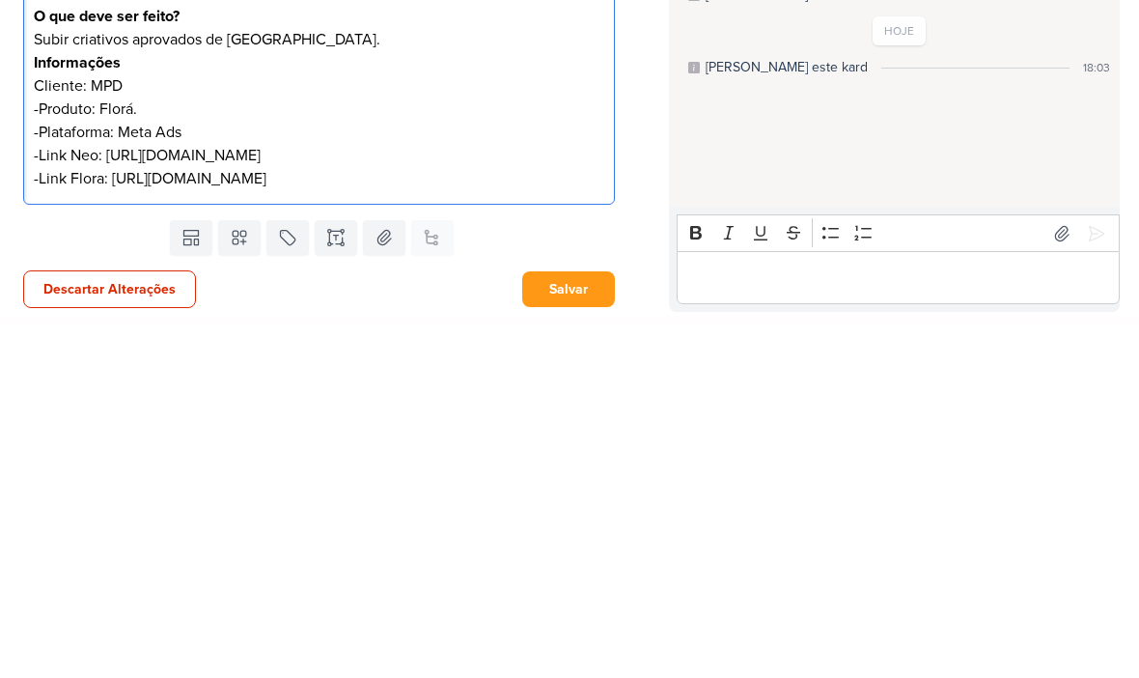
click at [382, 498] on p "-Link Neo: [URL][DOMAIN_NAME]" at bounding box center [320, 509] width 572 height 23
click at [387, 498] on p "-Link Neo: [URL][DOMAIN_NAME]" at bounding box center [320, 509] width 572 height 23
click at [388, 498] on p "-Link Neo: [URL][DOMAIN_NAME]" at bounding box center [320, 509] width 572 height 23
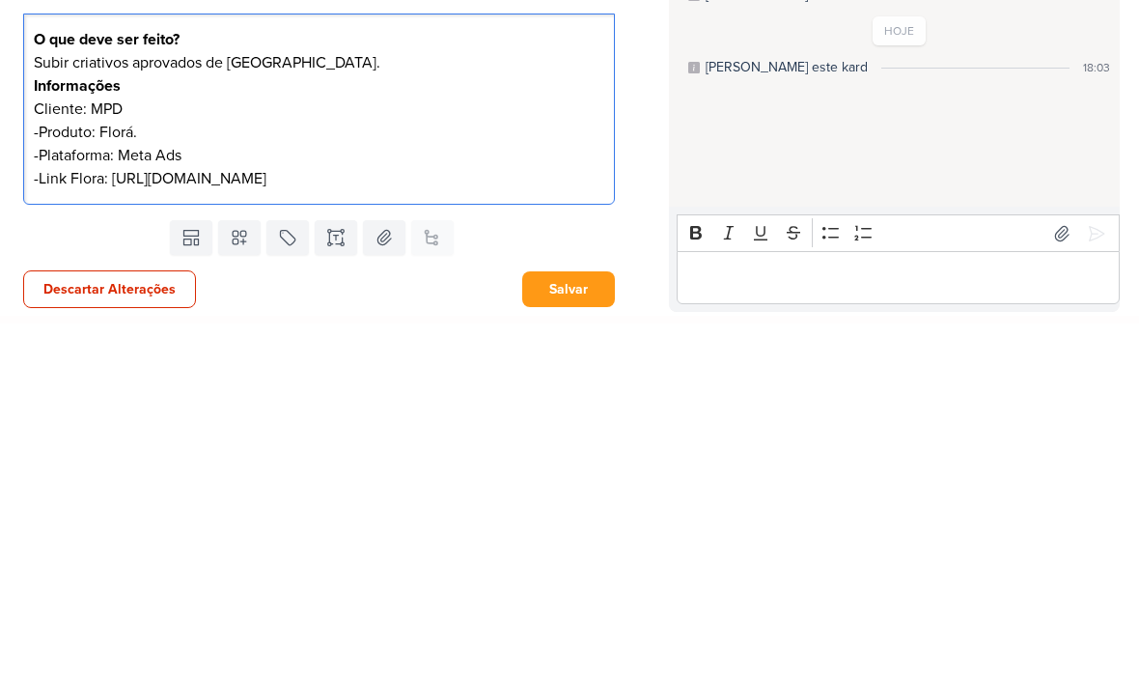
scroll to position [57, 0]
click at [485, 521] on p "-Link Flora: [URL][DOMAIN_NAME]" at bounding box center [320, 532] width 572 height 23
click at [163, 521] on p "-Link Flora: [URL][DOMAIN_NAME]" at bounding box center [320, 532] width 572 height 23
click at [156, 521] on p "-Link Flora: [URL][DOMAIN_NAME]" at bounding box center [320, 532] width 572 height 23
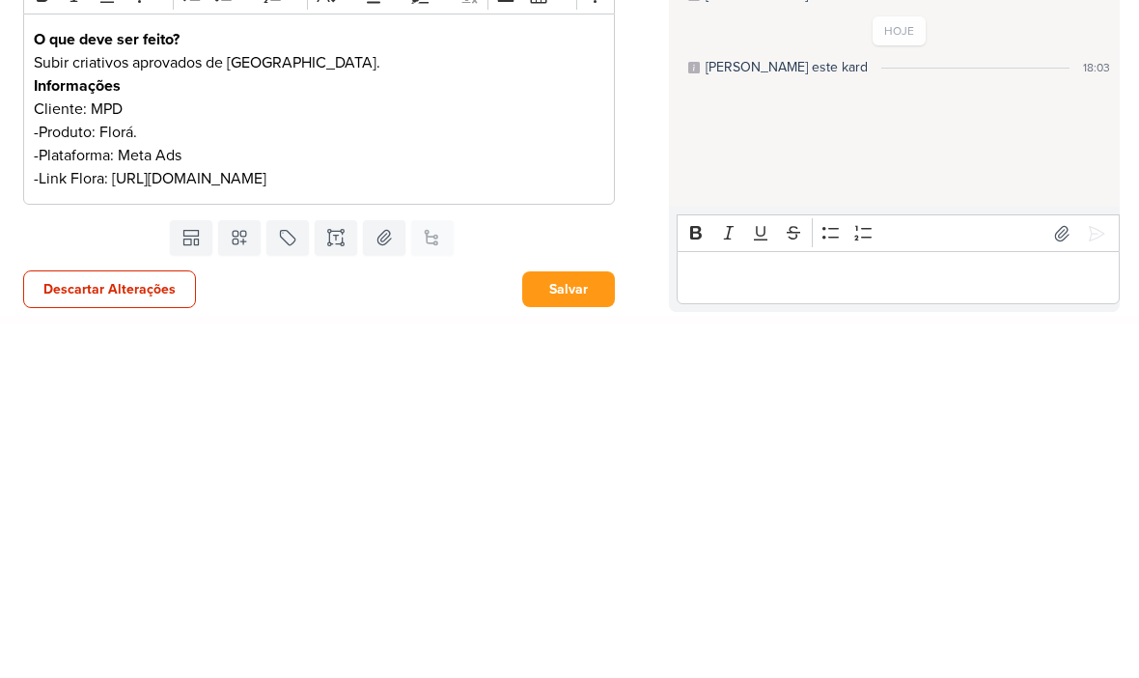
scroll to position [0, 0]
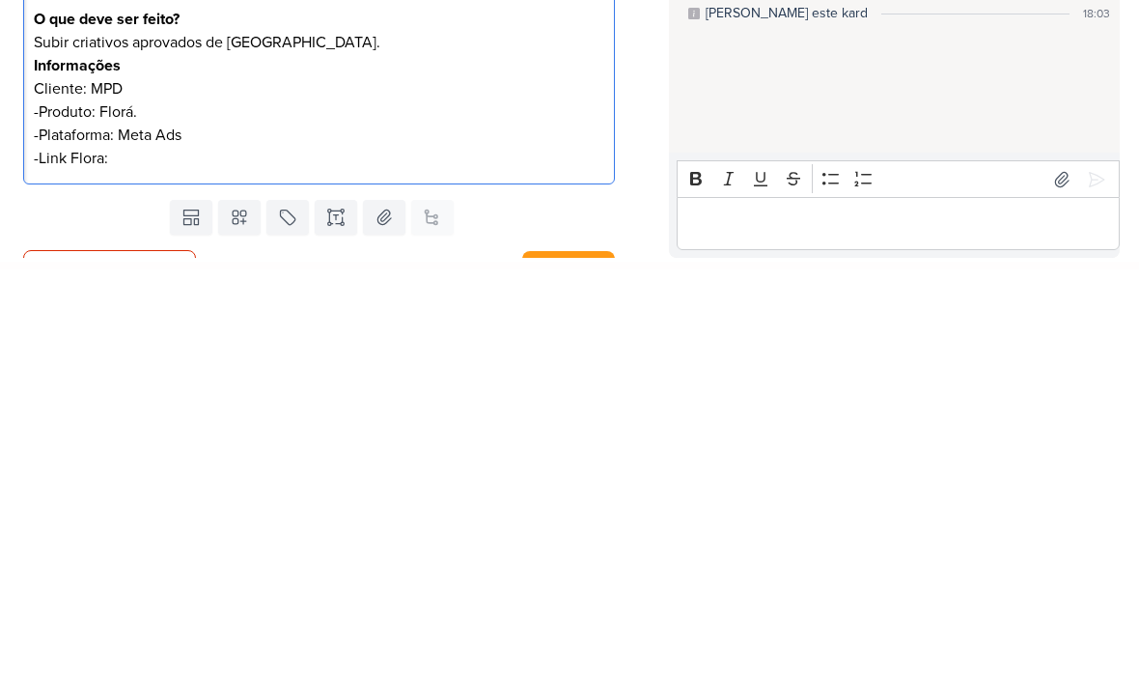
click at [563, 659] on button "Salvar" at bounding box center [568, 677] width 93 height 36
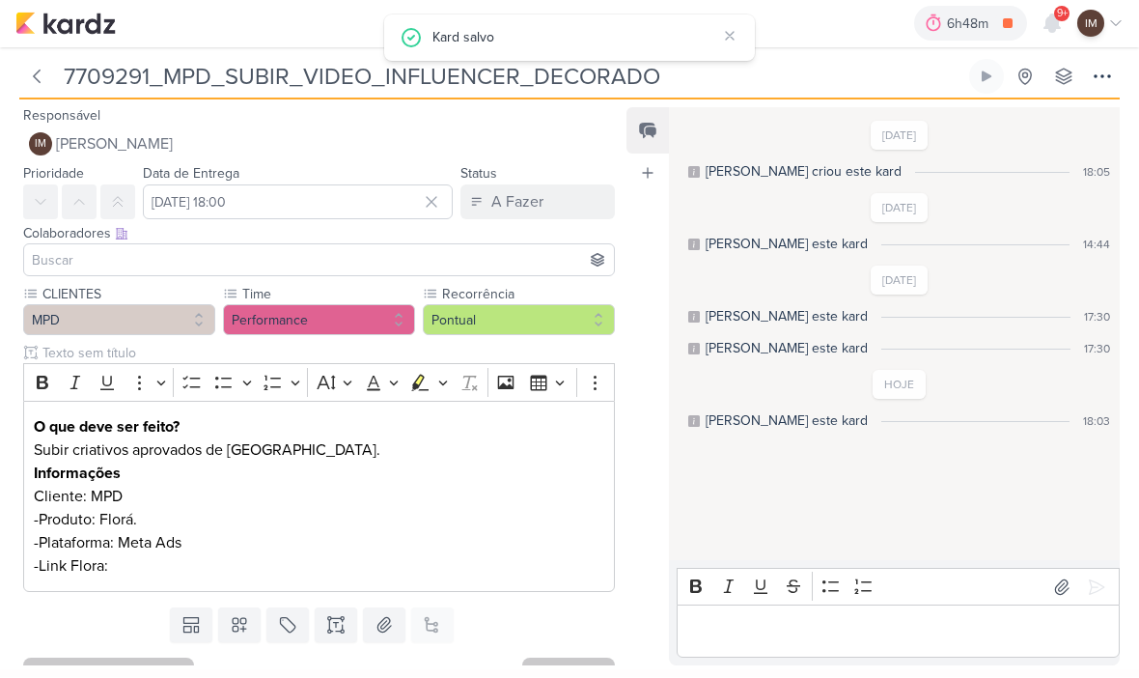
click at [39, 71] on icon at bounding box center [37, 77] width 6 height 13
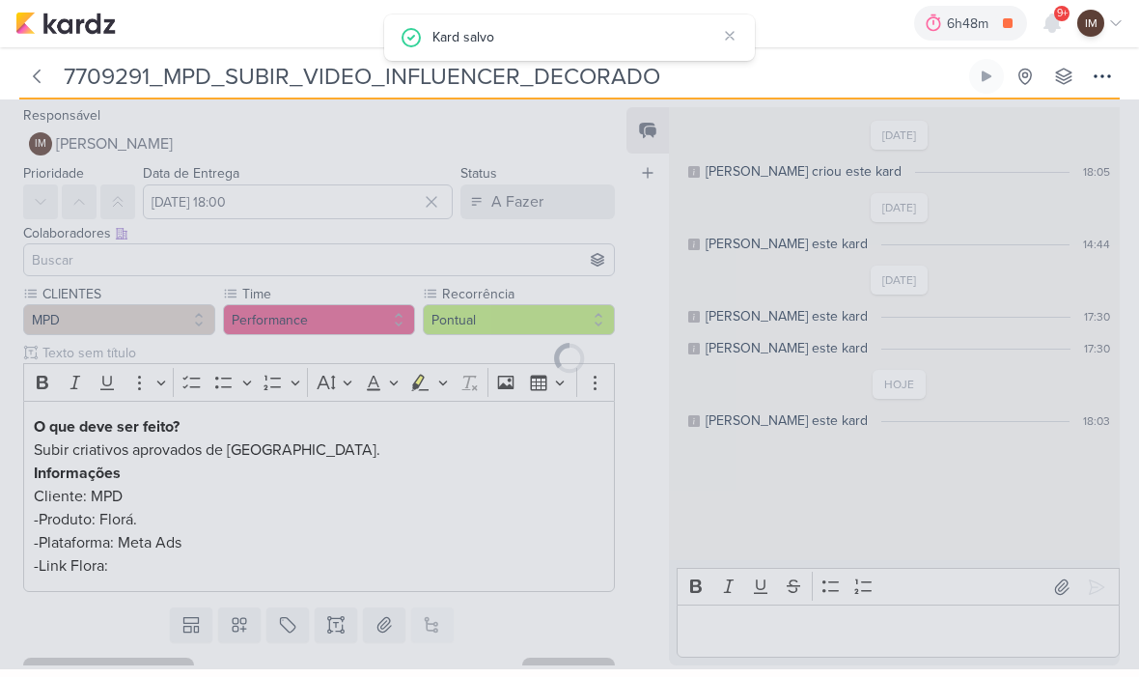
type input "7709222_MPD_VIDEO_INFLUENCER_DECORADO"
type input "[DATE] 18:00"
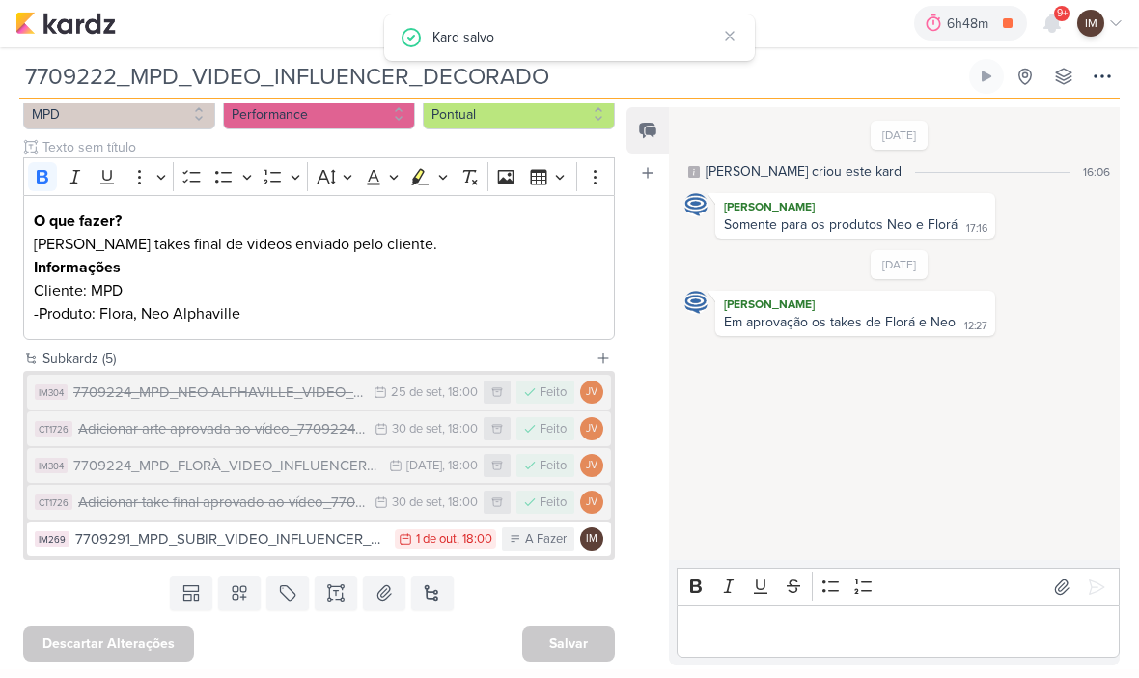
scroll to position [233, 0]
click at [129, 456] on div "7709224_MPD_FLORÀ_VIDEO_INFLUENCER_DECORADO" at bounding box center [226, 467] width 306 height 22
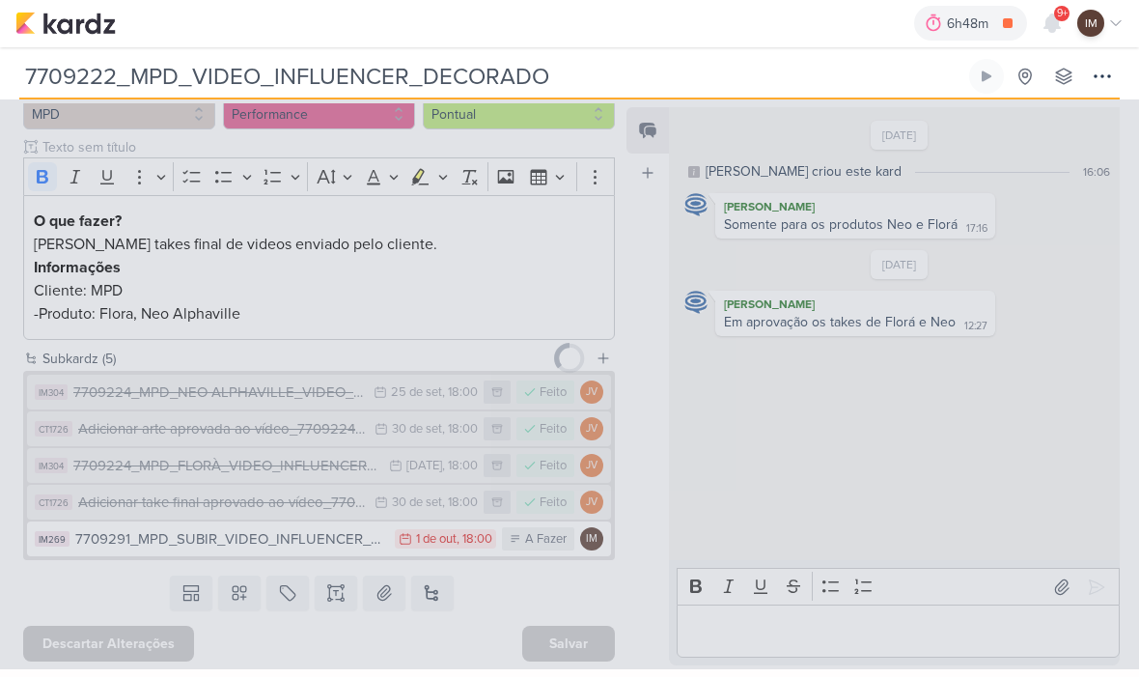
type input "7709224_MPD_FLORÀ_VIDEO_INFLUENCER_DECORADO"
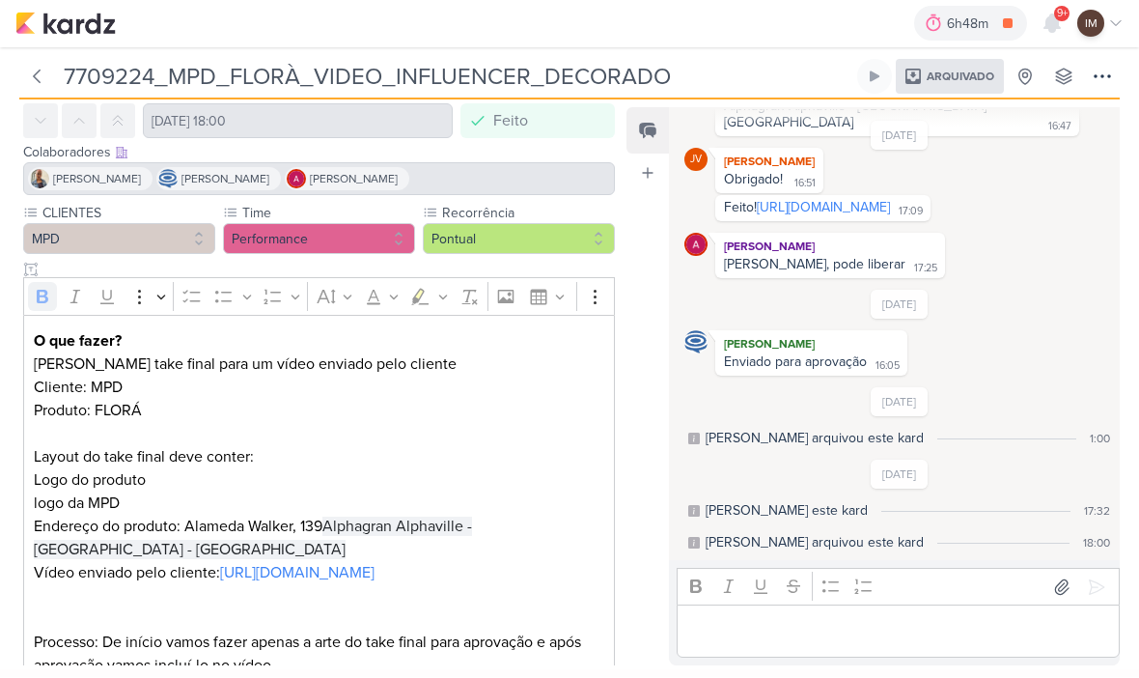
scroll to position [82, 0]
click at [862, 200] on link "https://drive.google.com/drive/folders/1tWJyFZuV0bYAB271-YgNrlS1k7R0Ml-g?usp=sh…" at bounding box center [823, 208] width 133 height 16
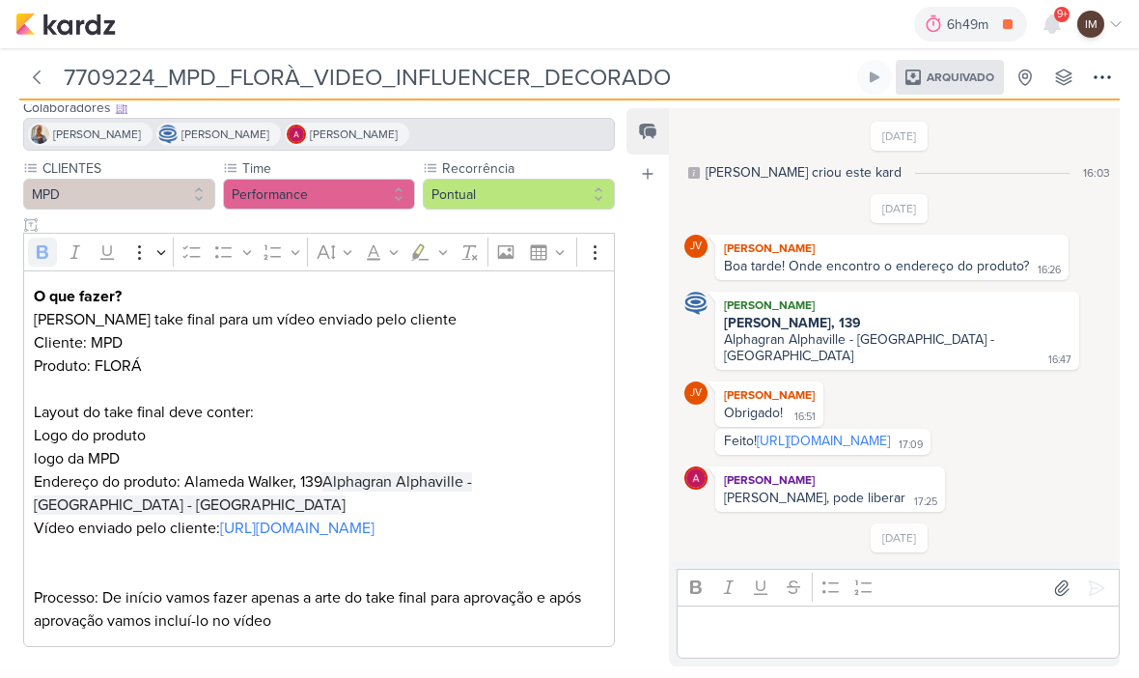
scroll to position [0, 0]
click at [37, 79] on icon at bounding box center [37, 77] width 6 height 13
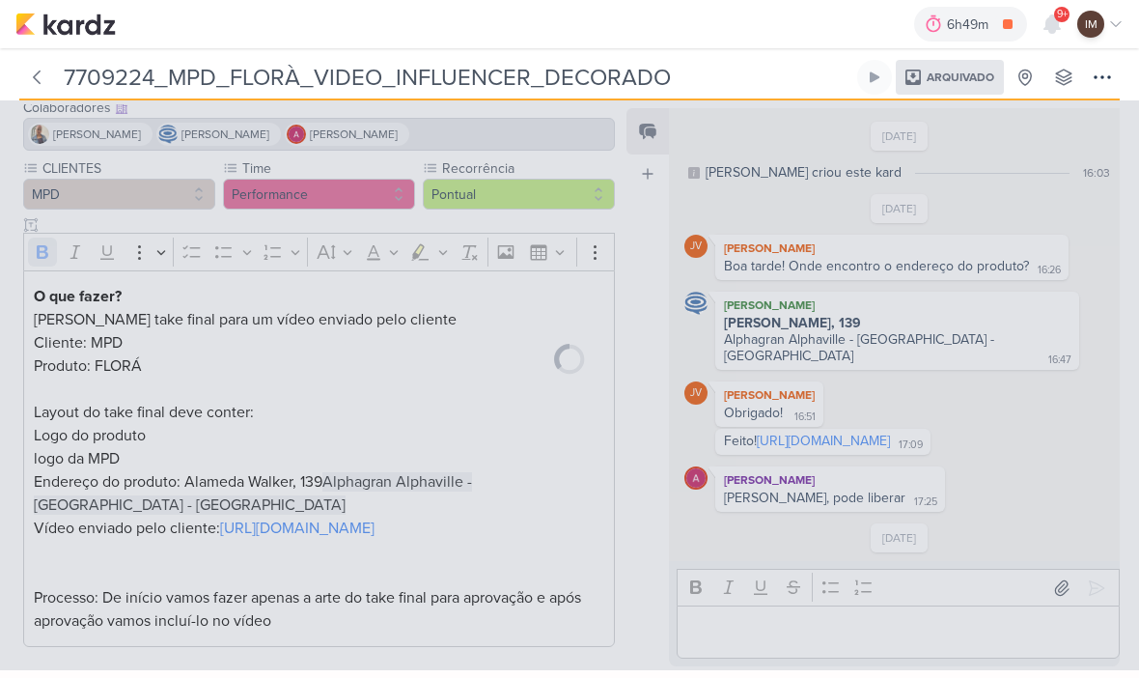
type input "7709222_MPD_VIDEO_INFLUENCER_DECORADO"
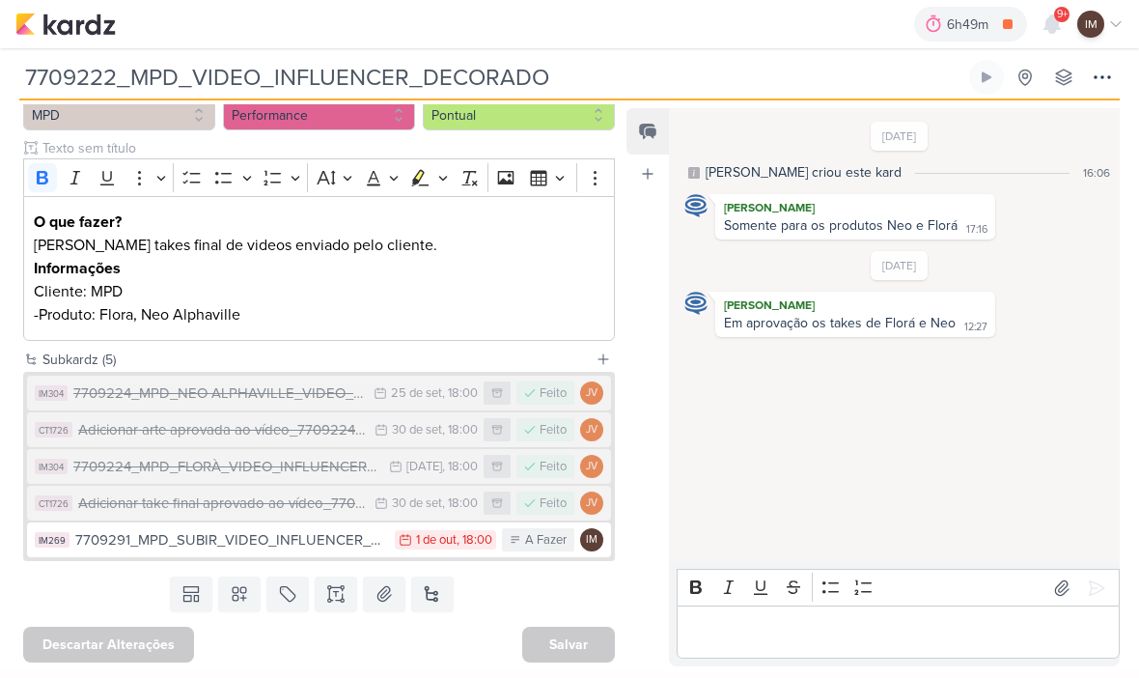
scroll to position [233, 0]
click at [395, 503] on div "30 de set" at bounding box center [417, 503] width 50 height 13
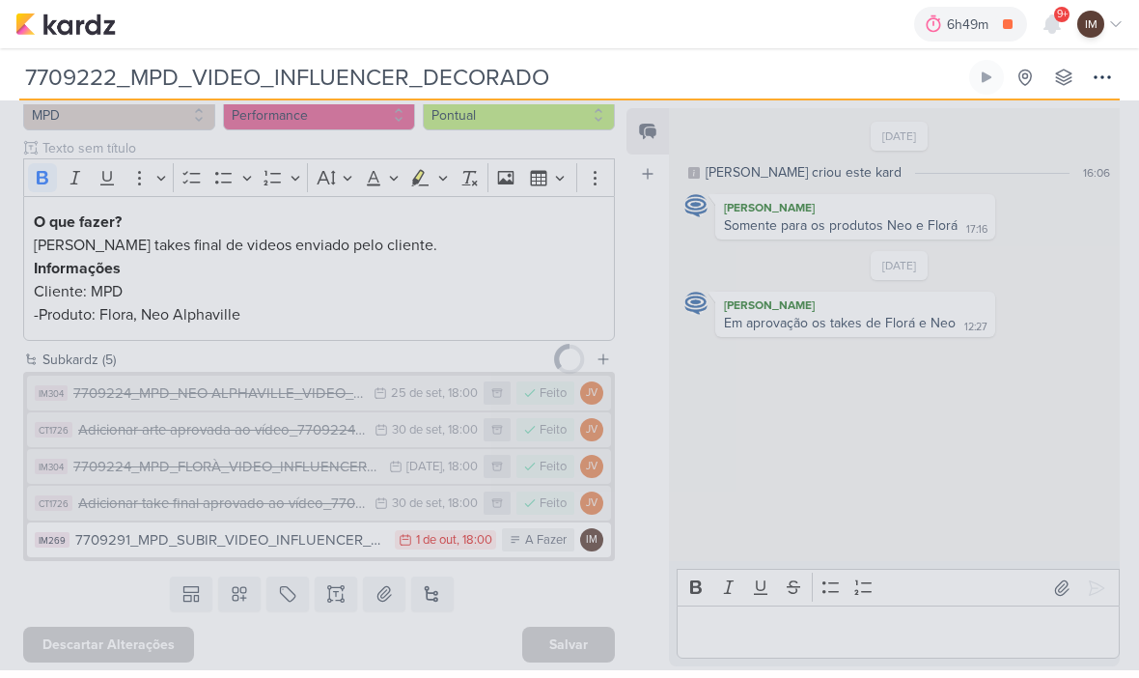
type input "Adicionar take final aprovado ao vídeo_7709224_MPD_NEO ALPHAVILLE_VIDEO_INFLUEN…"
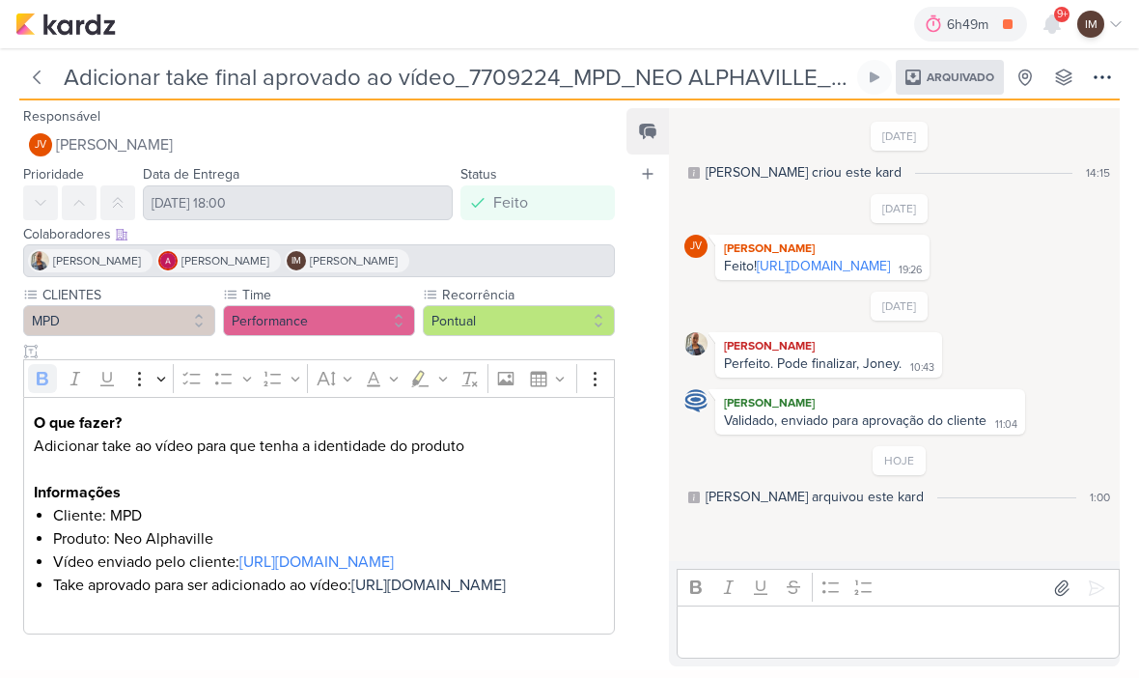
click at [55, 59] on div "Adicionar take final aprovado ao vídeo_7709224_MPD_NEO ALPHAVILLE_VIDEO_INFLUEN…" at bounding box center [569, 74] width 1139 height 52
click at [43, 71] on icon at bounding box center [36, 77] width 19 height 19
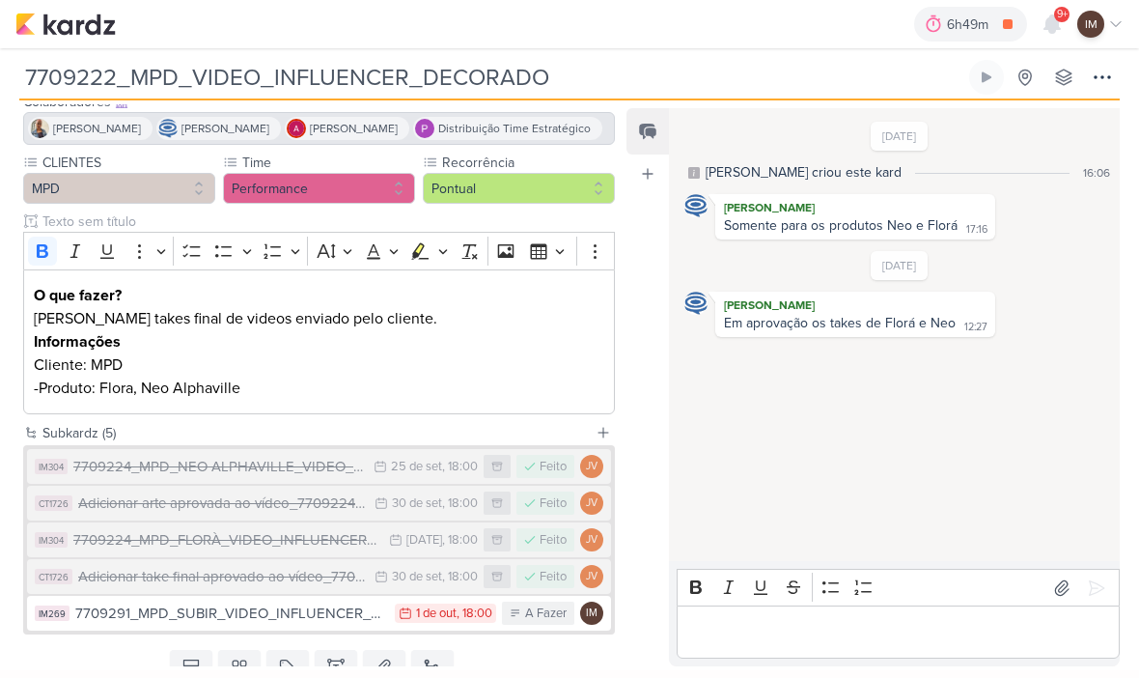
scroll to position [220, 0]
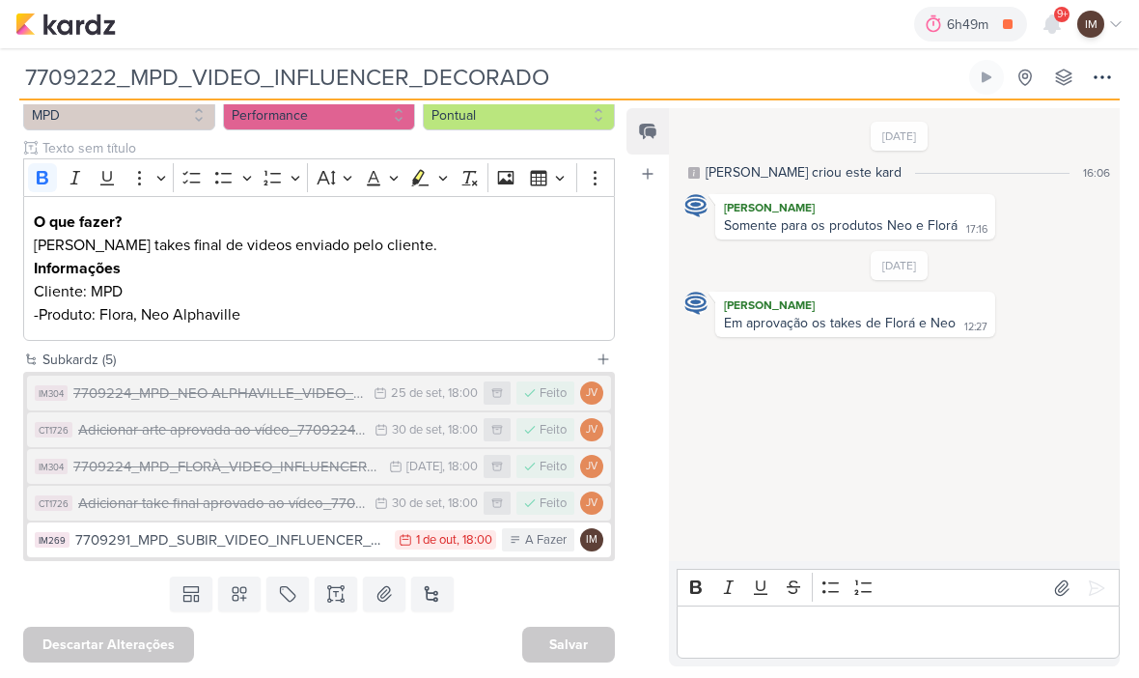
click at [379, 436] on icon at bounding box center [382, 430] width 14 height 14
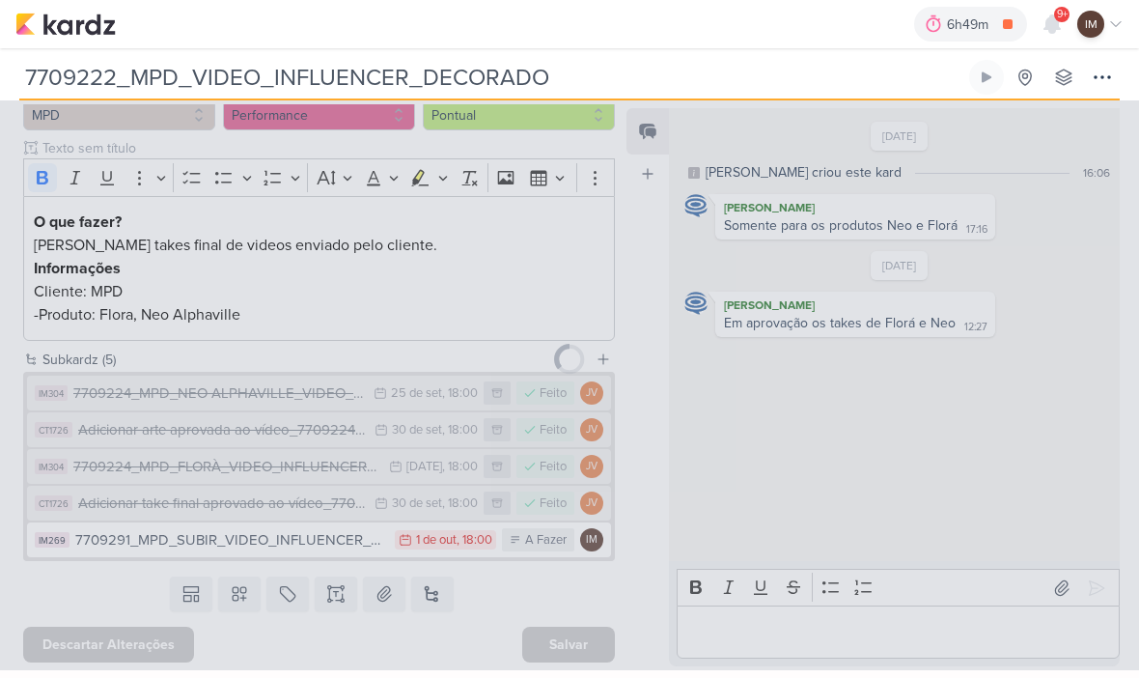
type input "Adicionar arte aprovada ao vídeo_7709224_MPD_FLORÀ_VIDEO_INFLUENCER_DECORADO"
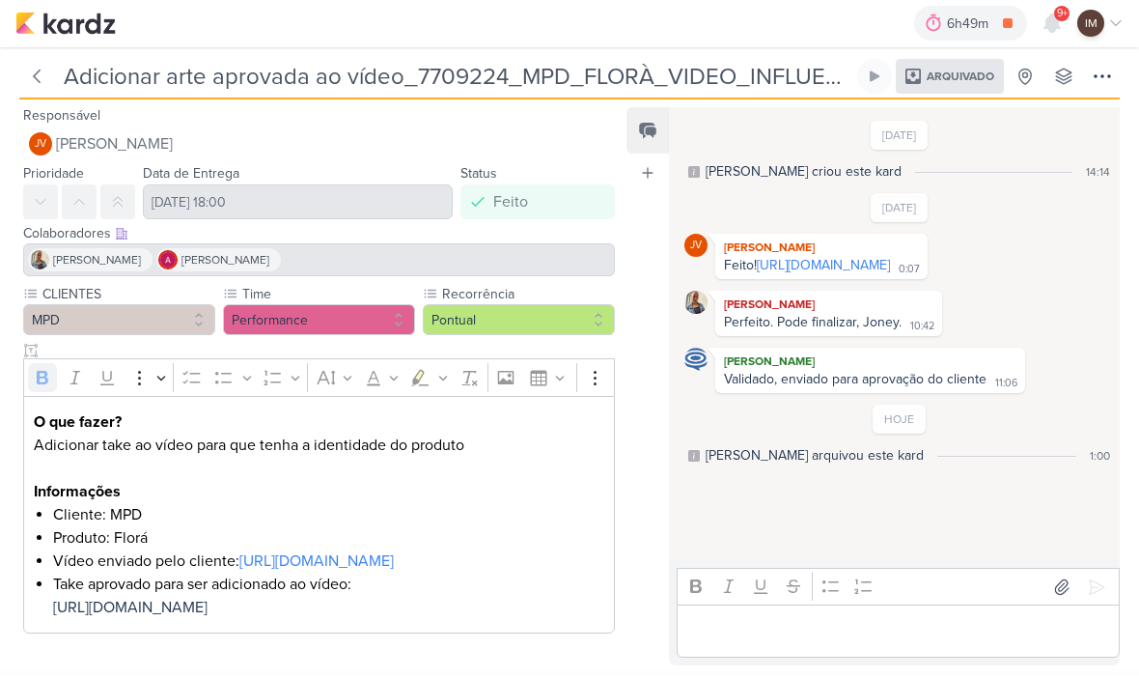
scroll to position [34, 0]
click at [866, 274] on link "https://drive.google.com/drive/folders/1MMT8OTYQ1bsNSCAW5JwnGxEN7DuEDVAv?usp=sh…" at bounding box center [823, 266] width 133 height 16
click at [44, 78] on icon at bounding box center [36, 77] width 19 height 19
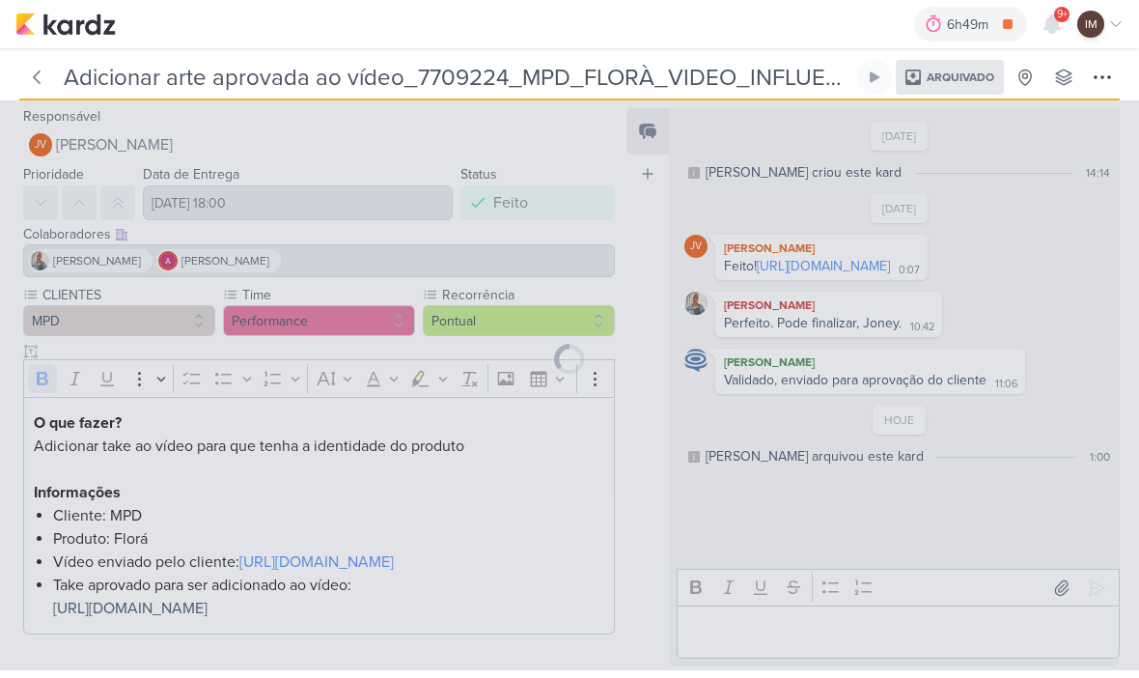
type input "7709222_MPD_VIDEO_INFLUENCER_DECORADO"
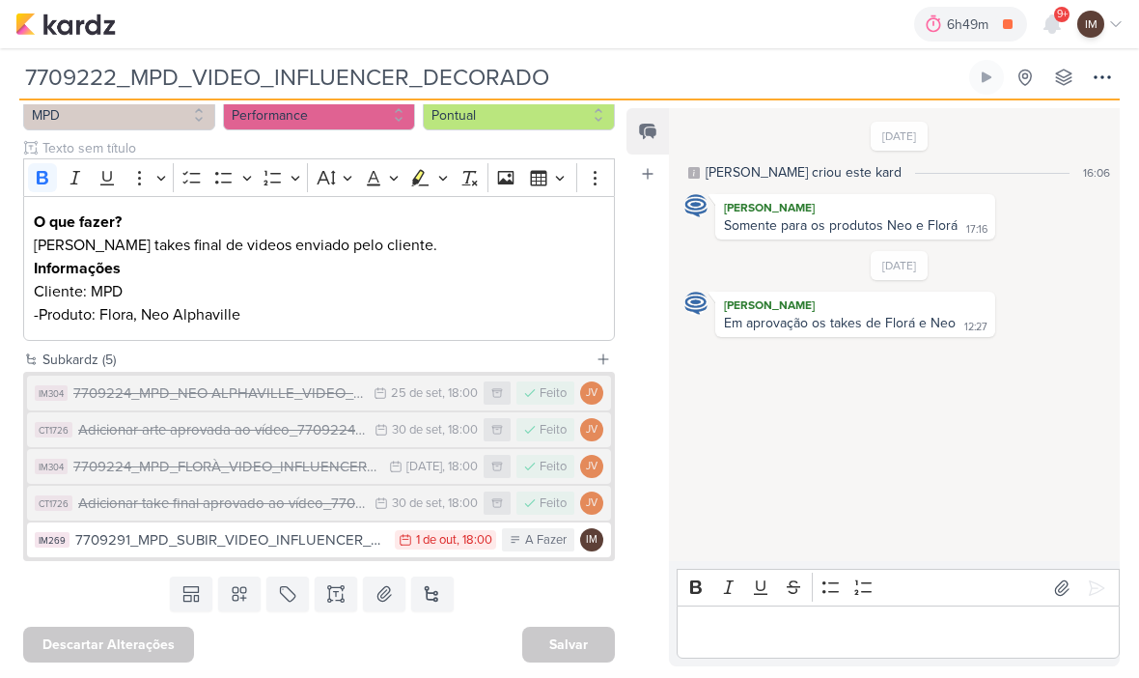
scroll to position [233, 0]
click at [326, 546] on div "7709291_MPD_SUBIR_VIDEO_INFLUENCER_DECORADO" at bounding box center [230, 540] width 310 height 22
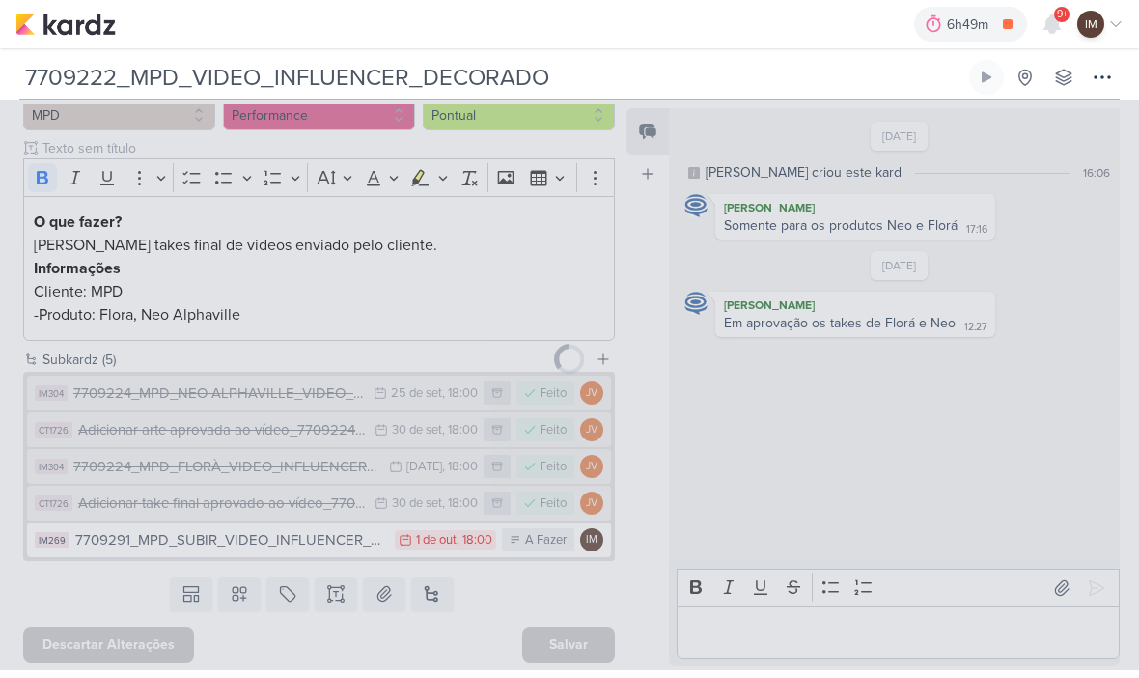
type input "7709291_MPD_SUBIR_VIDEO_INFLUENCER_DECORADO"
type input "1 de outubro de 2025 às 18:00"
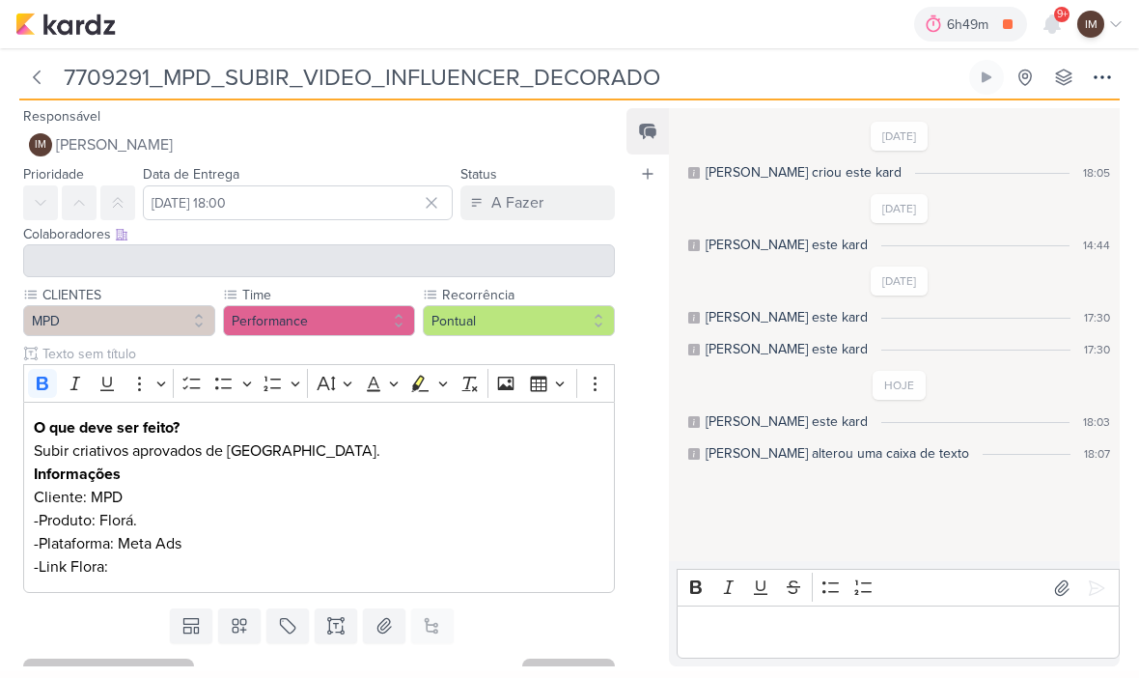
click at [350, 573] on p "-Link Flora:" at bounding box center [320, 566] width 572 height 23
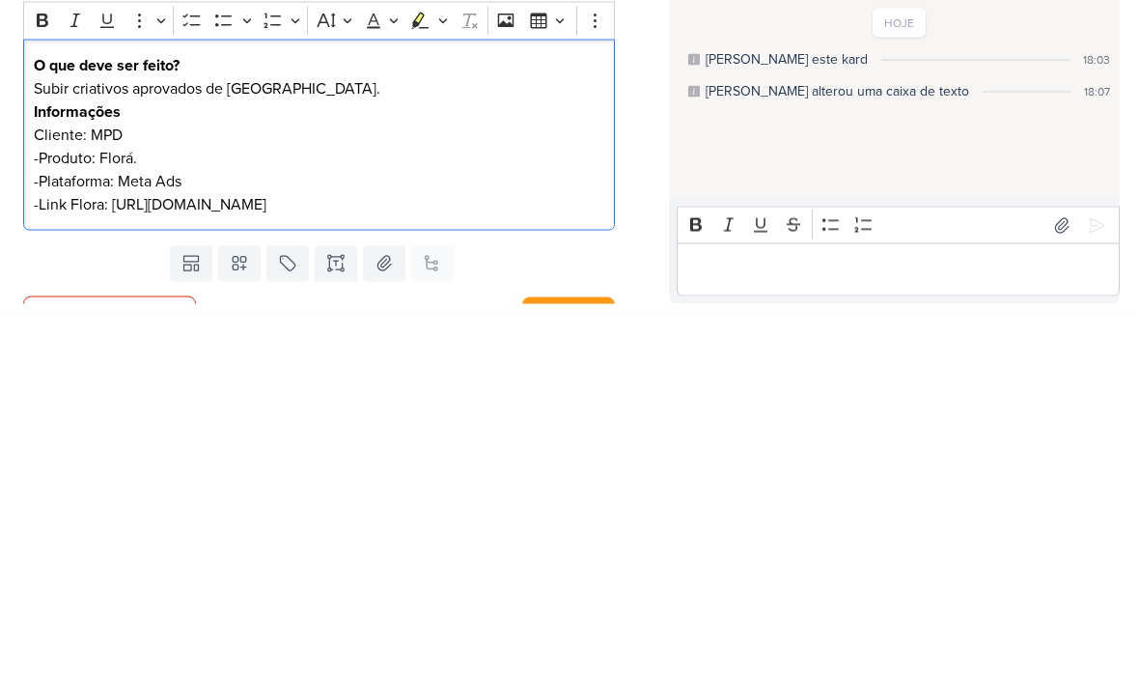
click at [822, 177] on div "29/9/25 Isabella criou este kard 18:05 30/9/25 Isabella arquivou este kard 14:44" at bounding box center [893, 335] width 449 height 451
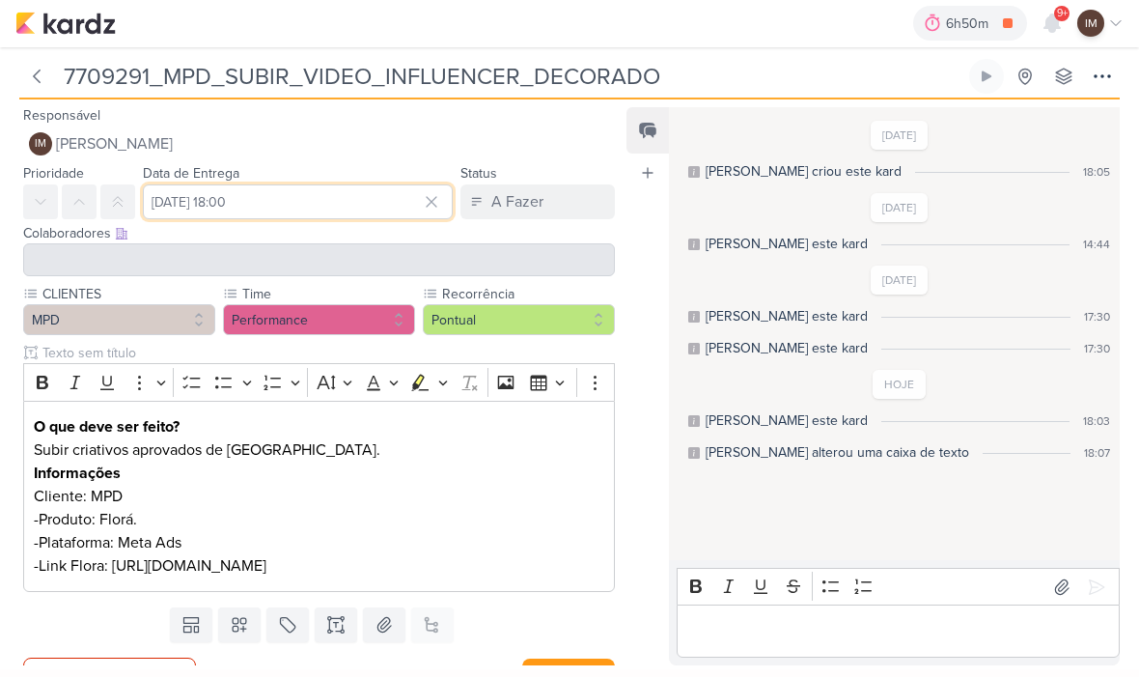
click at [324, 208] on input "1 de outubro de 2025 às 18:00" at bounding box center [298, 202] width 310 height 35
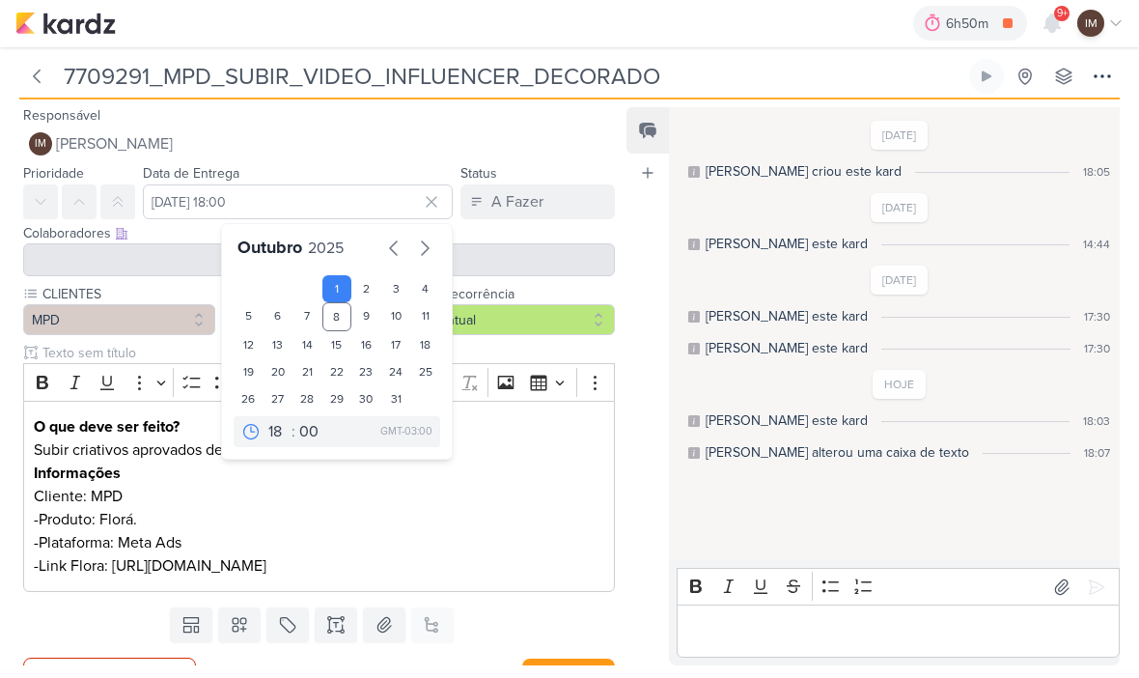
click at [403, 321] on div "10" at bounding box center [396, 317] width 30 height 29
type input "10 de outubro de 2025 às 18:00"
click at [290, 433] on select "00 01 02 03 04 05 06 07 08 09 10 11 12 13 14 15 16 17 18 19 20 21 22 23" at bounding box center [278, 432] width 27 height 23
click at [580, 268] on div at bounding box center [319, 260] width 592 height 33
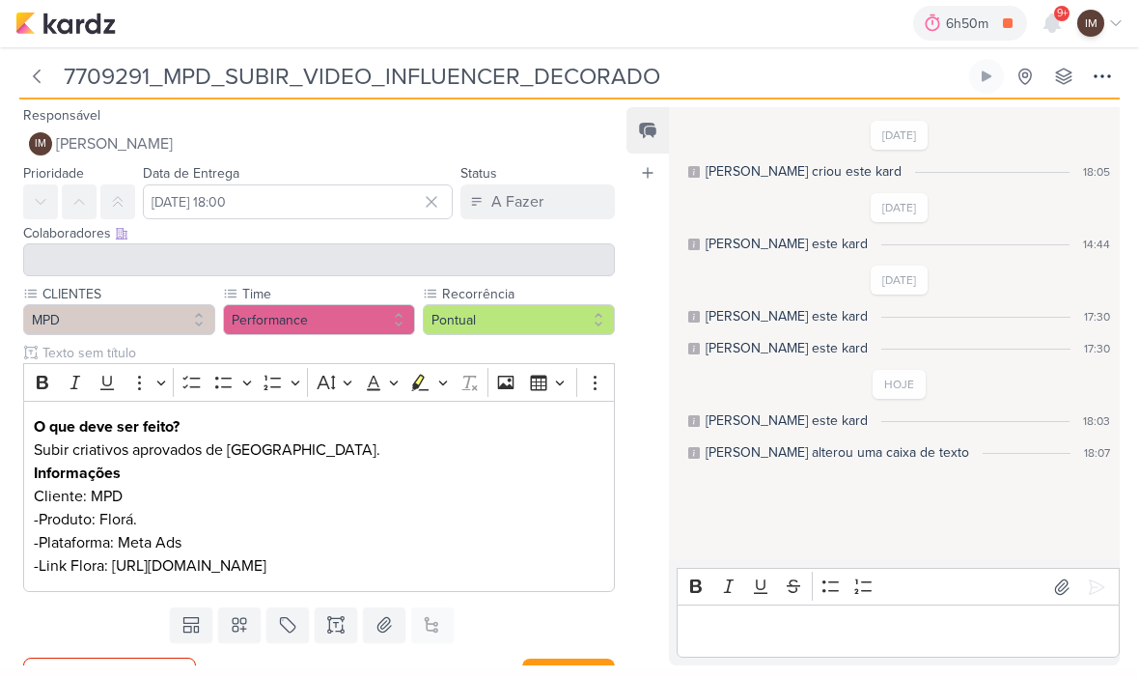
click at [119, 260] on div at bounding box center [319, 260] width 592 height 33
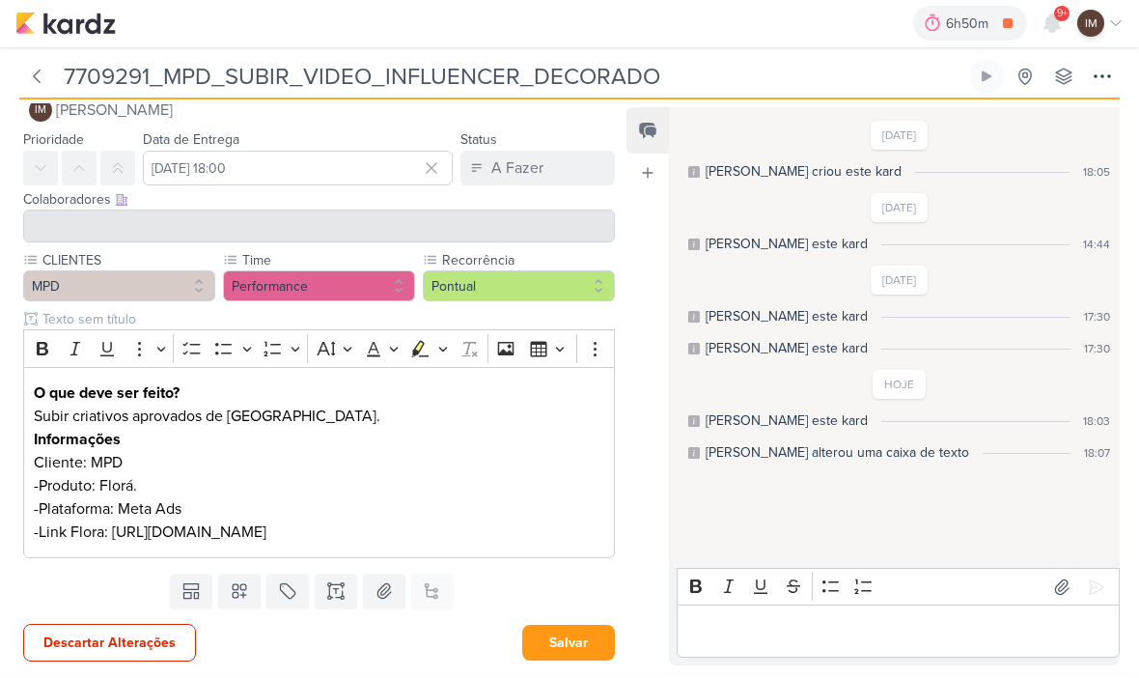
scroll to position [57, 0]
click at [573, 640] on button "Salvar" at bounding box center [568, 644] width 93 height 36
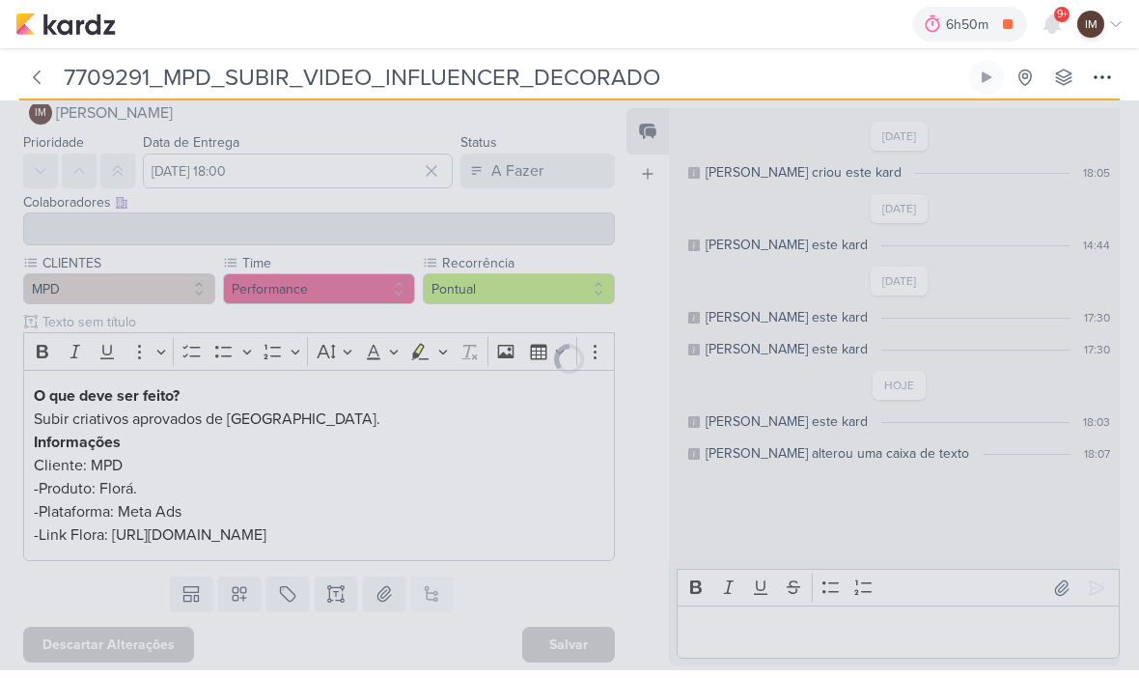
scroll to position [55, 0]
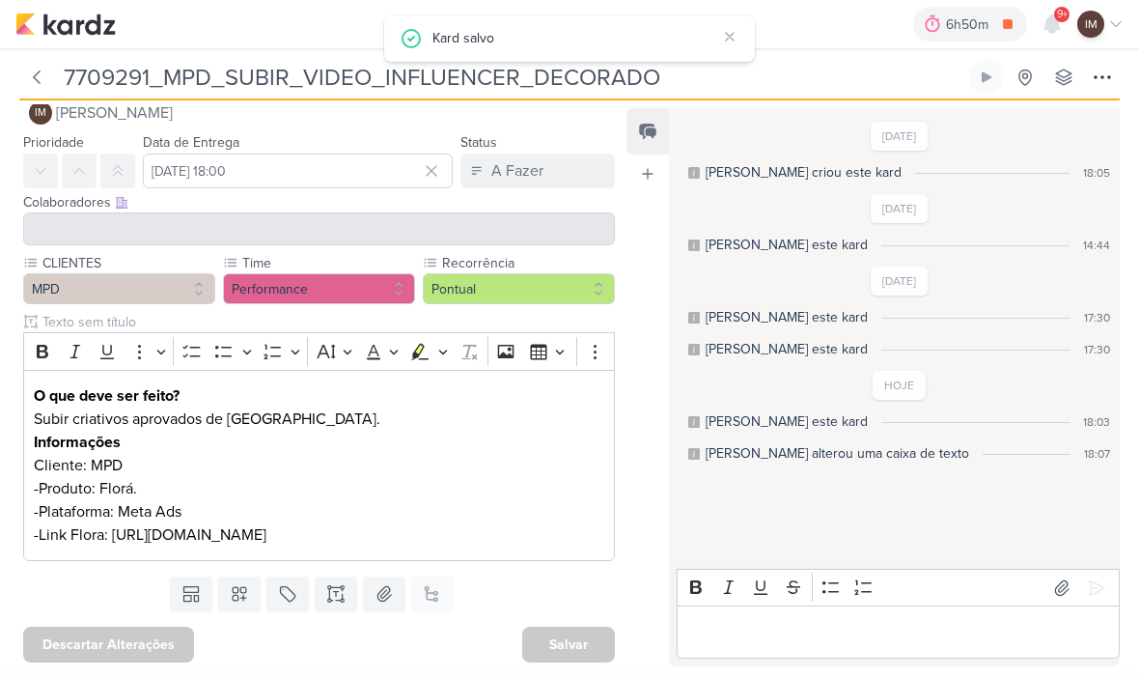
click at [34, 79] on icon at bounding box center [36, 77] width 19 height 19
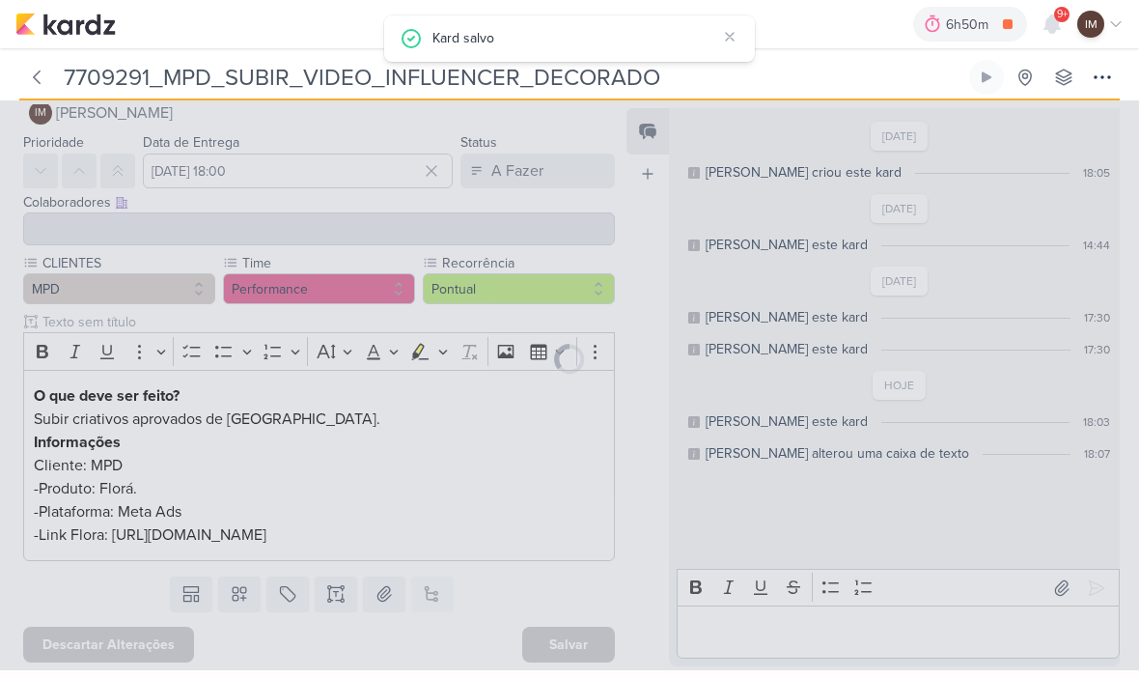
type input "7709222_MPD_VIDEO_INFLUENCER_DECORADO"
type input "24 de setembro de 2025 às 18:00"
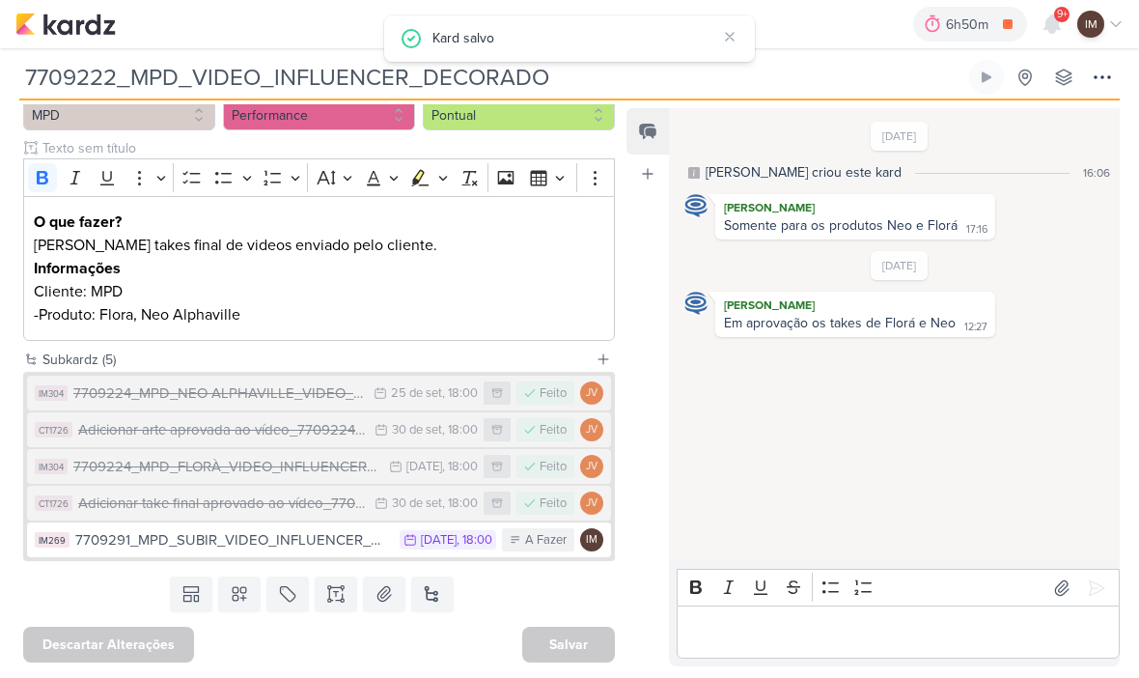
scroll to position [233, 0]
click at [329, 543] on div "7709291_MPD_SUBIR_VIDEO_INFLUENCER_DECORADO" at bounding box center [232, 540] width 315 height 22
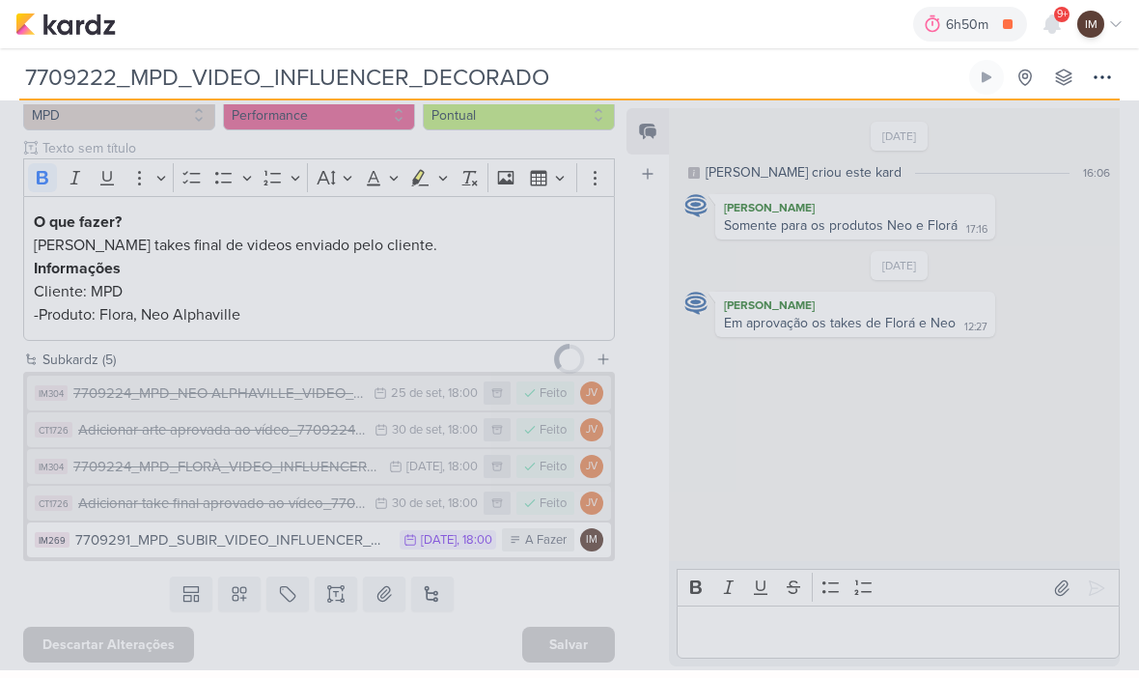
type input "7709291_MPD_SUBIR_VIDEO_INFLUENCER_DECORADO"
type input "10 de outubro de 2025 às 18:00"
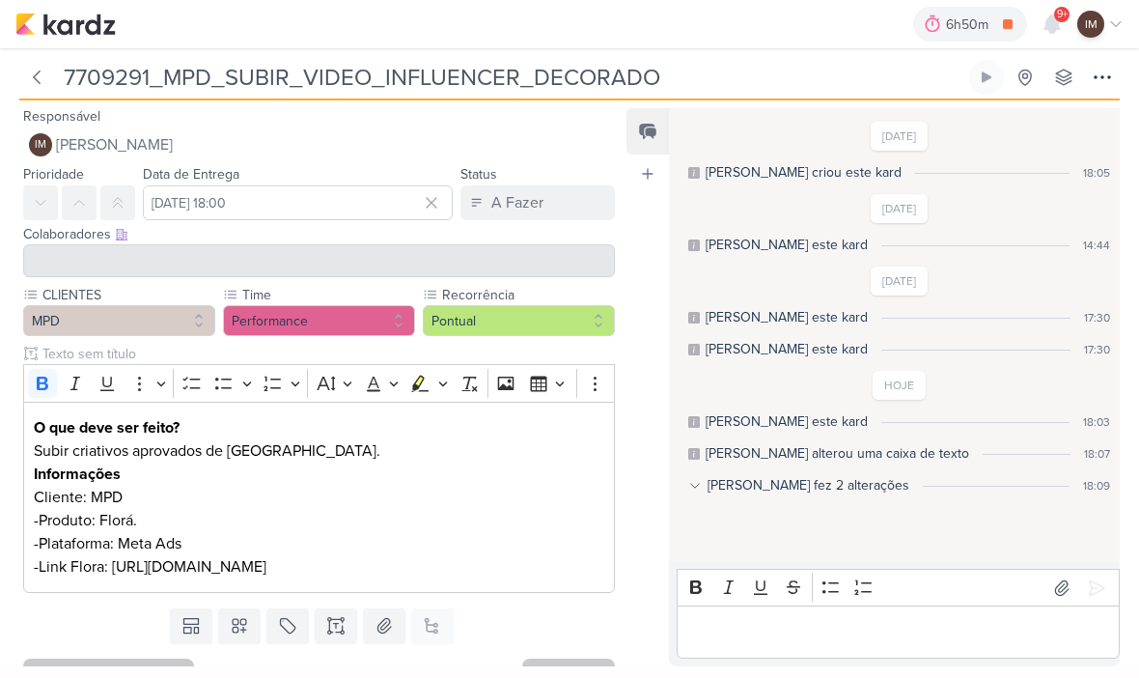
click at [65, 260] on div at bounding box center [319, 260] width 592 height 33
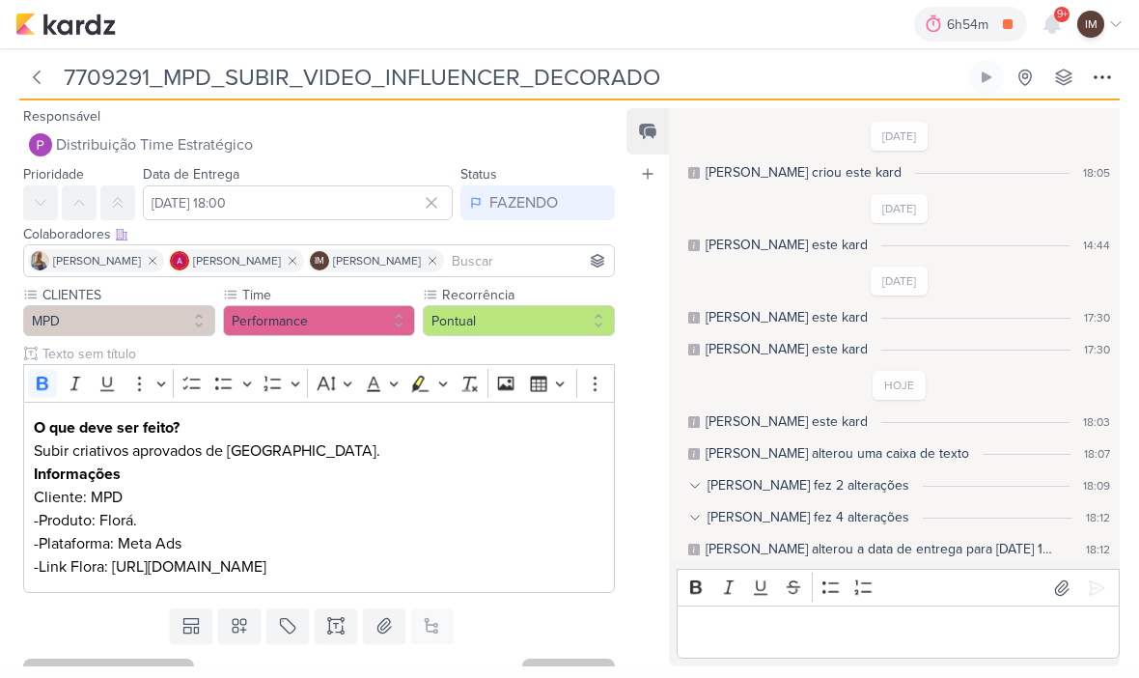
scroll to position [6, 0]
